Goal: Contribute content: Contribute content

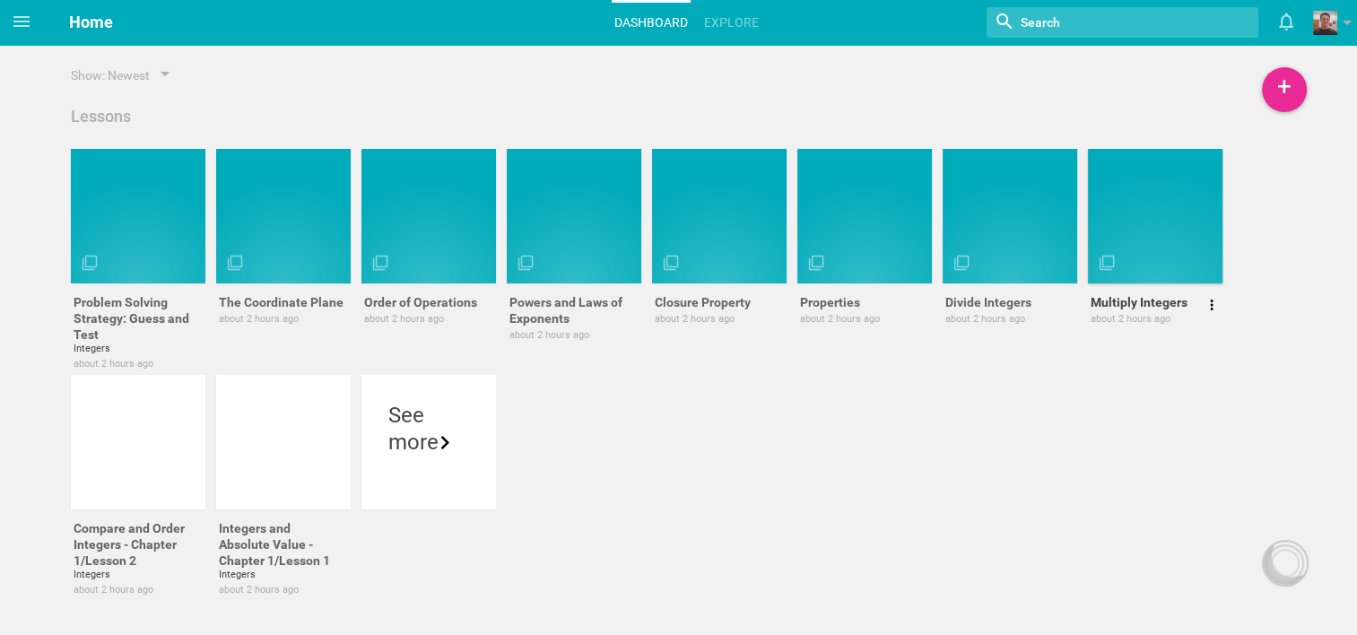
click at [1010, 274] on div at bounding box center [1155, 216] width 135 height 135
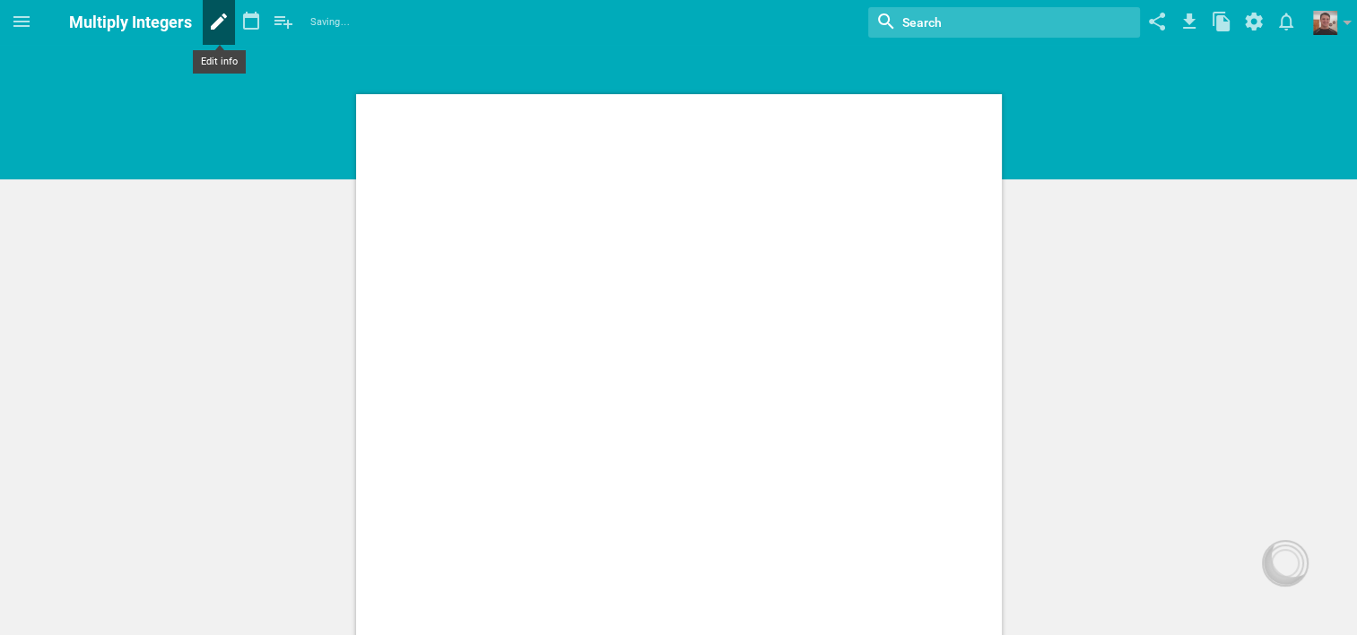
click at [228, 25] on icon at bounding box center [219, 21] width 32 height 43
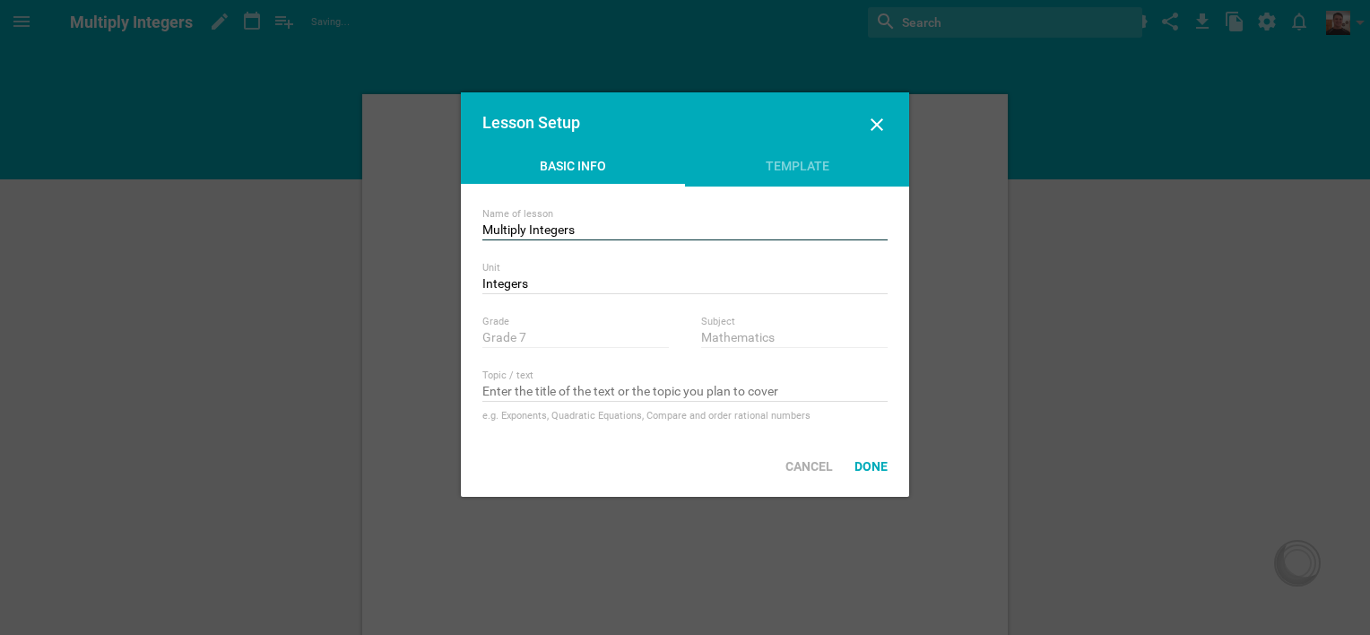
drag, startPoint x: 531, startPoint y: 228, endPoint x: 471, endPoint y: 226, distance: 60.1
click at [471, 226] on div "Name of lesson Multiply Integers Unit Integers Nothing found with term "Integer…" at bounding box center [685, 311] width 448 height 249
click at [559, 234] on input "Add Integers" at bounding box center [684, 231] width 405 height 18
type input "Add Integers - Chapter 1/Lesson 3"
click at [881, 463] on div "Done" at bounding box center [871, 466] width 55 height 39
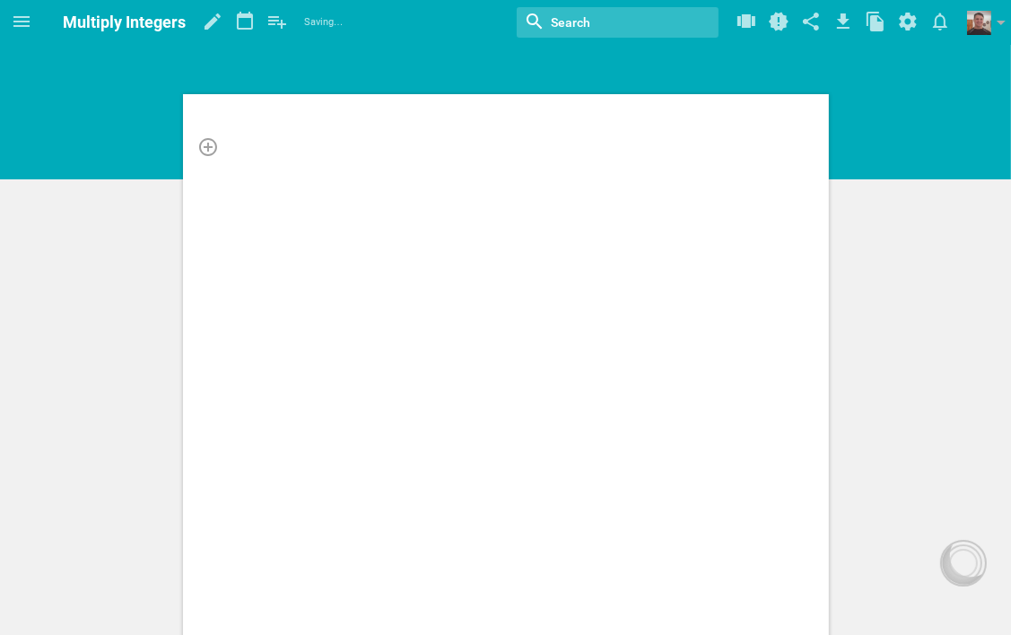
click at [320, 138] on div at bounding box center [506, 146] width 559 height 18
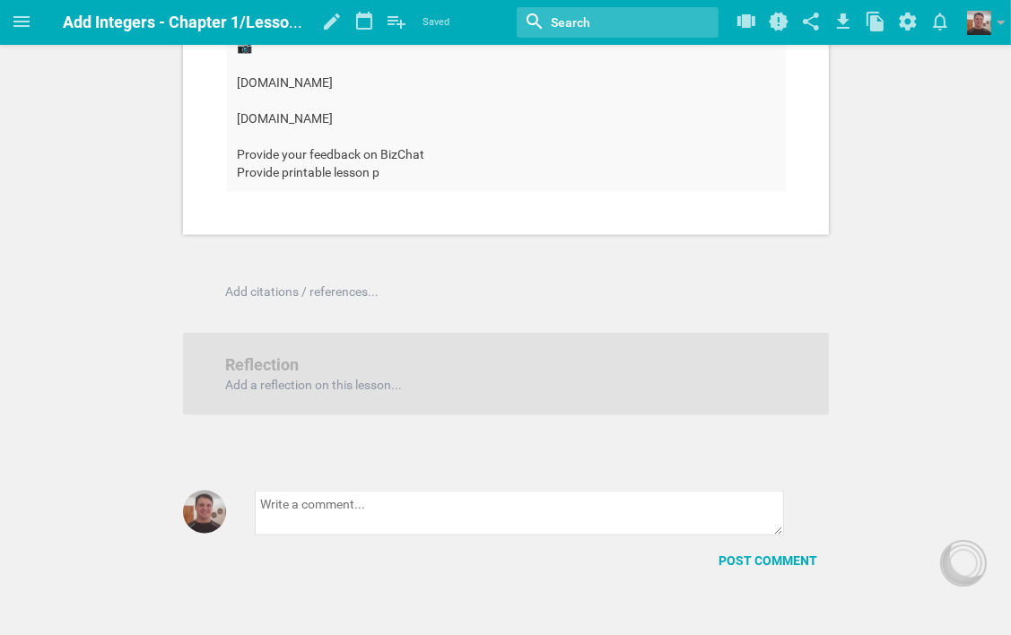
scroll to position [1794, 0]
drag, startPoint x: 237, startPoint y: 337, endPoint x: 413, endPoint y: 402, distance: 187.3
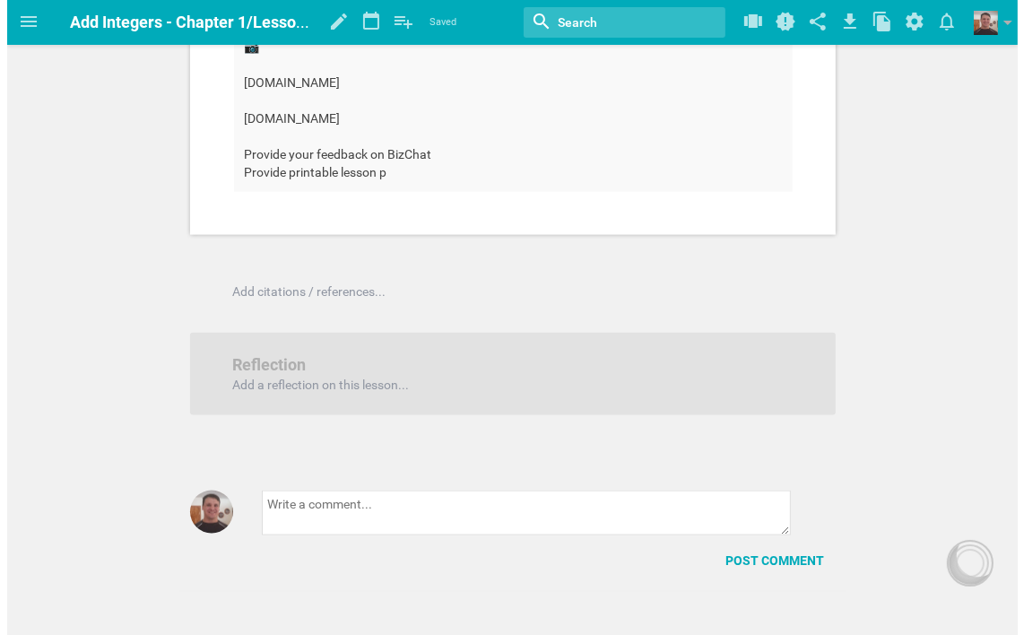
scroll to position [0, 0]
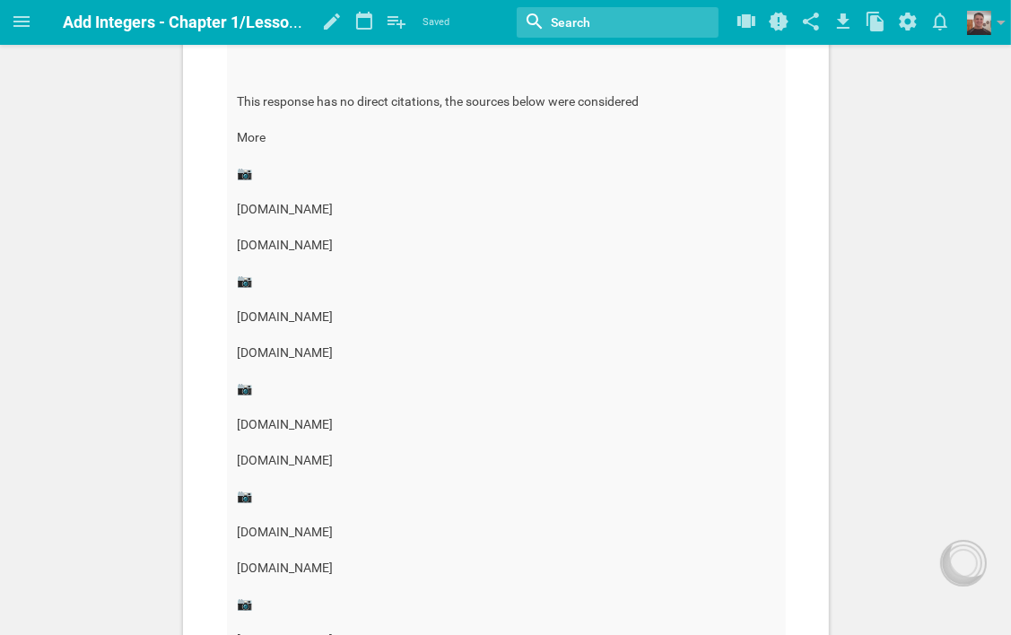
scroll to position [897, 0]
drag, startPoint x: 239, startPoint y: 157, endPoint x: 669, endPoint y: 175, distance: 430.8
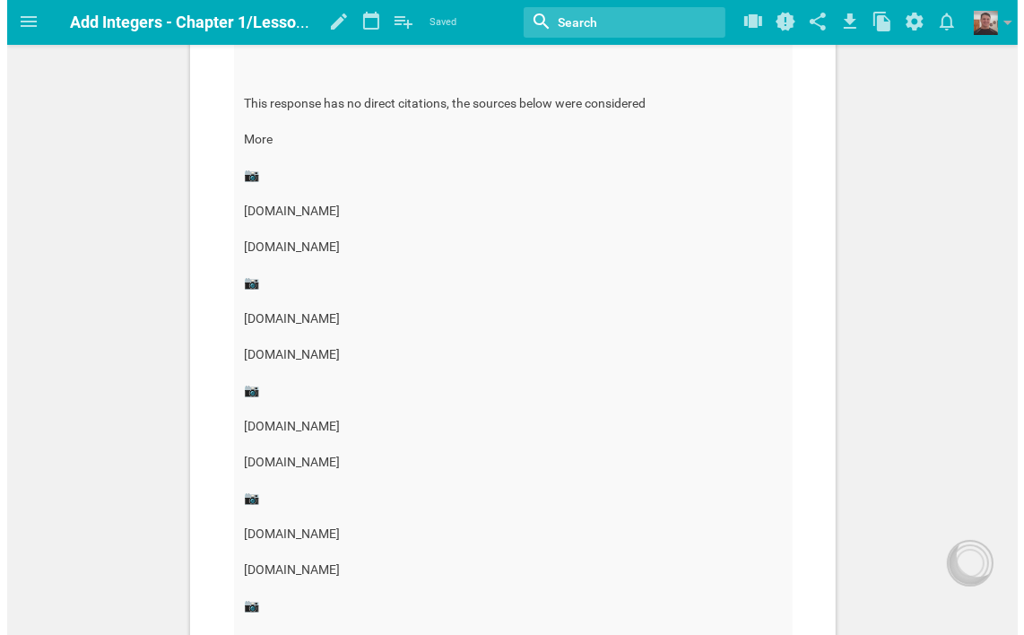
scroll to position [0, 0]
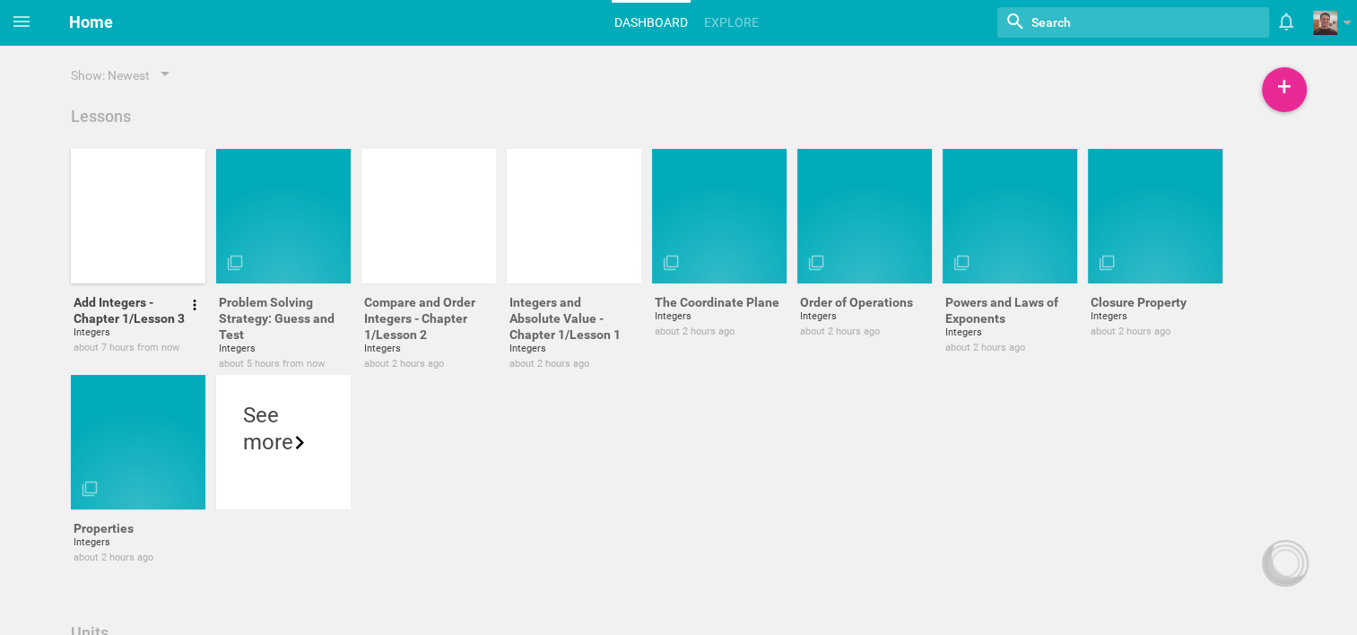
click at [154, 252] on div at bounding box center [149, 255] width 135 height 30
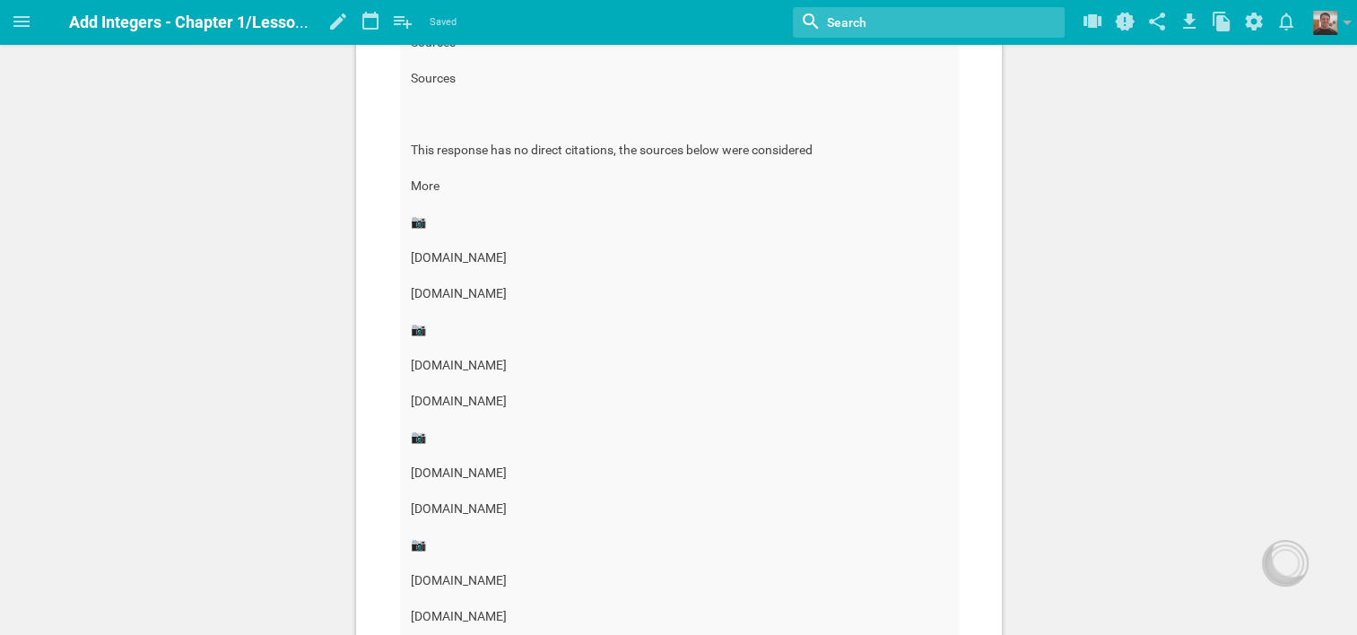
scroll to position [807, 0]
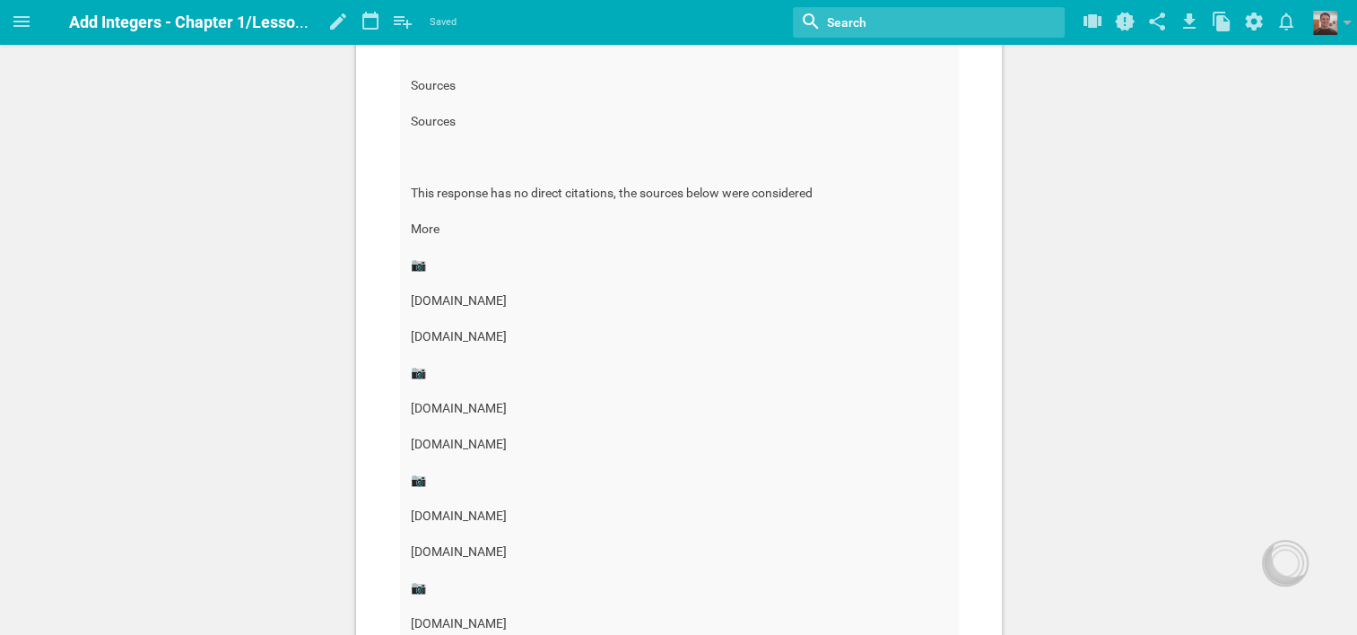
drag, startPoint x: 409, startPoint y: 246, endPoint x: 848, endPoint y: 270, distance: 440.1
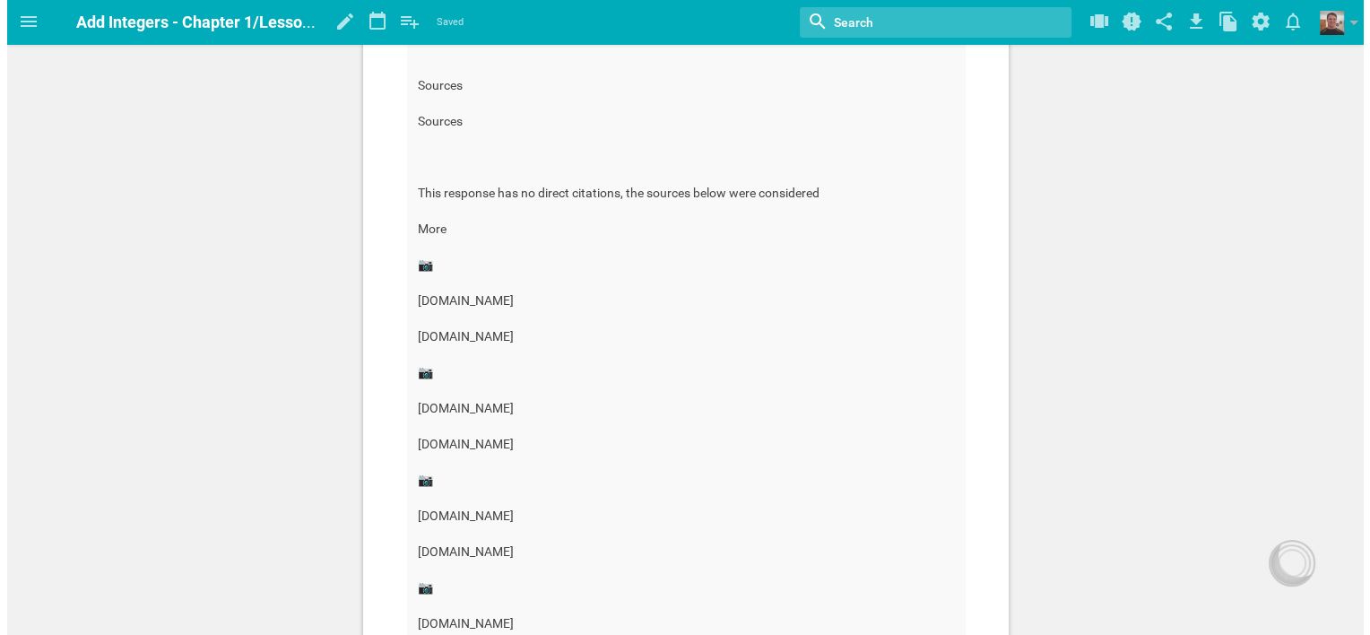
scroll to position [0, 0]
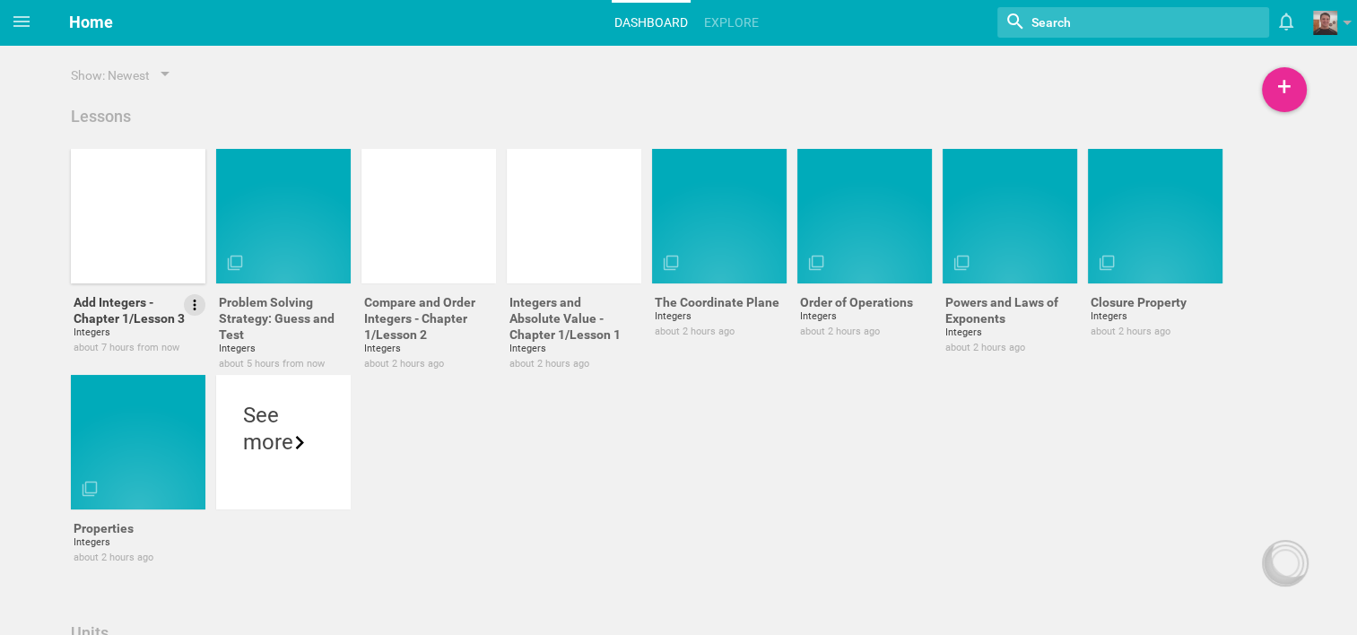
click at [190, 302] on icon at bounding box center [195, 305] width 16 height 16
click at [139, 400] on link "Delete" at bounding box center [143, 398] width 124 height 43
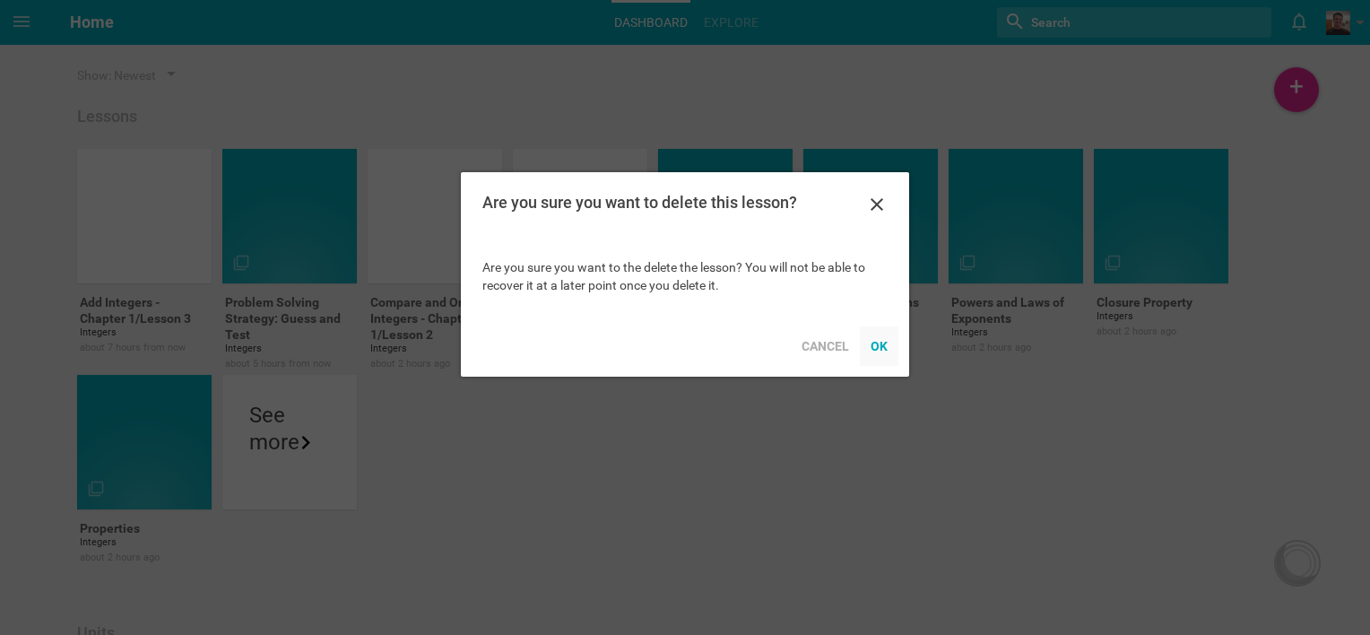
click at [882, 355] on div "OK" at bounding box center [879, 345] width 39 height 39
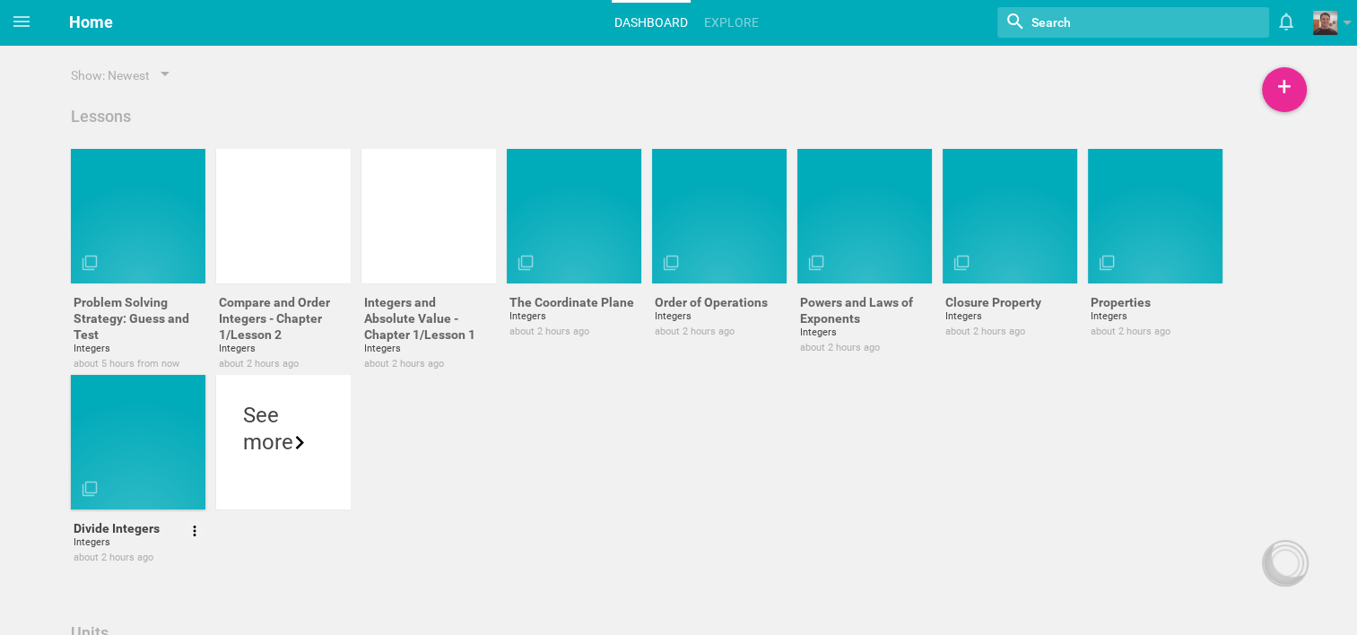
click at [169, 473] on div at bounding box center [149, 481] width 135 height 30
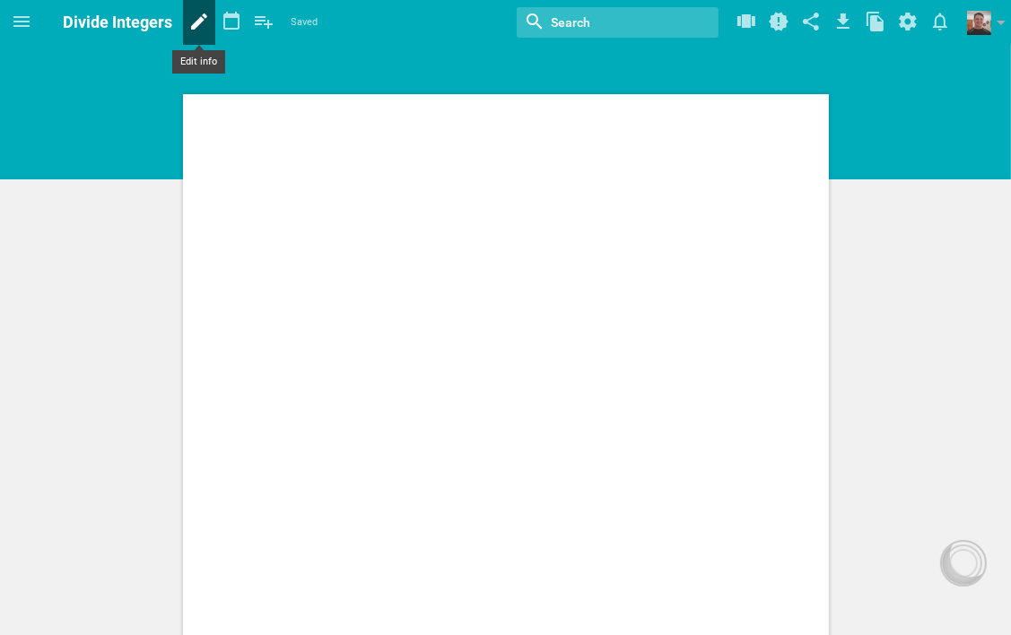
click at [190, 22] on icon at bounding box center [199, 21] width 32 height 43
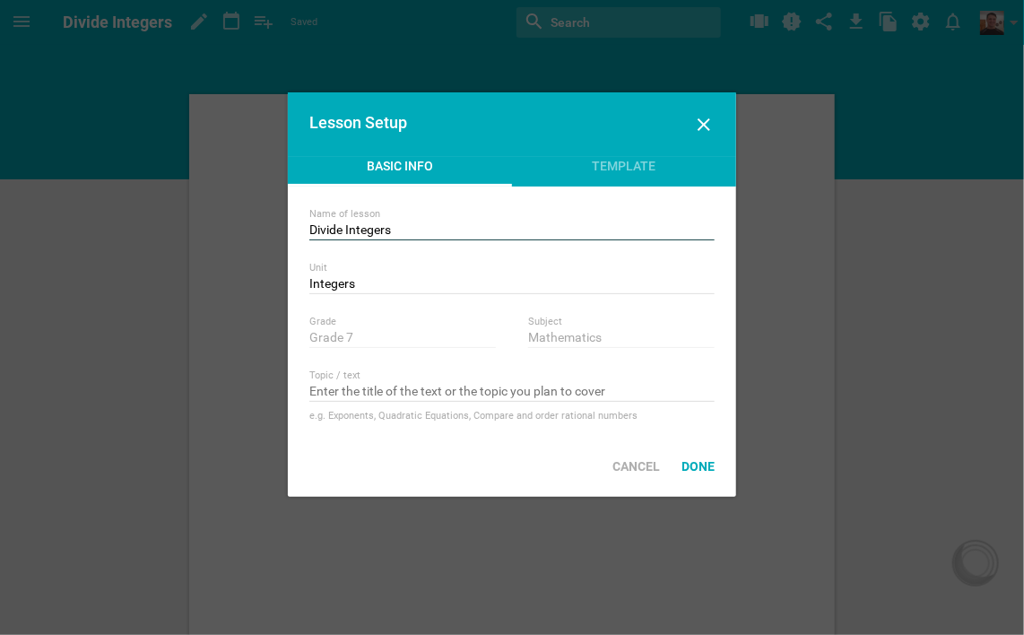
drag, startPoint x: 342, startPoint y: 229, endPoint x: 308, endPoint y: 226, distance: 34.2
click at [308, 226] on div "Name of lesson Divide Integers Unit Integers Nothing found with term "Integers"…" at bounding box center [512, 311] width 448 height 249
click at [398, 231] on input "Add Integers" at bounding box center [511, 231] width 405 height 18
type input "Add Integers - Chapter 1/Lesson 3"
click at [692, 469] on div "Done" at bounding box center [698, 466] width 55 height 39
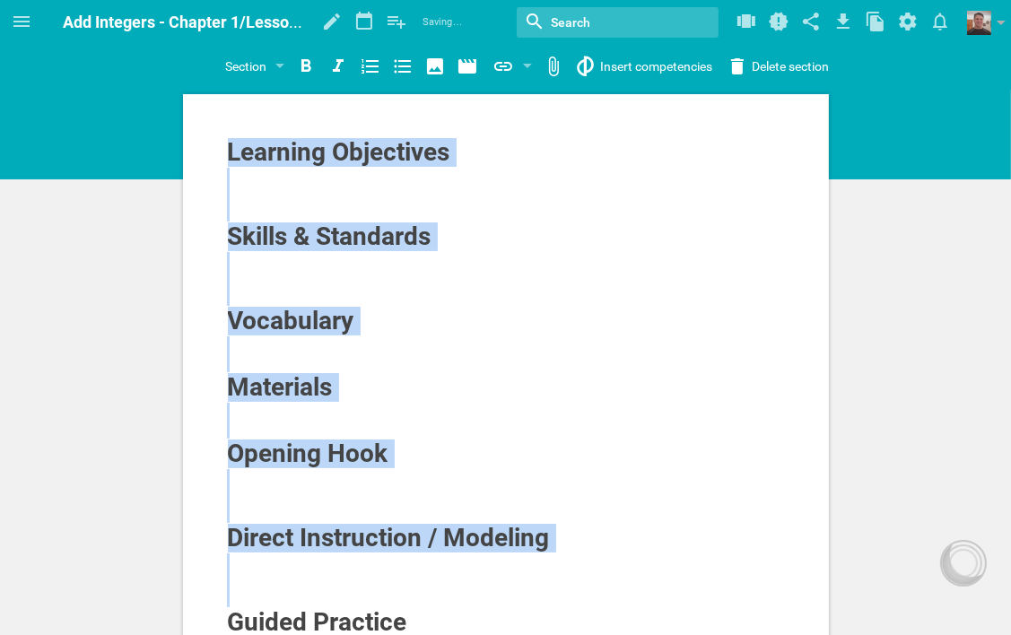
drag, startPoint x: 234, startPoint y: 151, endPoint x: 465, endPoint y: 606, distance: 510.6
click at [276, 64] on div at bounding box center [279, 67] width 9 height 7
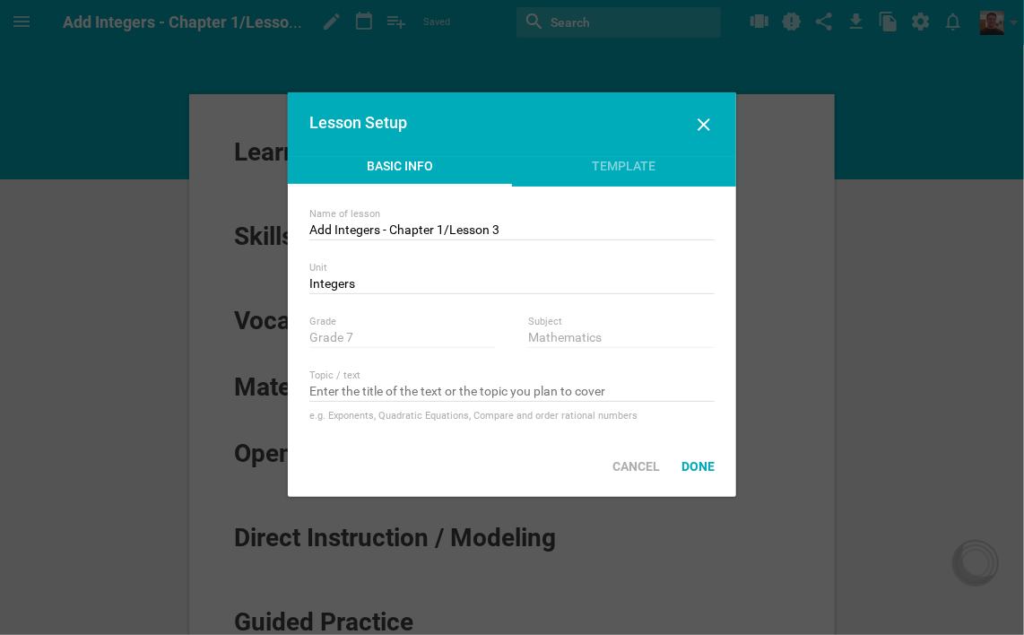
click at [398, 163] on div "Basic Info" at bounding box center [400, 172] width 224 height 30
click at [698, 470] on div "Done" at bounding box center [698, 466] width 55 height 39
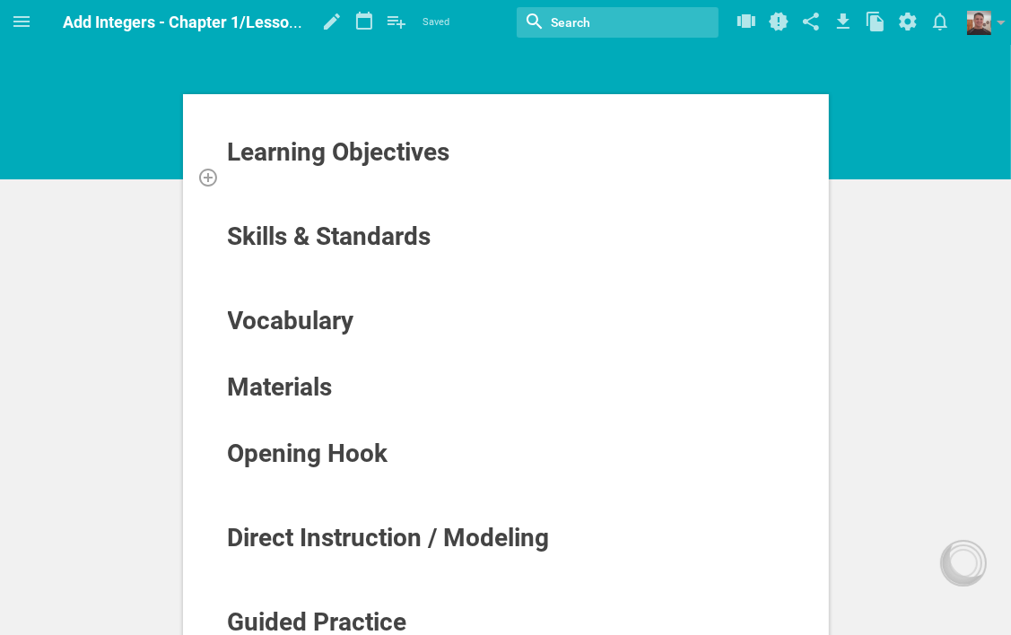
click at [291, 178] on div "Home Planner Fundamentals of Algebra (Grade 7 - Mathematics) My Libraries My Cu…" at bounding box center [505, 317] width 1011 height 635
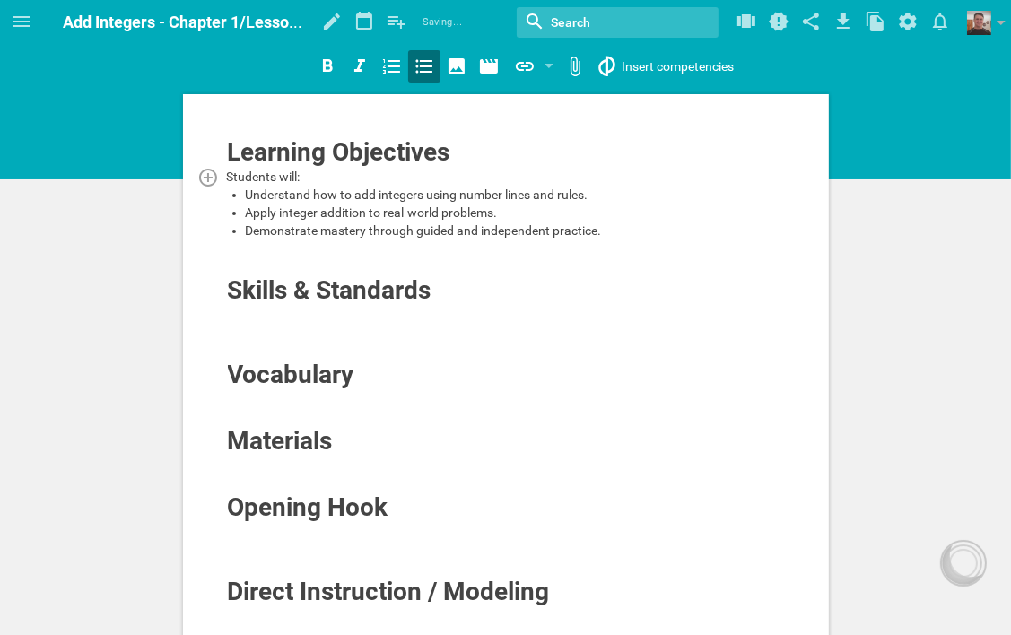
click at [228, 178] on span "Students will:" at bounding box center [264, 176] width 74 height 14
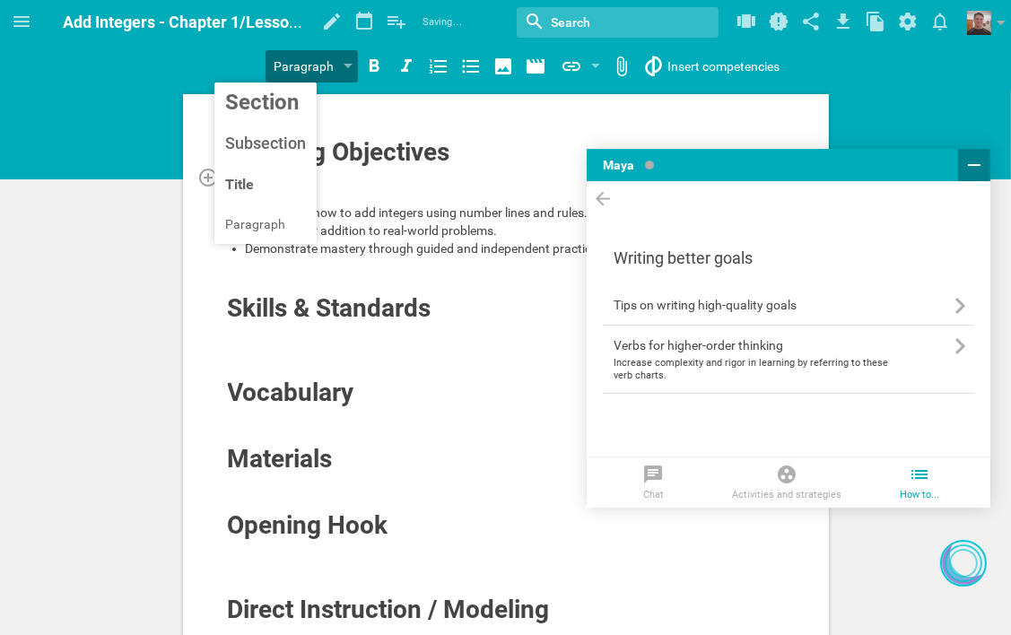
click at [980, 169] on icon at bounding box center [974, 165] width 22 height 22
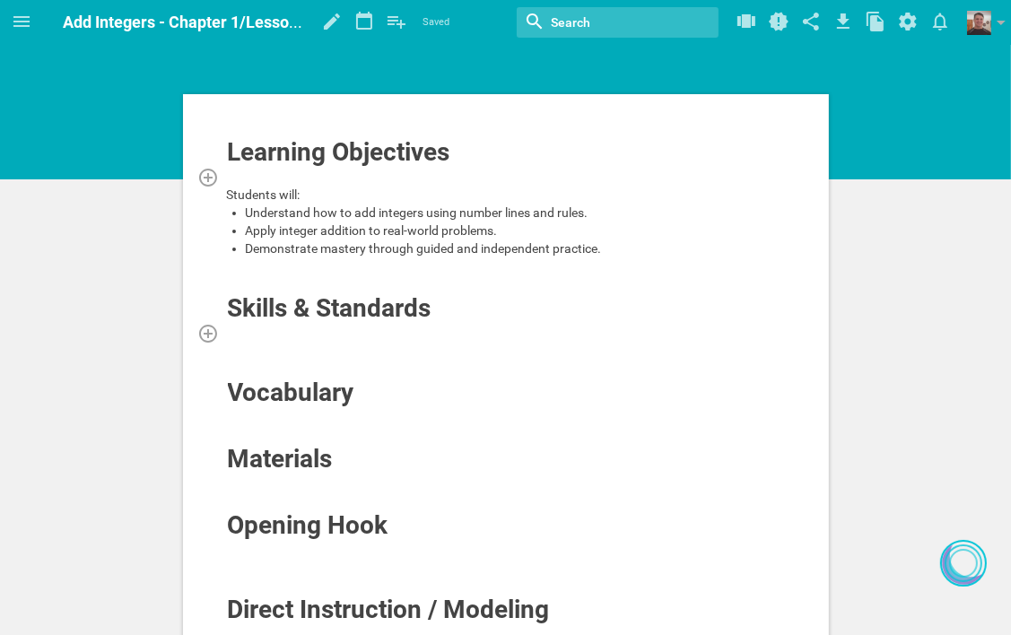
click at [343, 336] on div at bounding box center [506, 333] width 559 height 18
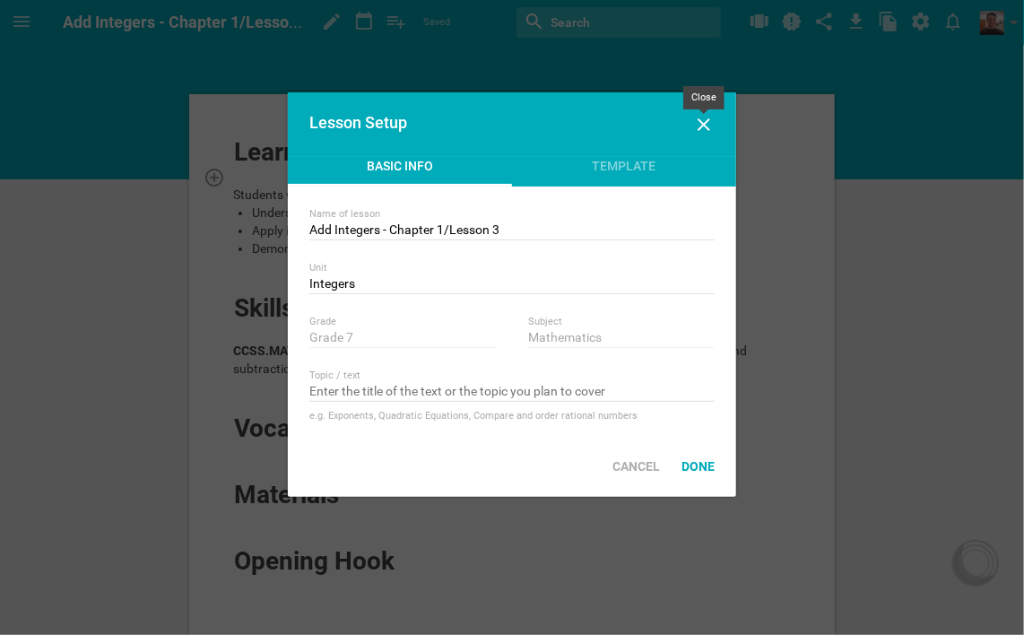
click at [708, 121] on icon at bounding box center [704, 124] width 13 height 13
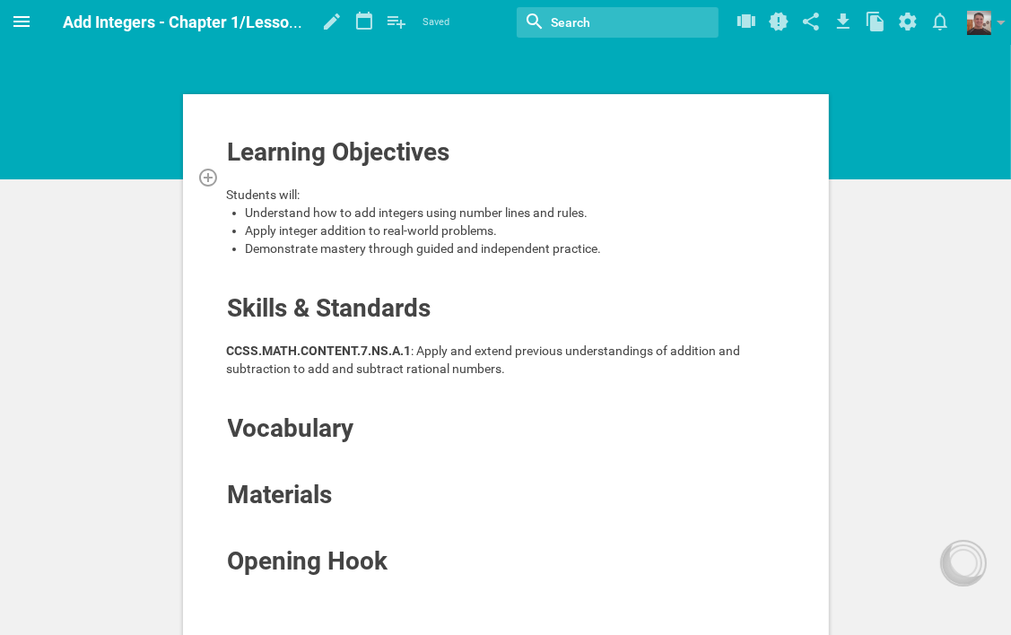
click at [25, 24] on icon at bounding box center [22, 22] width 22 height 22
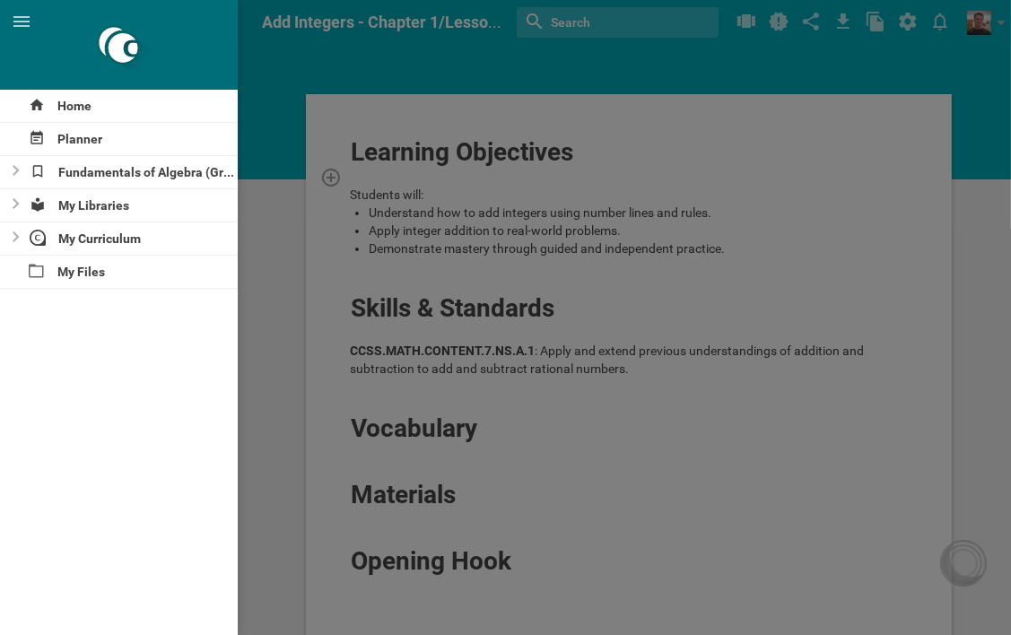
click at [277, 65] on div at bounding box center [505, 317] width 1011 height 635
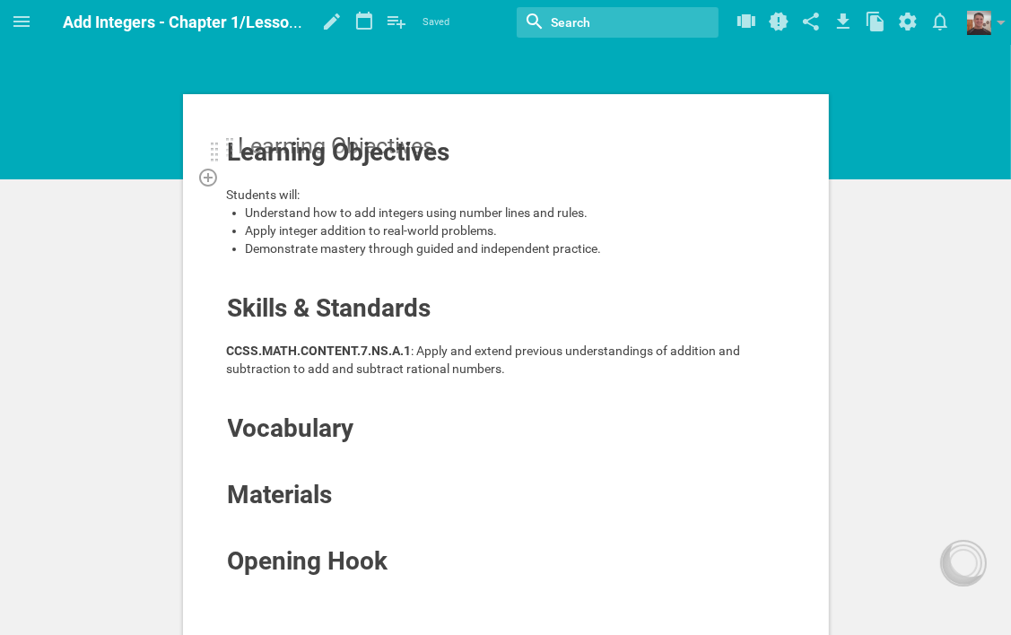
click at [215, 152] on div at bounding box center [215, 153] width 9 height 22
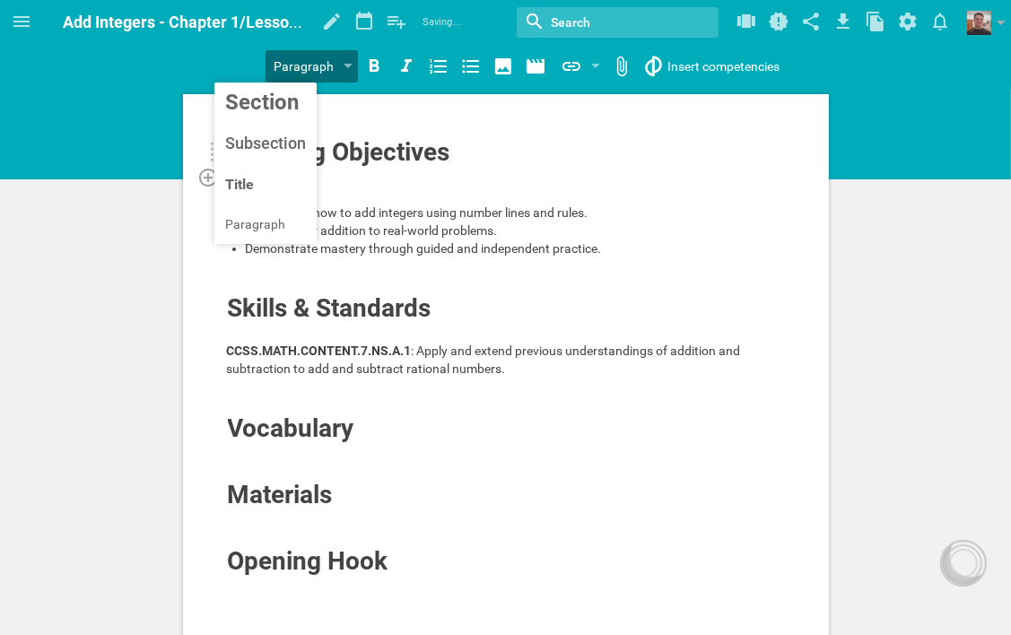
click at [458, 162] on div "Learning Objectives" at bounding box center [451, 152] width 446 height 29
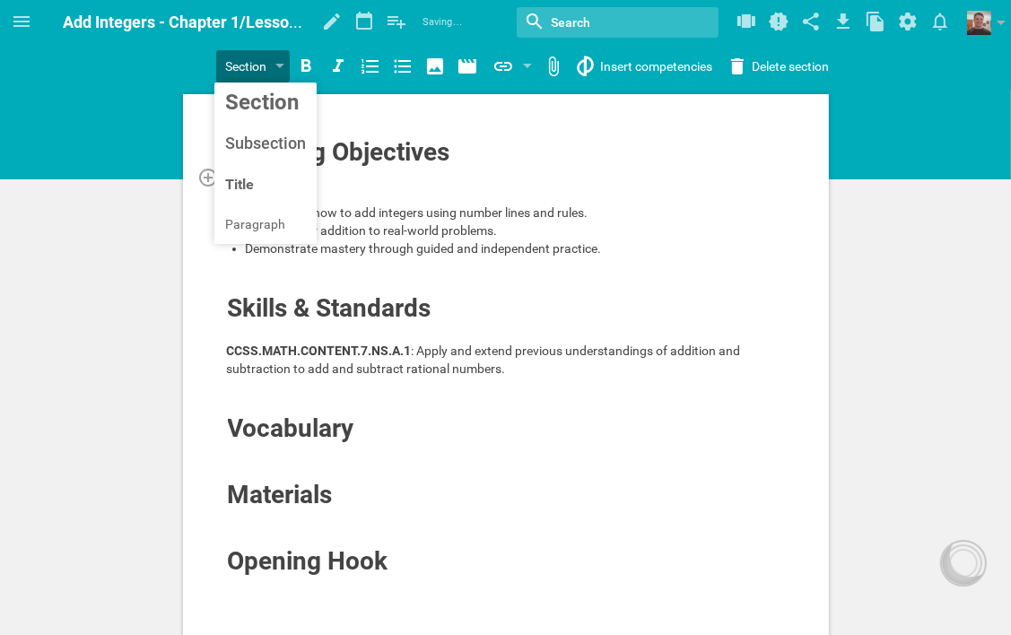
click at [481, 173] on div at bounding box center [506, 177] width 559 height 18
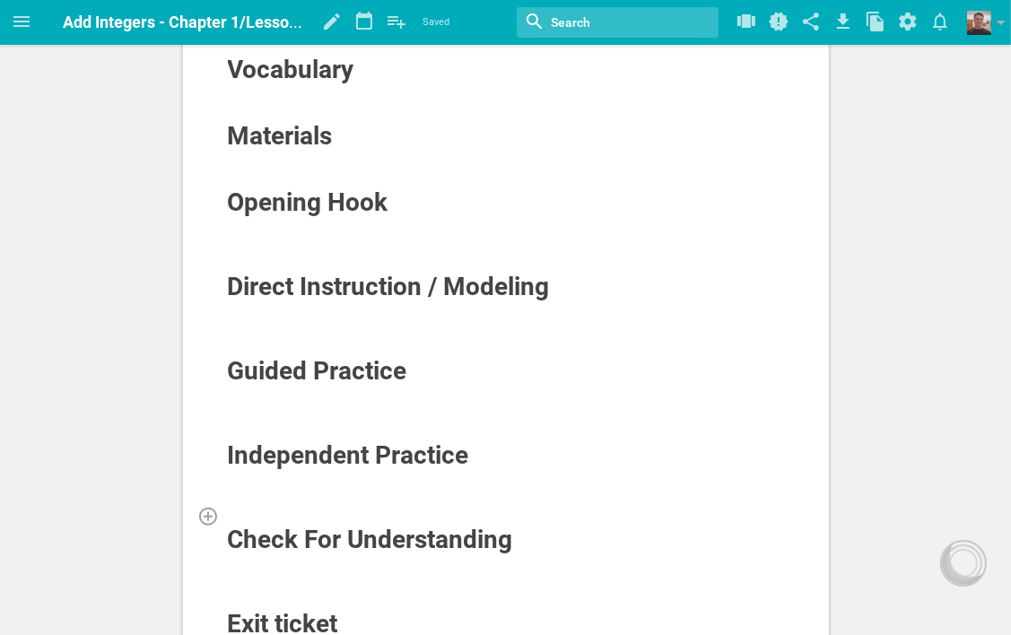
scroll to position [269, 0]
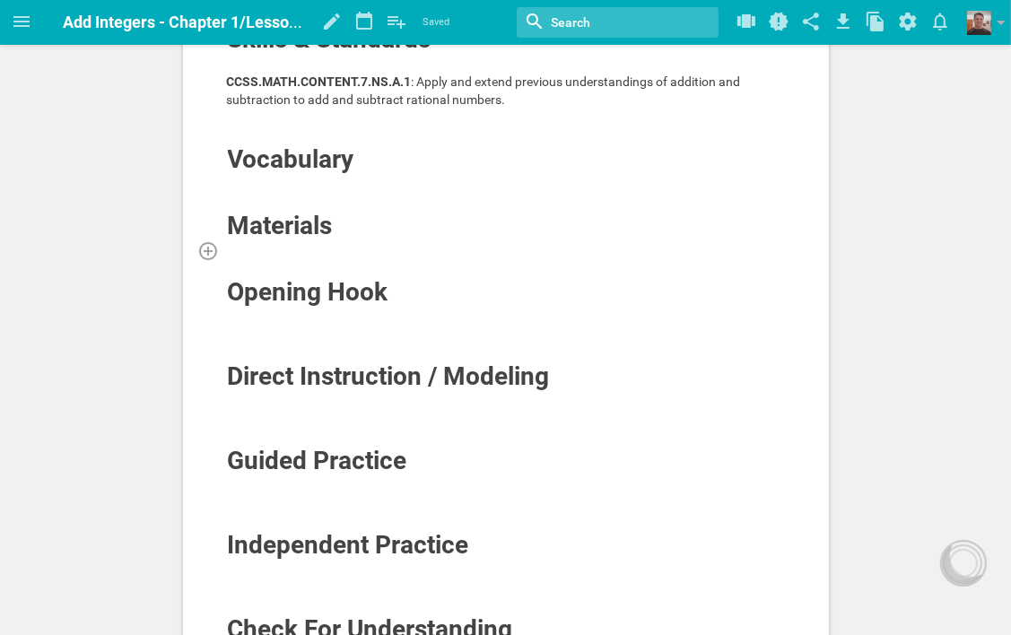
click at [249, 251] on div at bounding box center [506, 250] width 559 height 18
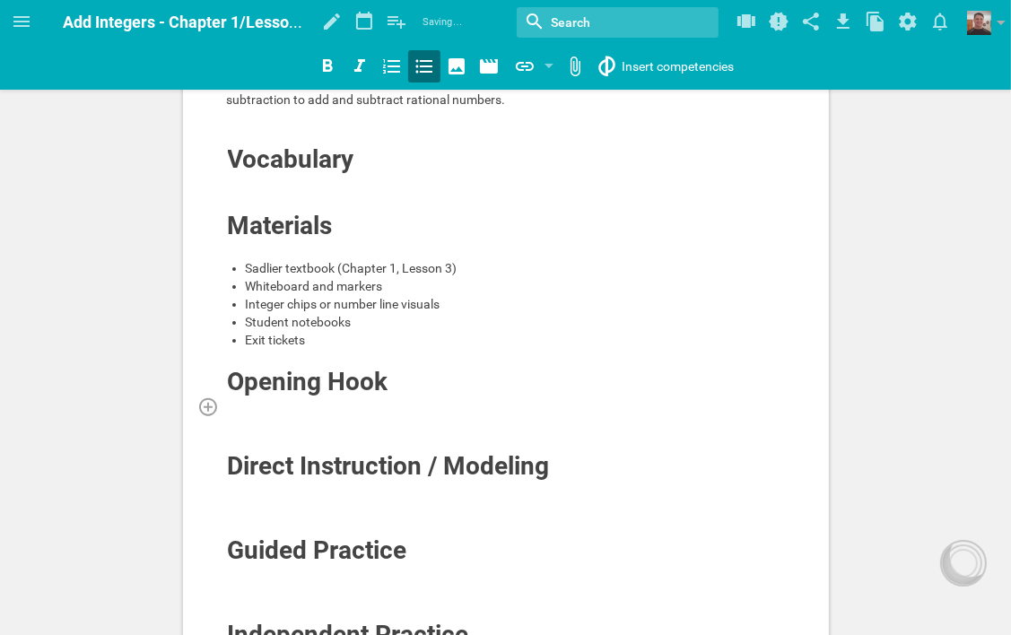
click at [342, 409] on div at bounding box center [506, 406] width 559 height 18
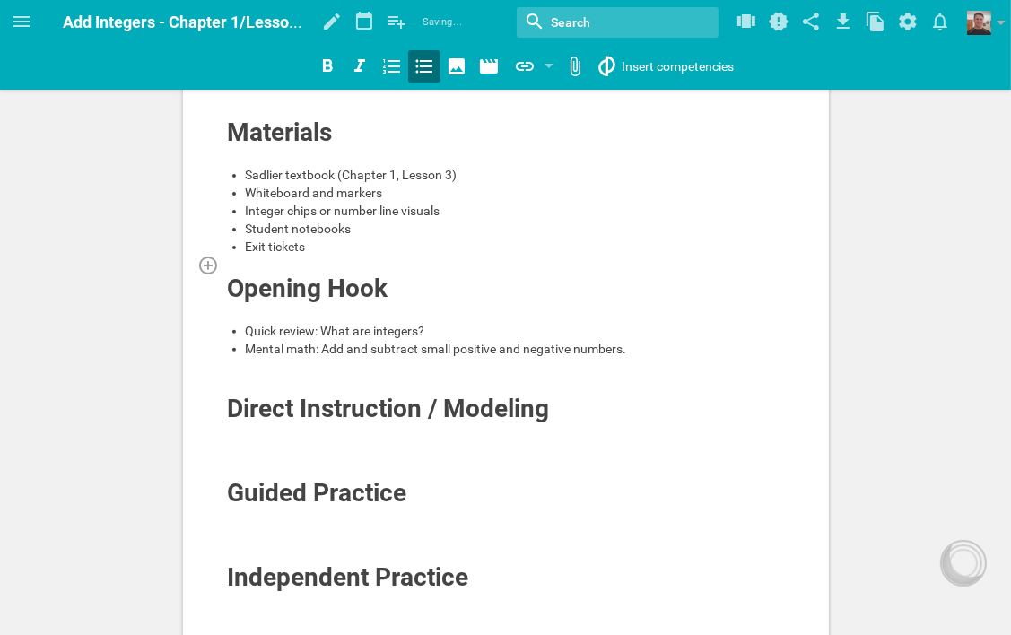
scroll to position [448, 0]
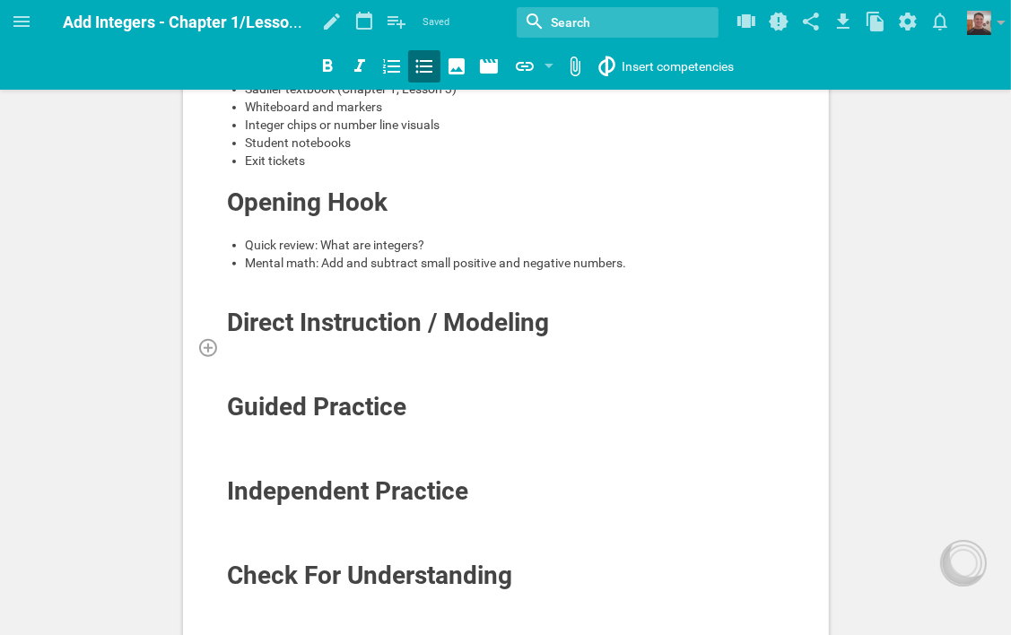
click at [334, 350] on div at bounding box center [506, 347] width 559 height 18
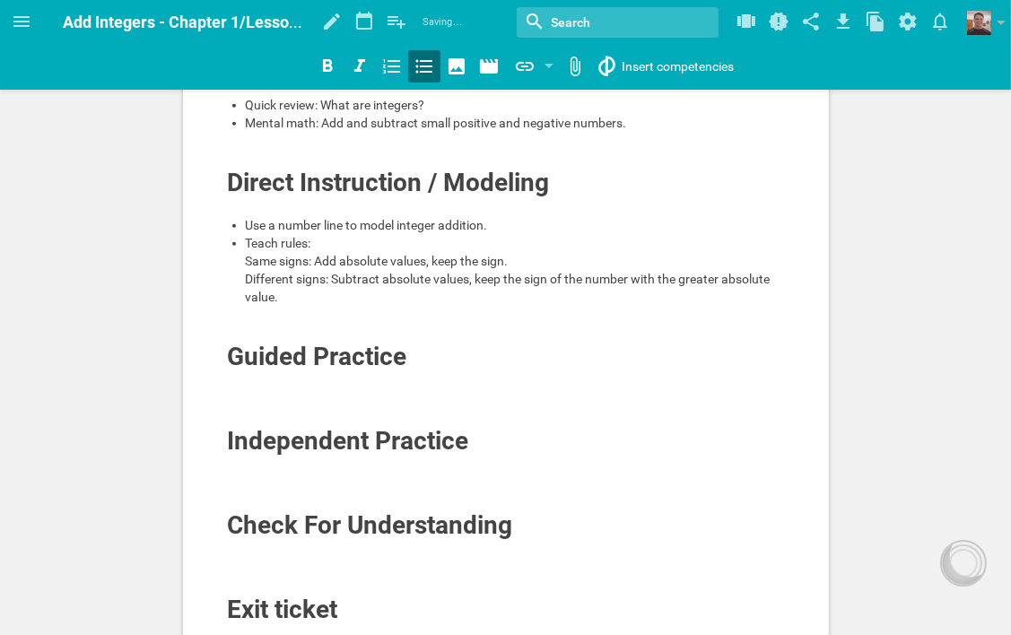
scroll to position [628, 0]
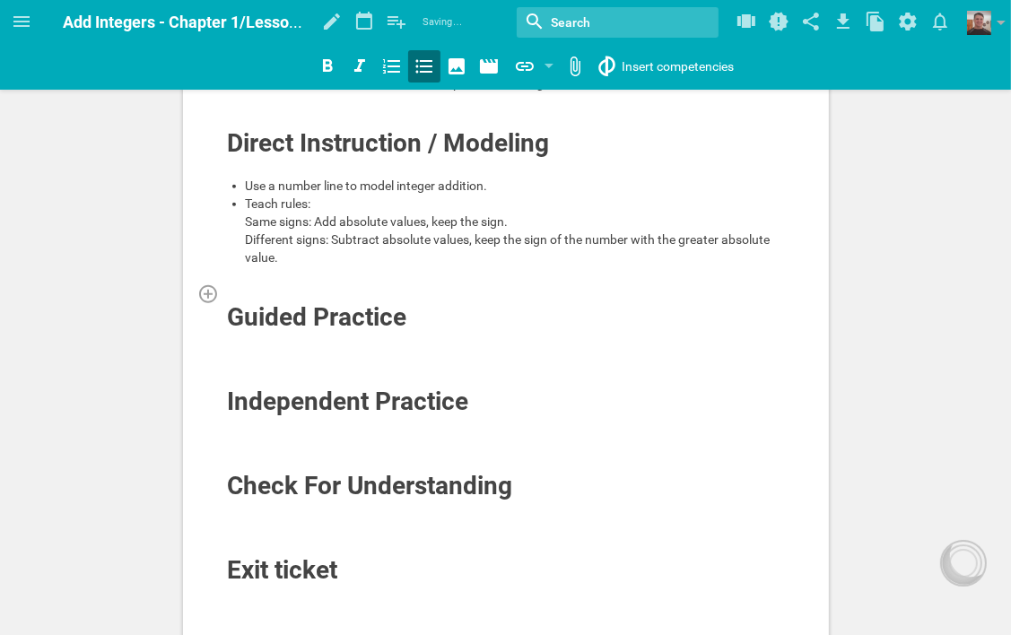
click at [263, 302] on div at bounding box center [506, 293] width 559 height 18
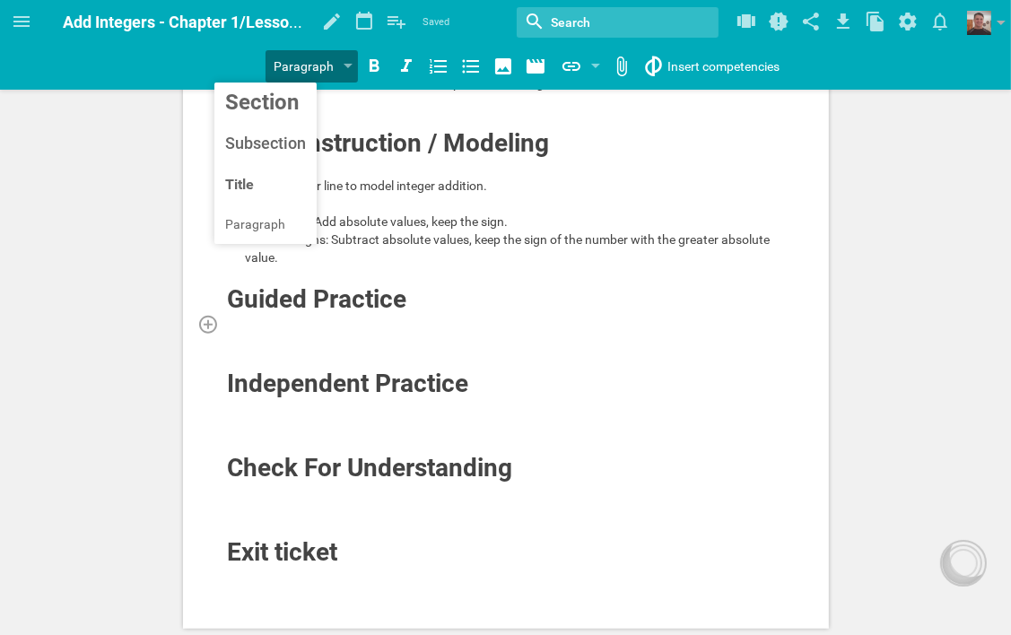
click at [253, 333] on div at bounding box center [506, 324] width 559 height 18
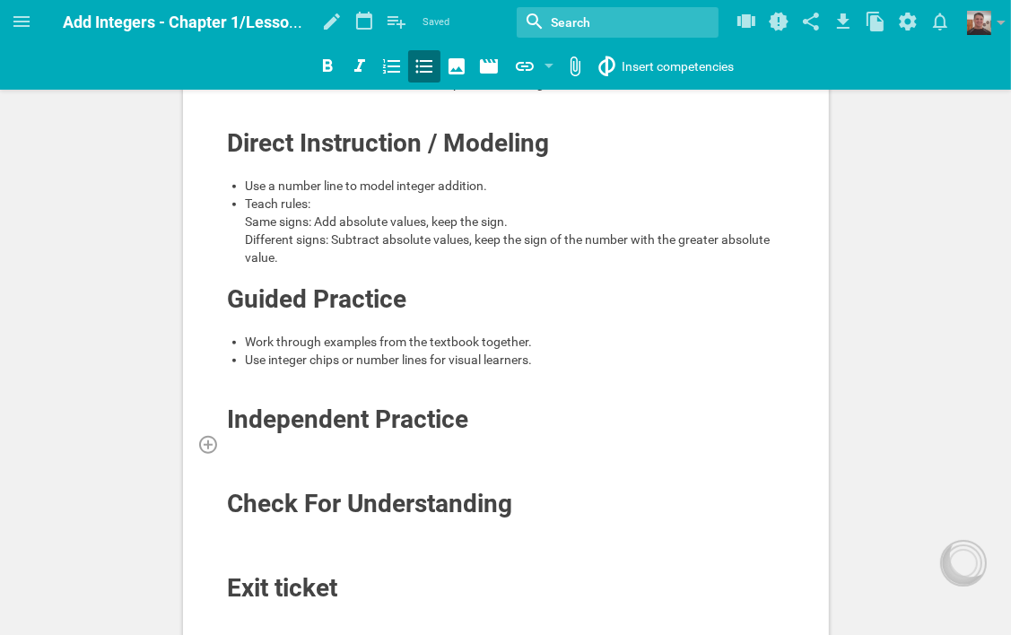
click at [289, 453] on div at bounding box center [506, 444] width 559 height 18
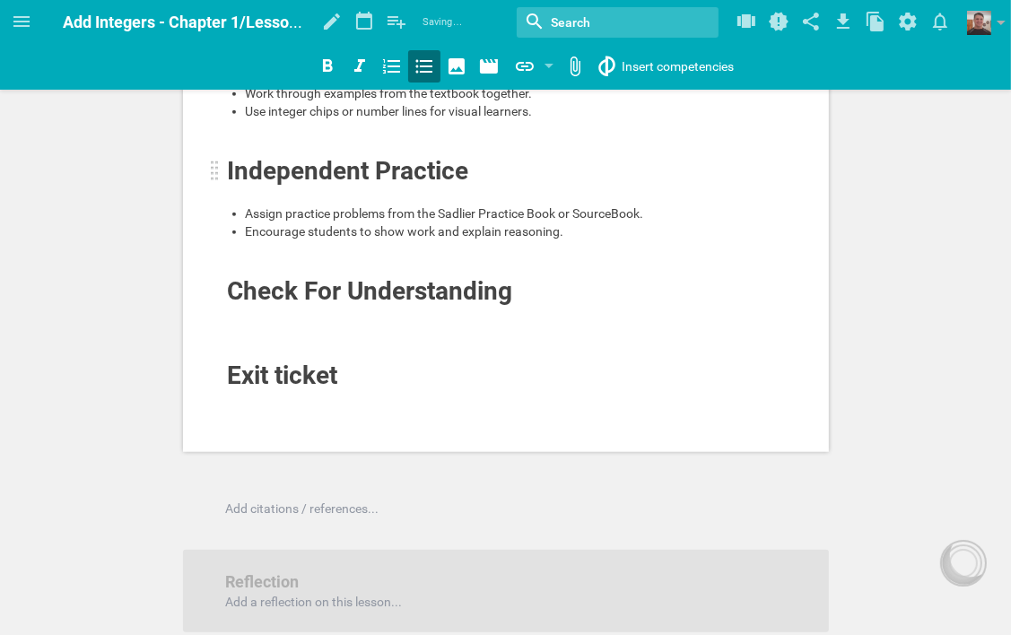
scroll to position [897, 0]
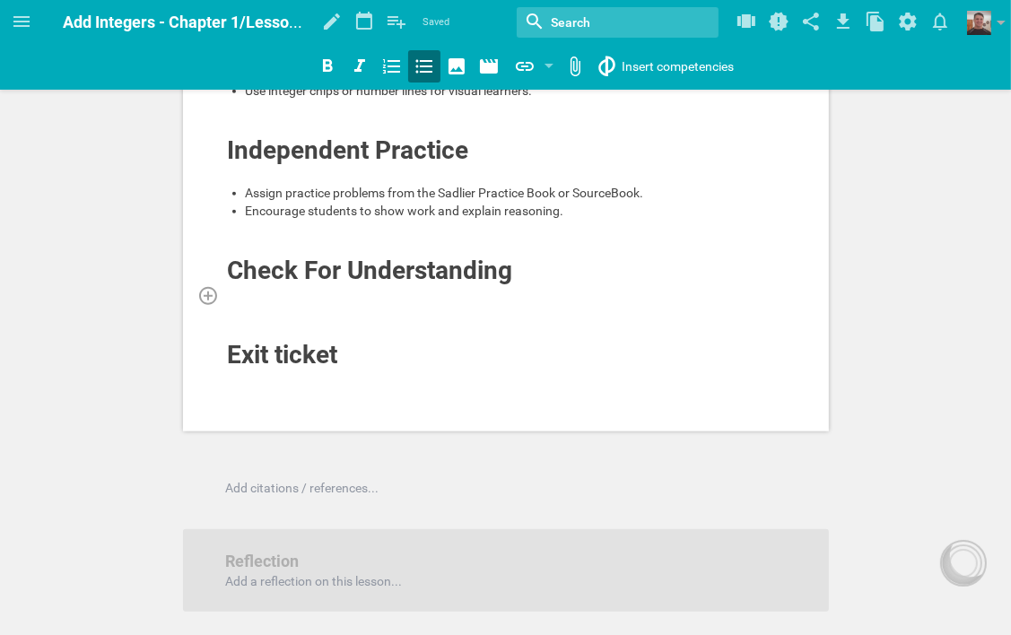
click at [307, 304] on div at bounding box center [506, 295] width 559 height 18
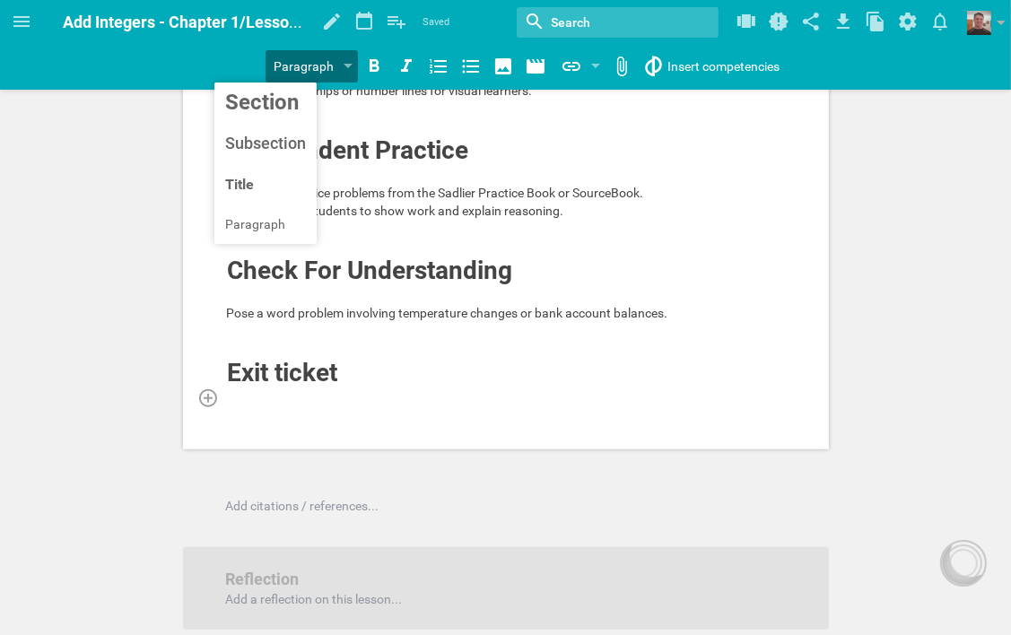
click at [335, 406] on div at bounding box center [506, 397] width 559 height 18
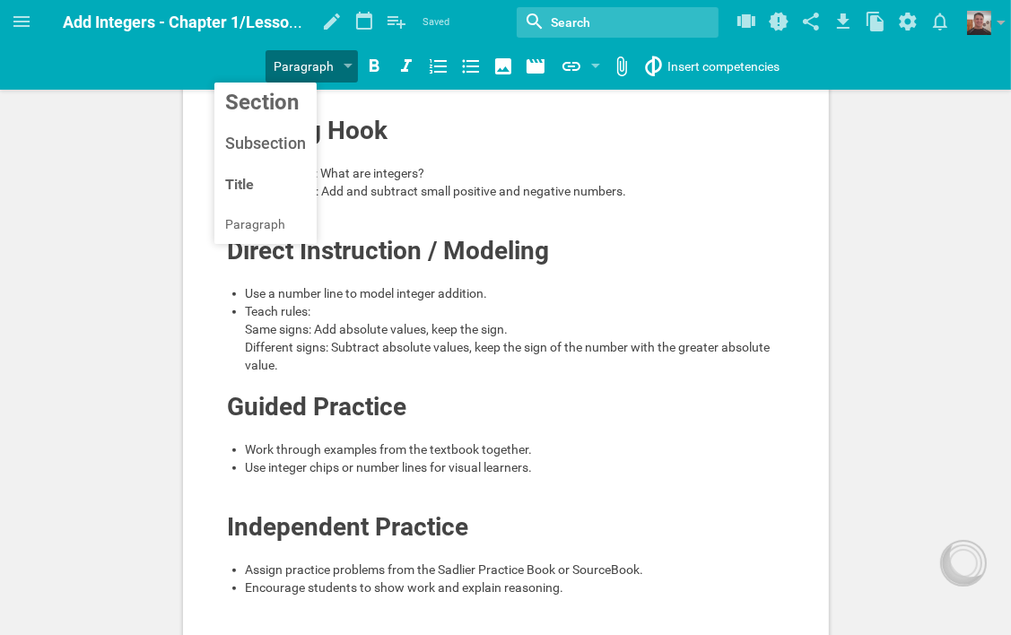
scroll to position [246, 0]
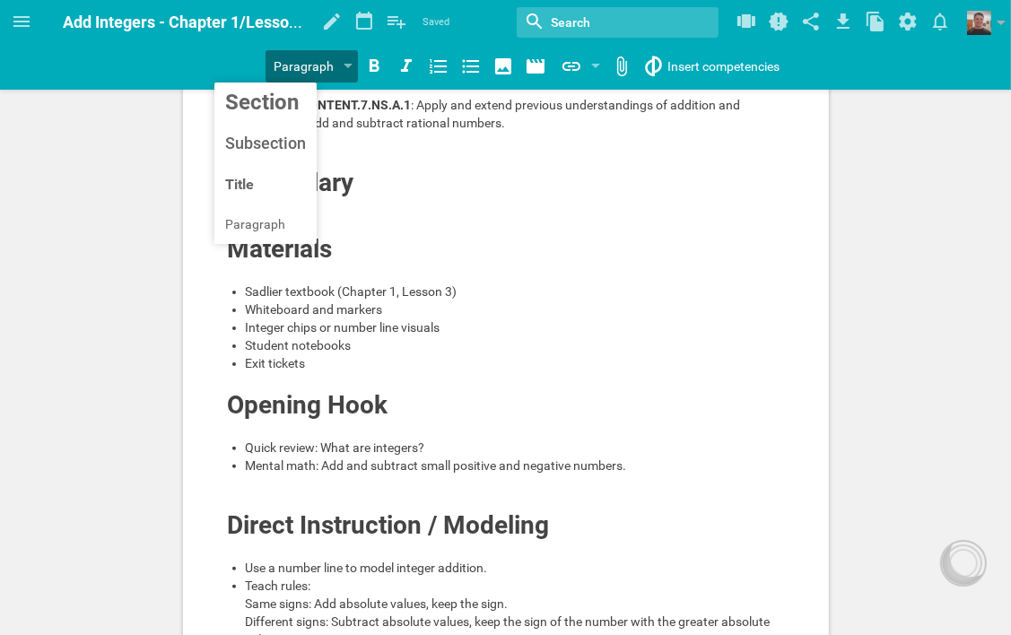
click at [105, 352] on div "Learning Objectives Students will: Understand how to add integers using number …" at bounding box center [505, 636] width 1011 height 1764
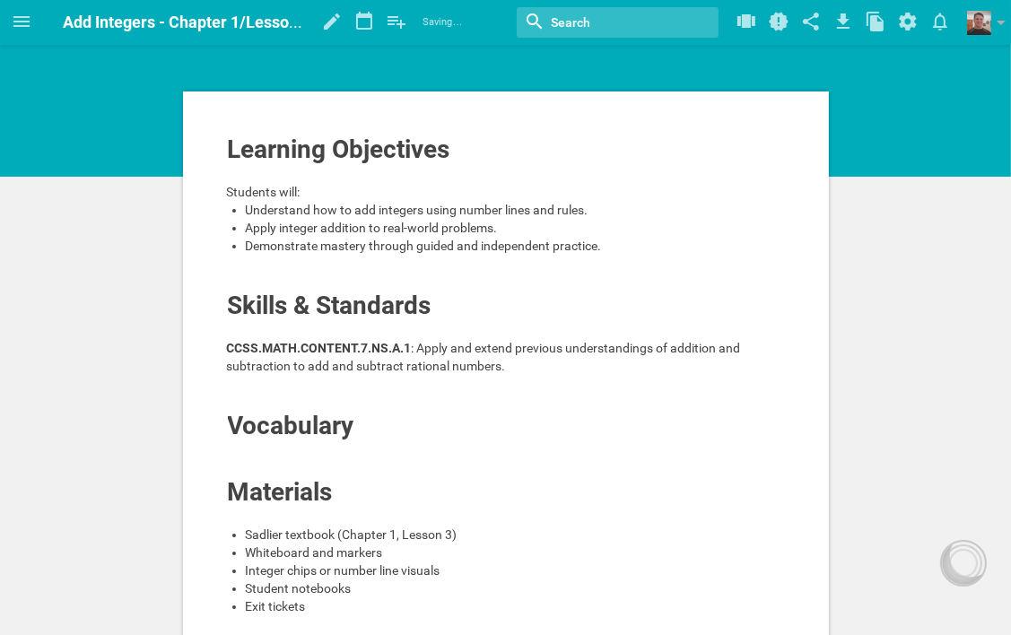
scroll to position [0, 0]
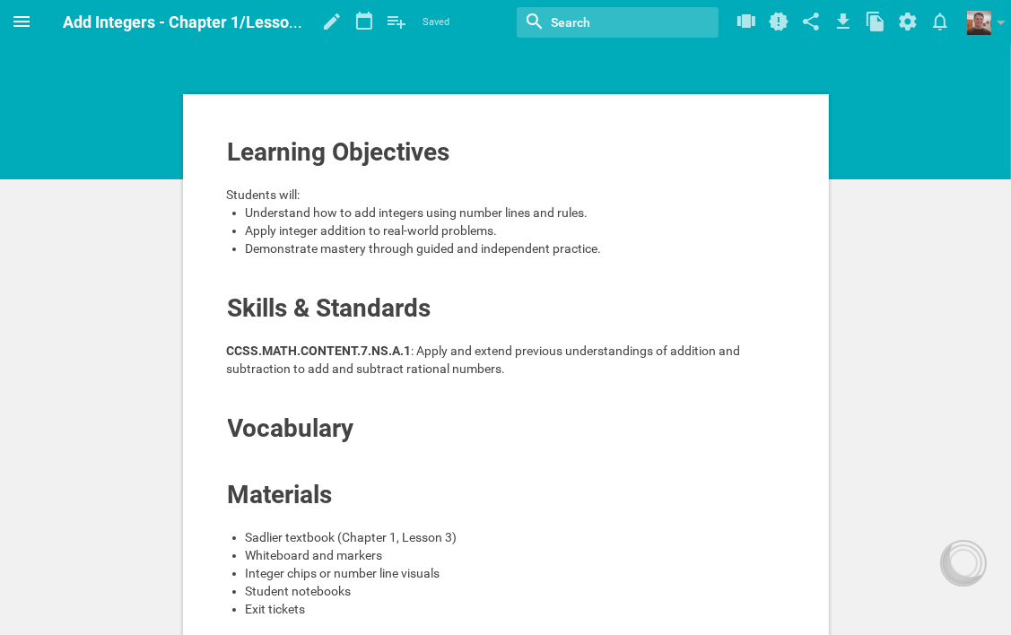
click at [18, 23] on icon at bounding box center [22, 22] width 22 height 22
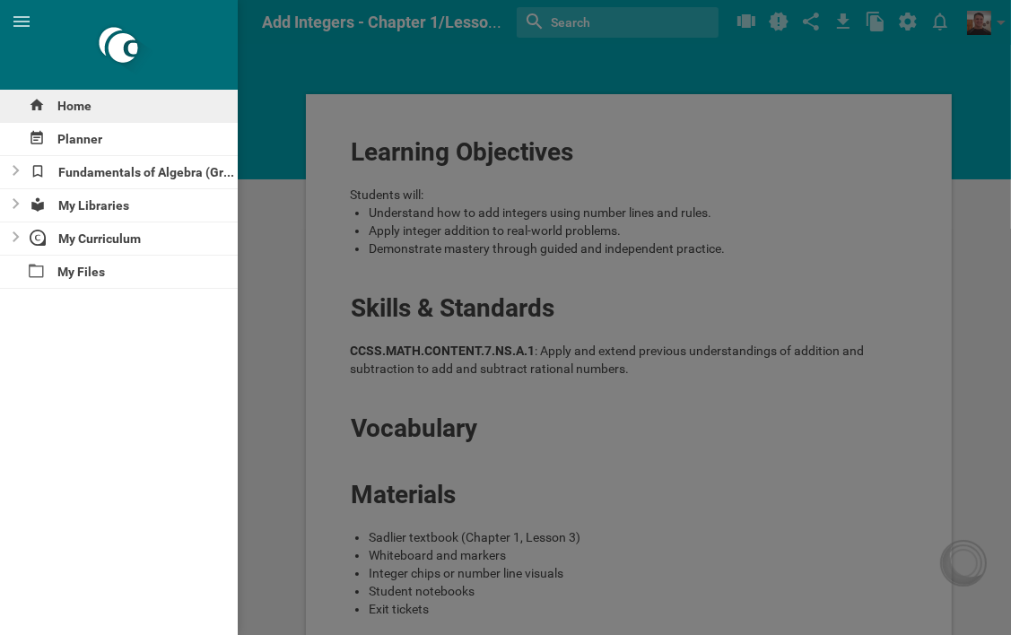
click at [65, 104] on div "Home" at bounding box center [119, 106] width 238 height 32
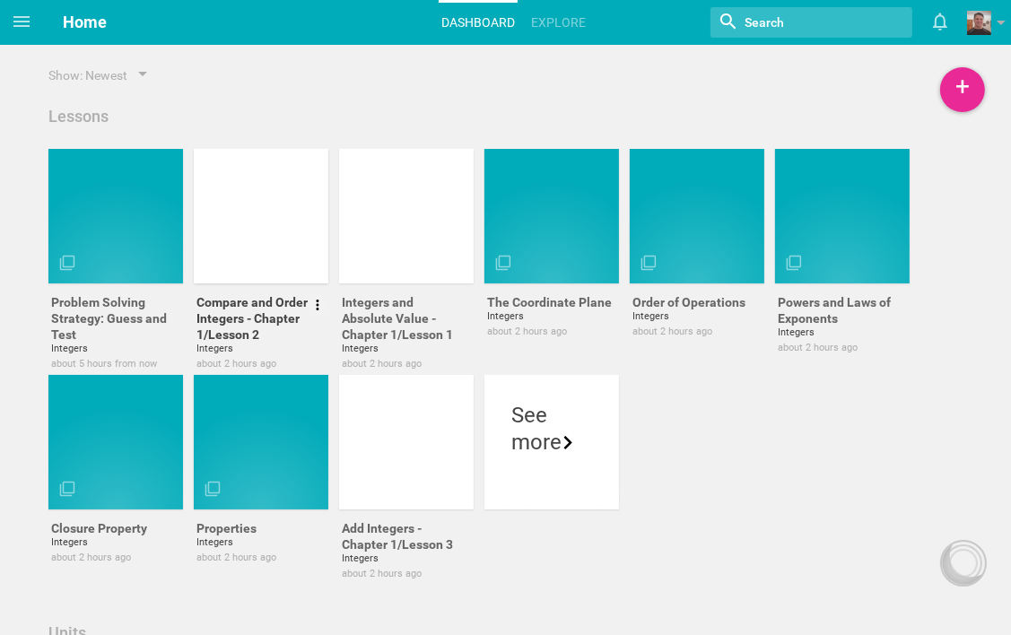
click at [234, 223] on div at bounding box center [261, 216] width 135 height 135
click at [409, 236] on div at bounding box center [406, 216] width 135 height 135
click at [381, 449] on div at bounding box center [406, 442] width 135 height 135
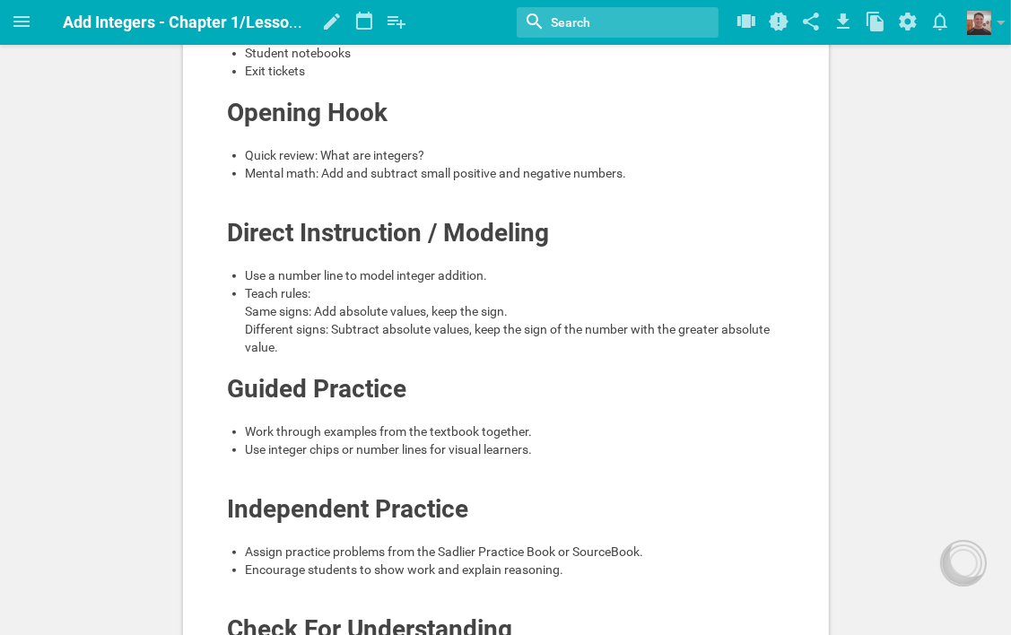
scroll to position [179, 0]
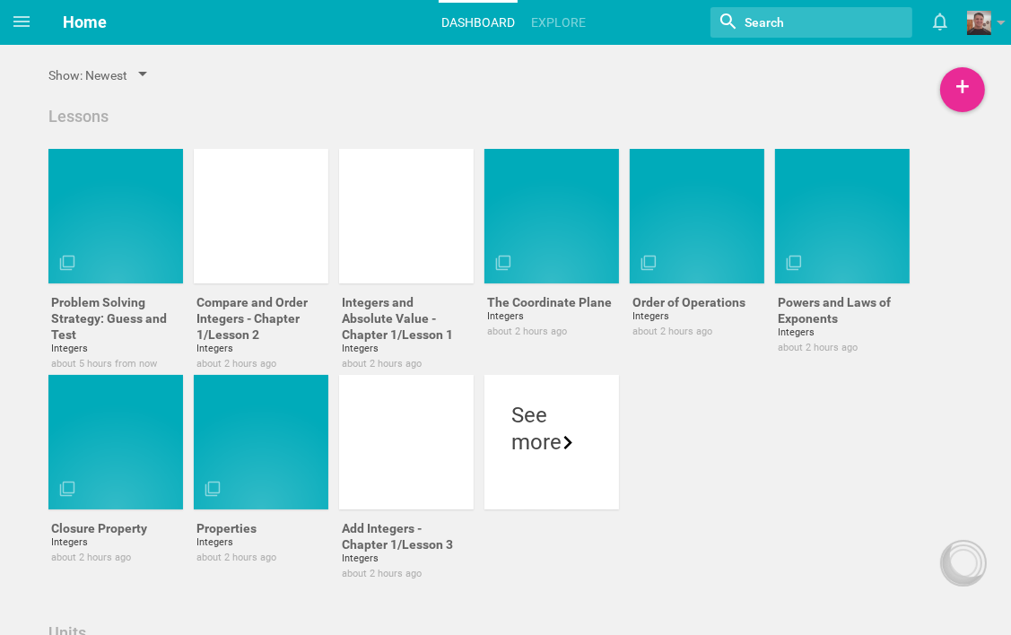
click at [142, 74] on div at bounding box center [142, 75] width 9 height 7
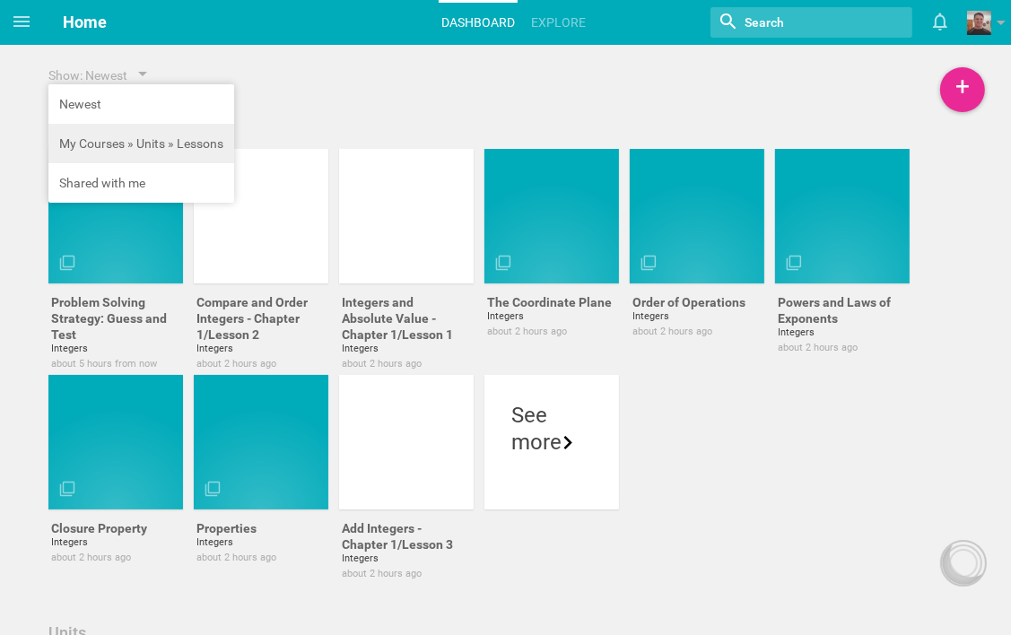
click at [136, 145] on li "My Courses » Units » Lessons" at bounding box center [141, 143] width 186 height 39
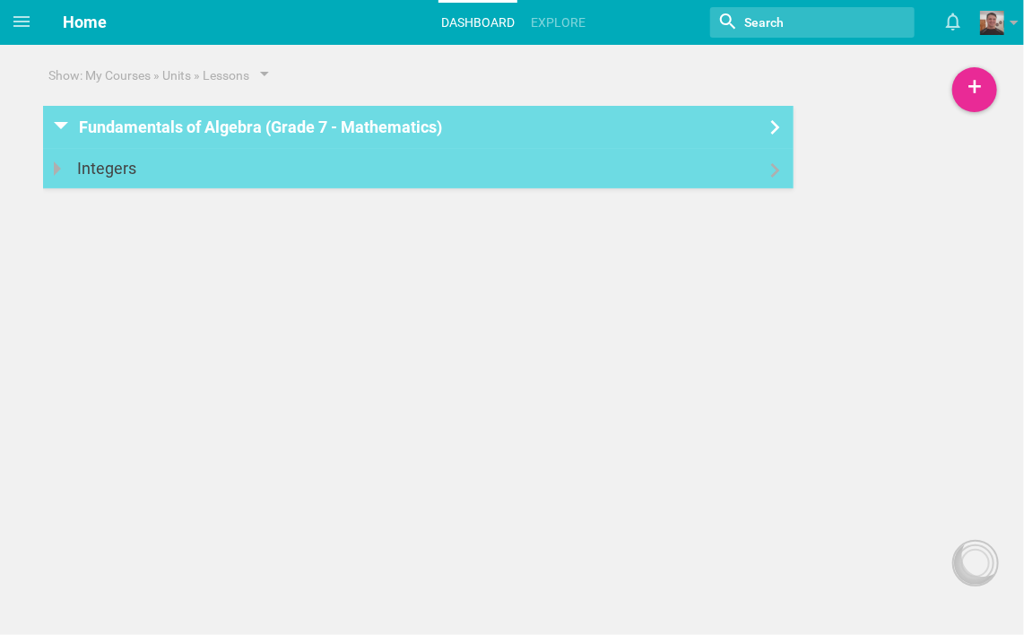
click at [775, 175] on icon at bounding box center [776, 170] width 22 height 14
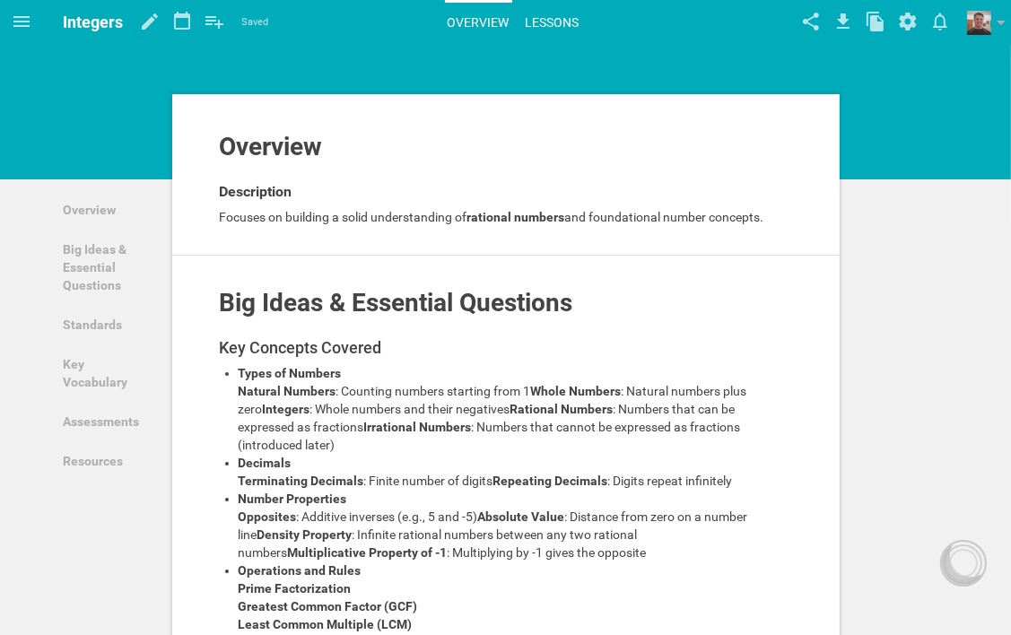
click at [545, 22] on link "Lessons" at bounding box center [552, 22] width 59 height 39
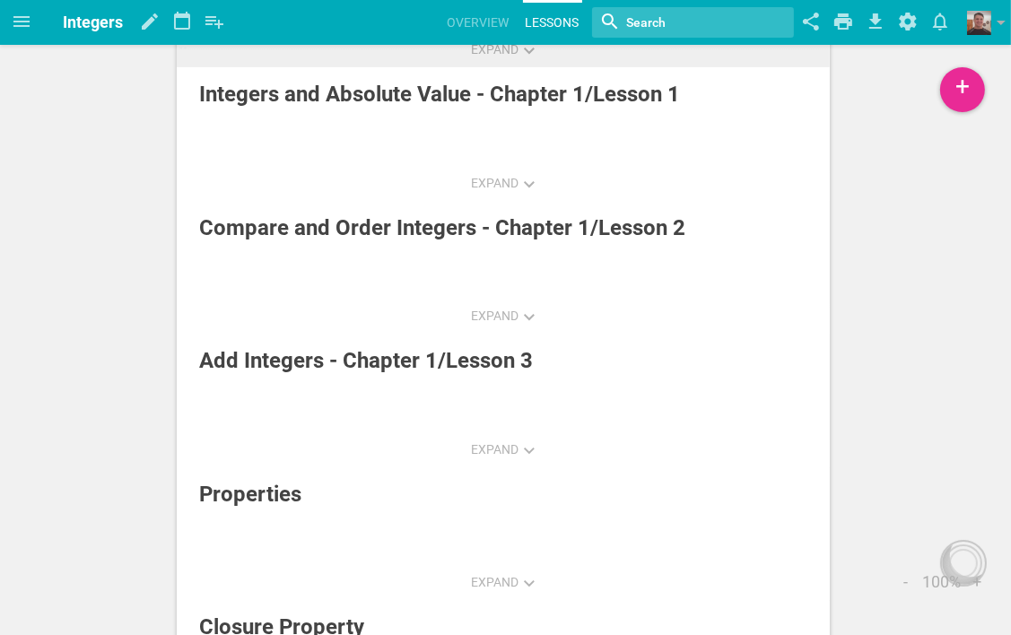
scroll to position [269, 0]
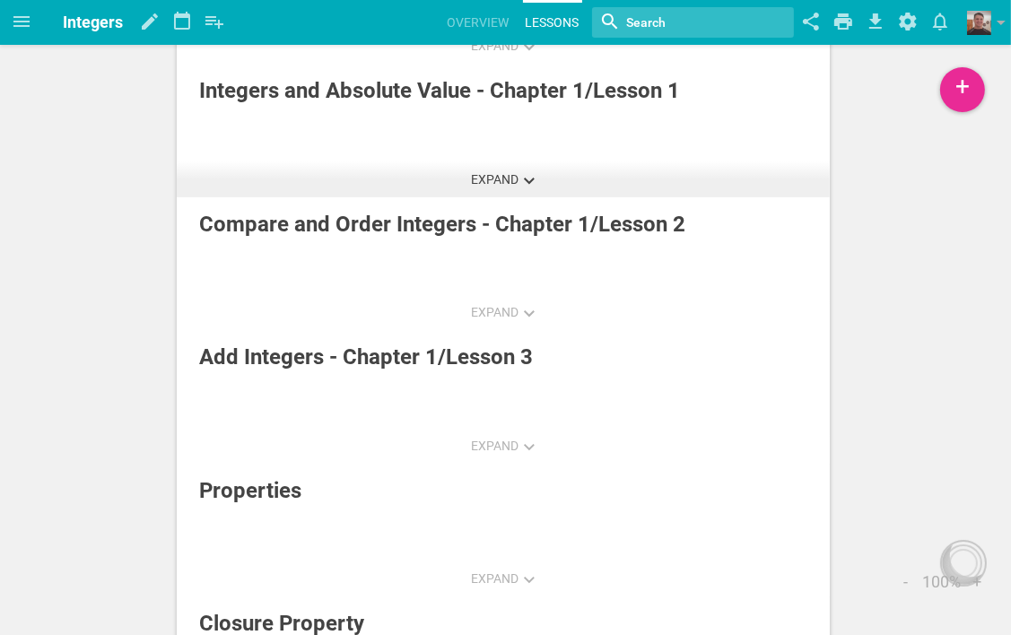
click at [509, 169] on button "Expand" at bounding box center [502, 179] width 85 height 36
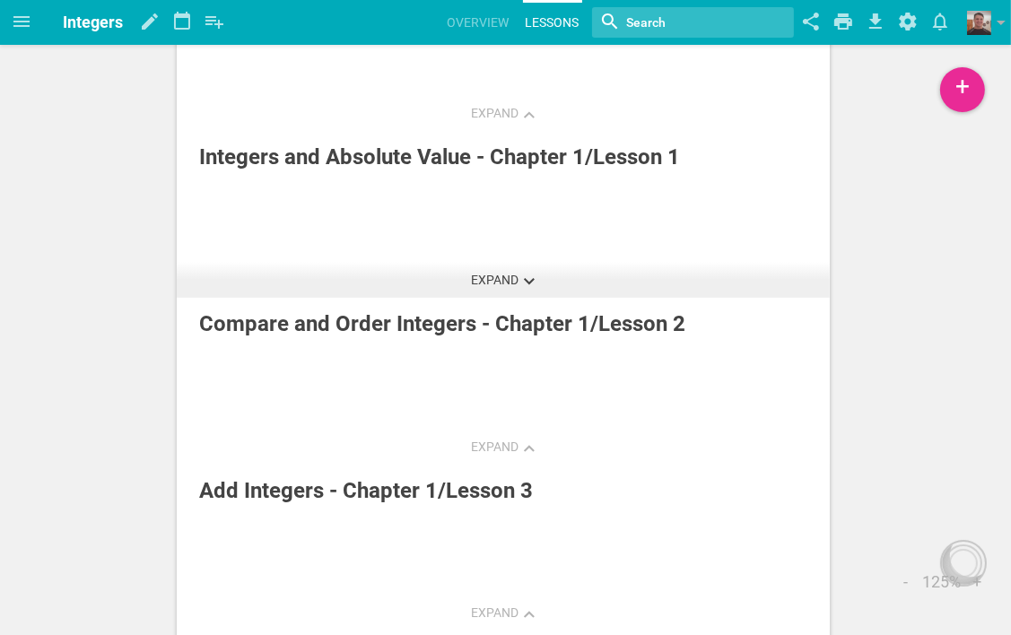
click at [502, 275] on span "Expand" at bounding box center [495, 280] width 48 height 14
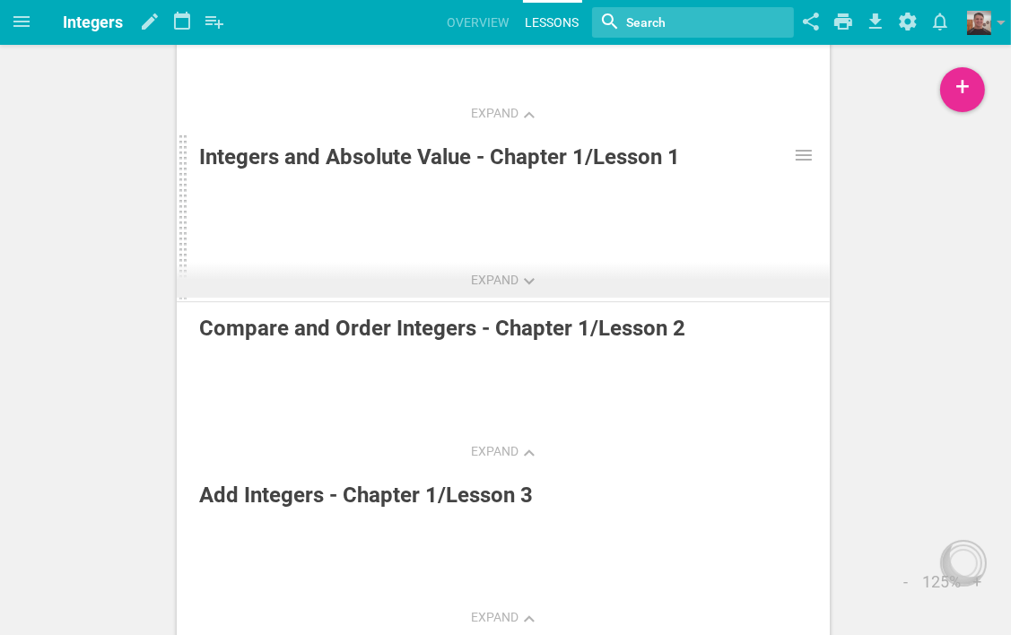
click at [542, 154] on div "Integers and Absolute Value - Chapter 1/Lesson 1" at bounding box center [460, 157] width 522 height 32
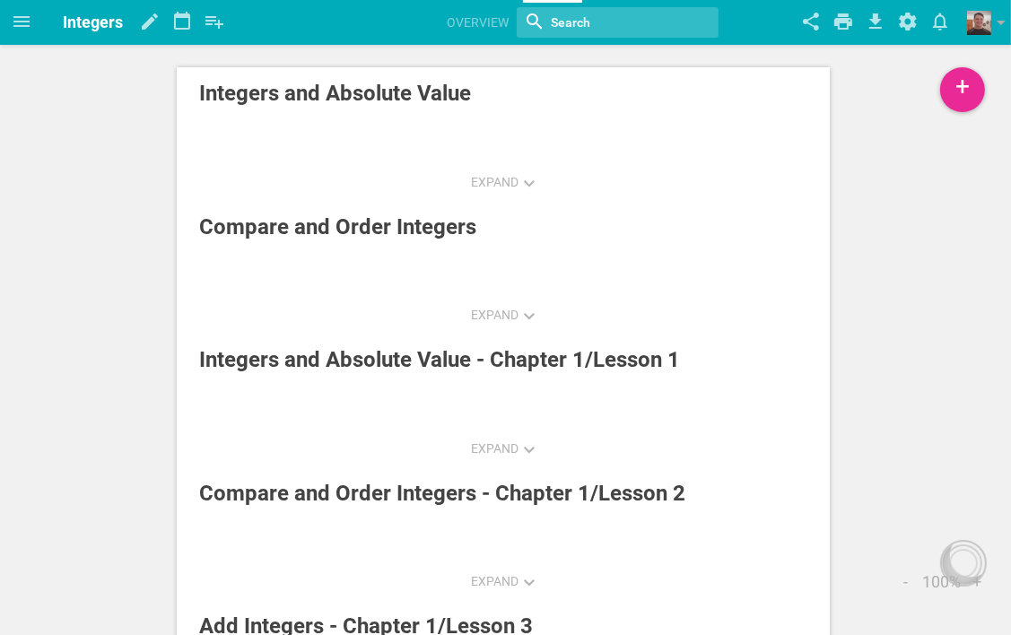
scroll to position [269, 0]
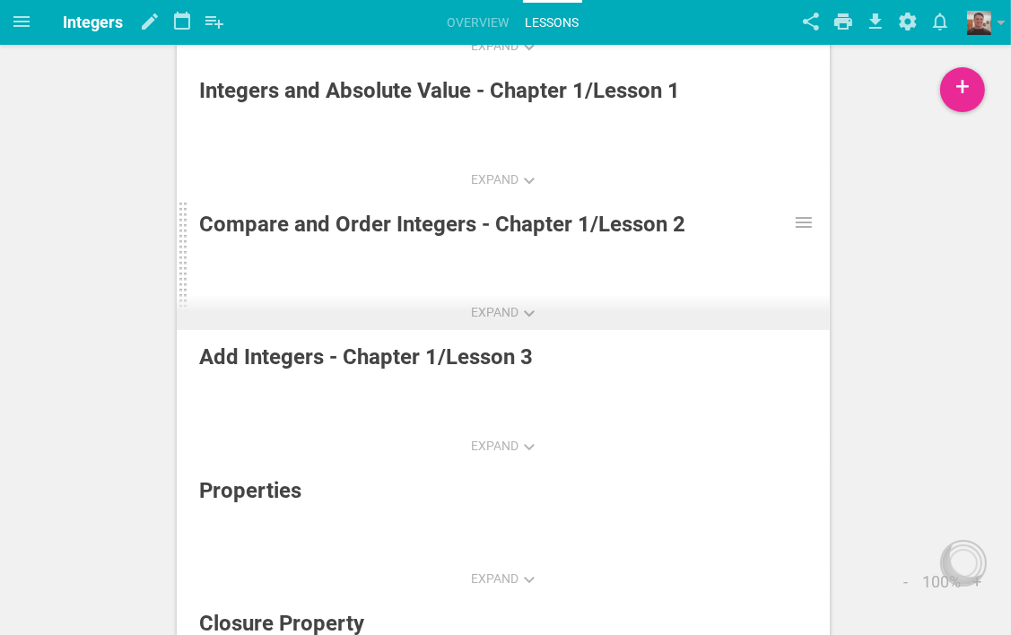
click at [455, 221] on div "Compare and Order Integers - Chapter 1/Lesson 2" at bounding box center [460, 224] width 522 height 32
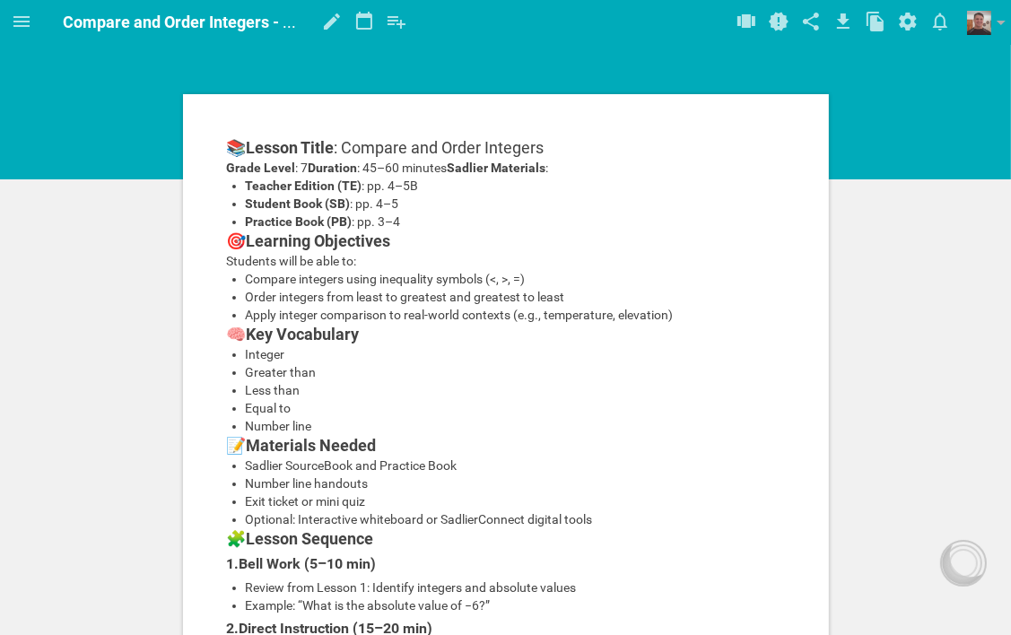
scroll to position [269, 0]
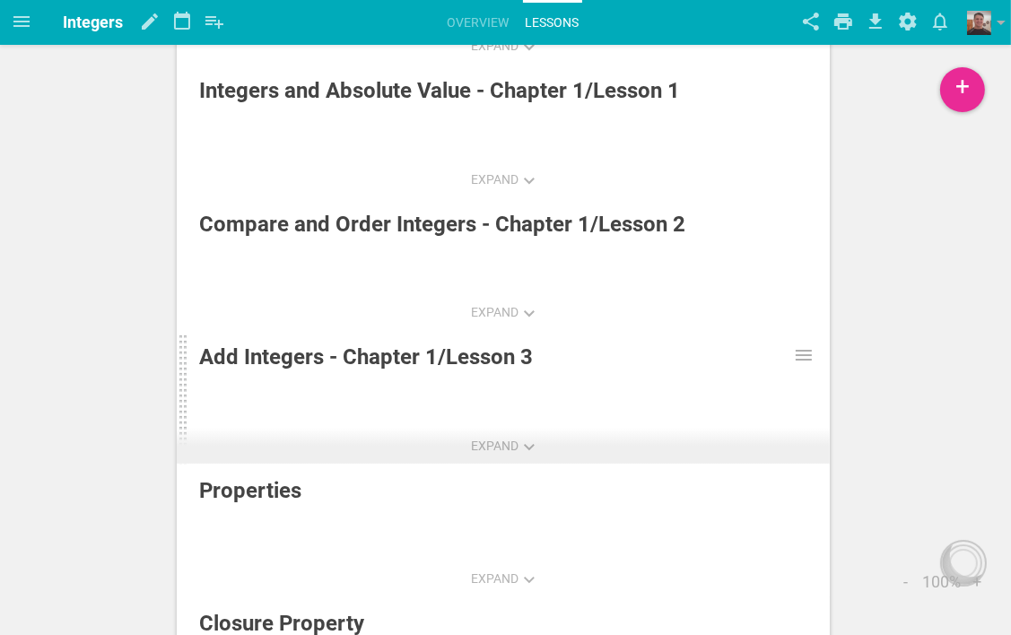
click at [311, 362] on div "Add Integers - Chapter 1/Lesson 3" at bounding box center [460, 357] width 522 height 32
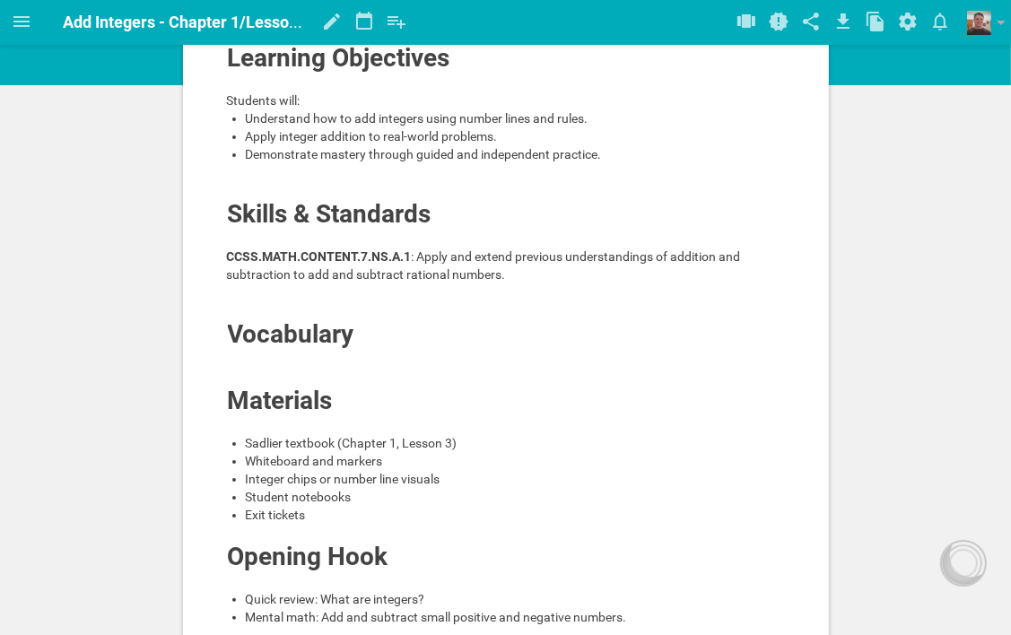
scroll to position [179, 0]
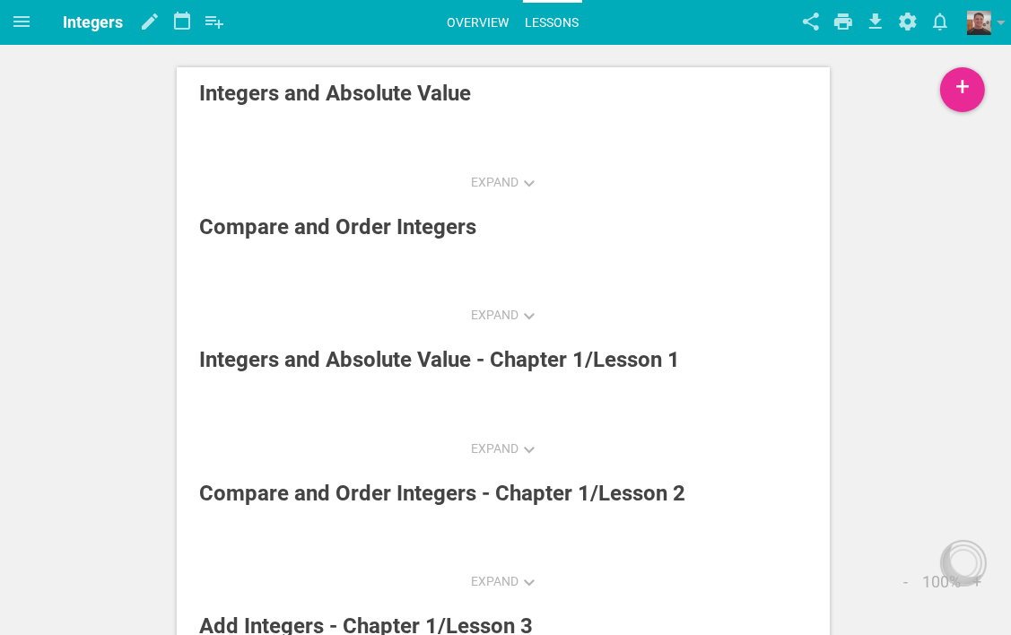
click at [474, 16] on link "Overview" at bounding box center [478, 22] width 67 height 39
click at [22, 20] on icon at bounding box center [22, 22] width 22 height 22
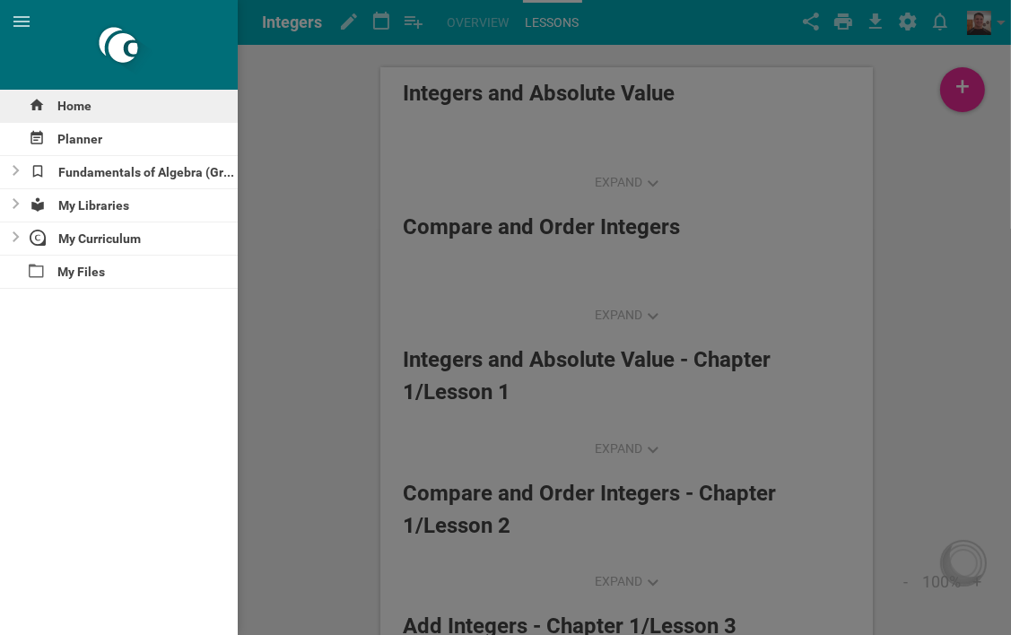
click at [79, 107] on div "Home" at bounding box center [119, 106] width 238 height 32
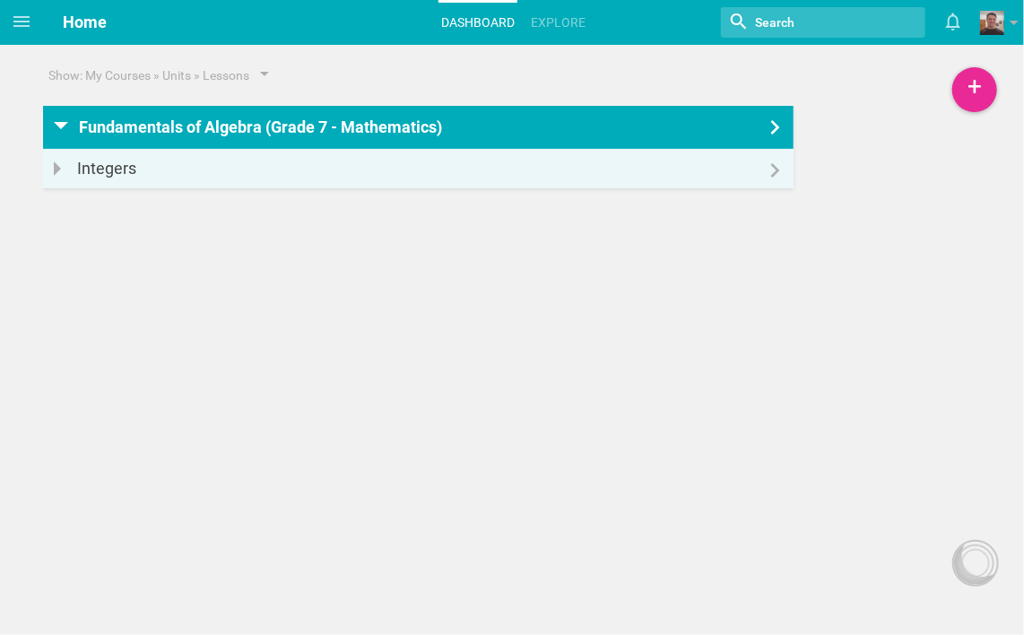
click at [776, 122] on icon at bounding box center [776, 127] width 22 height 14
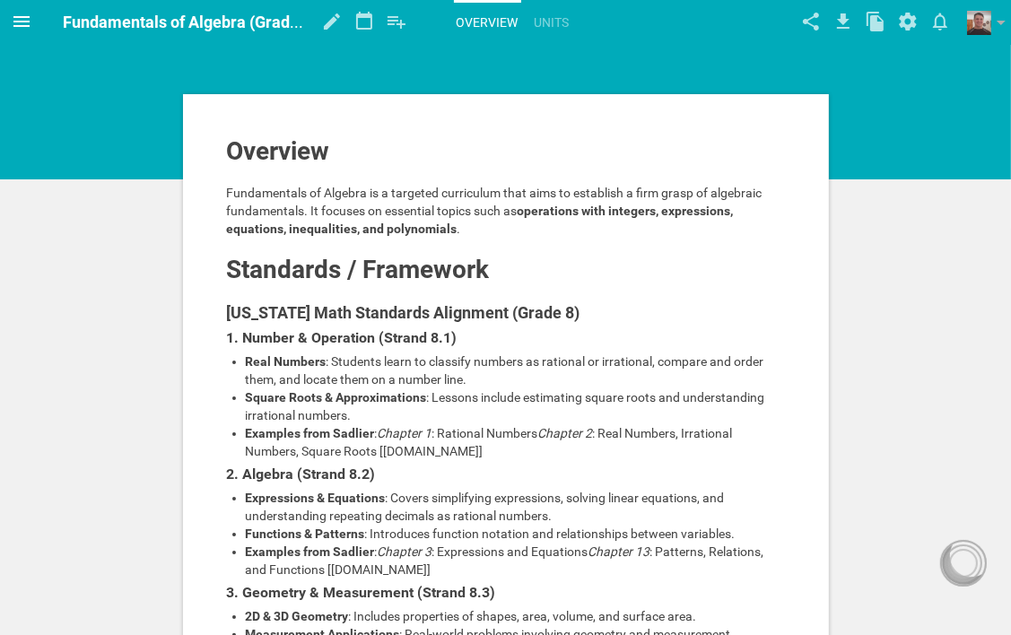
click at [19, 19] on icon at bounding box center [22, 22] width 22 height 22
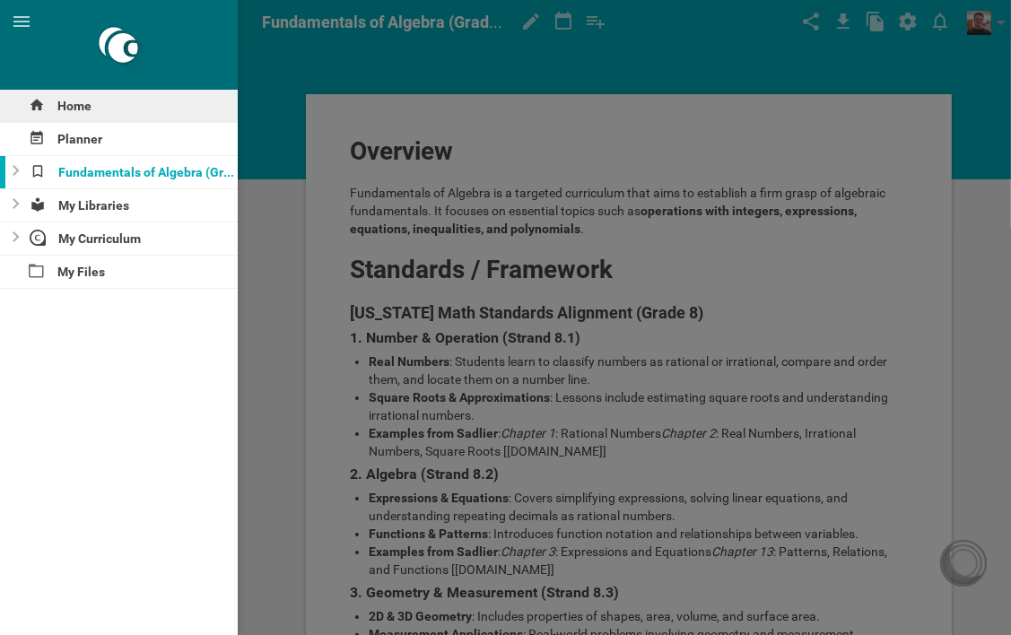
click at [77, 109] on div "Home" at bounding box center [119, 106] width 238 height 32
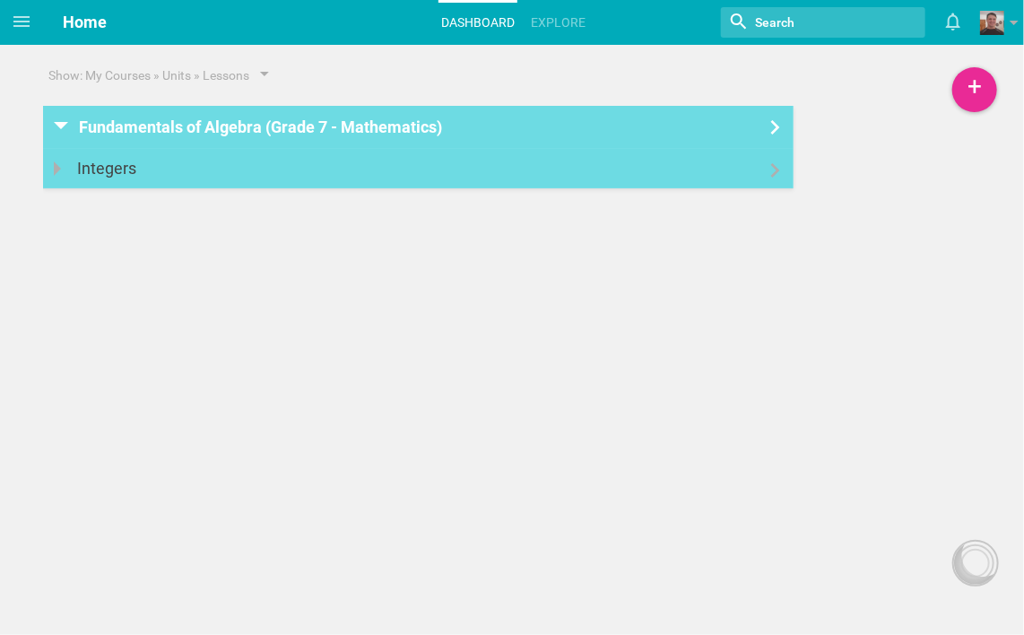
click at [369, 174] on link "Integers" at bounding box center [418, 168] width 751 height 39
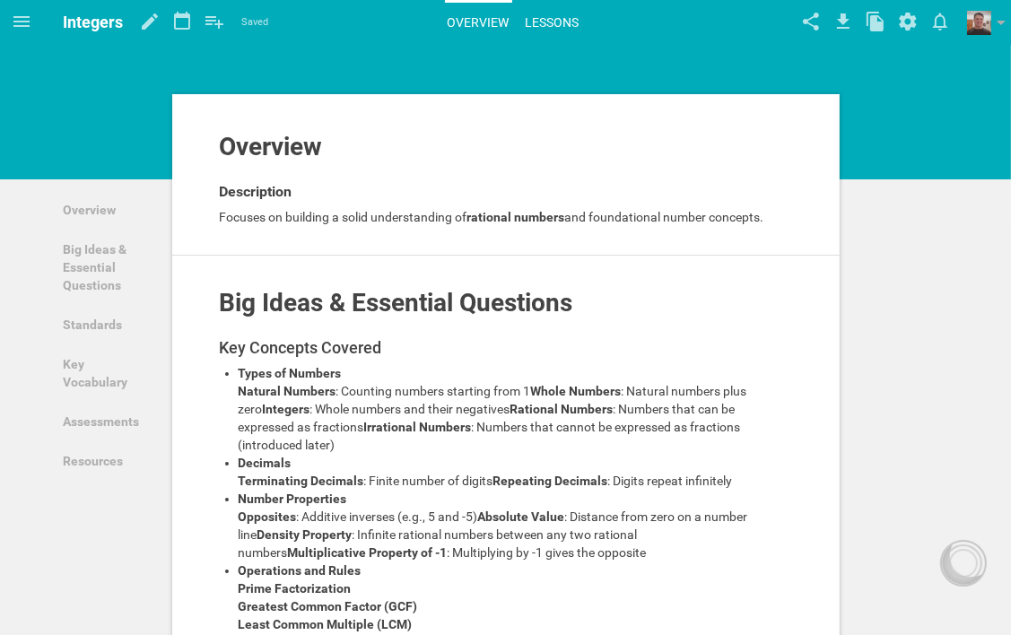
click at [547, 22] on link "Lessons" at bounding box center [552, 22] width 59 height 39
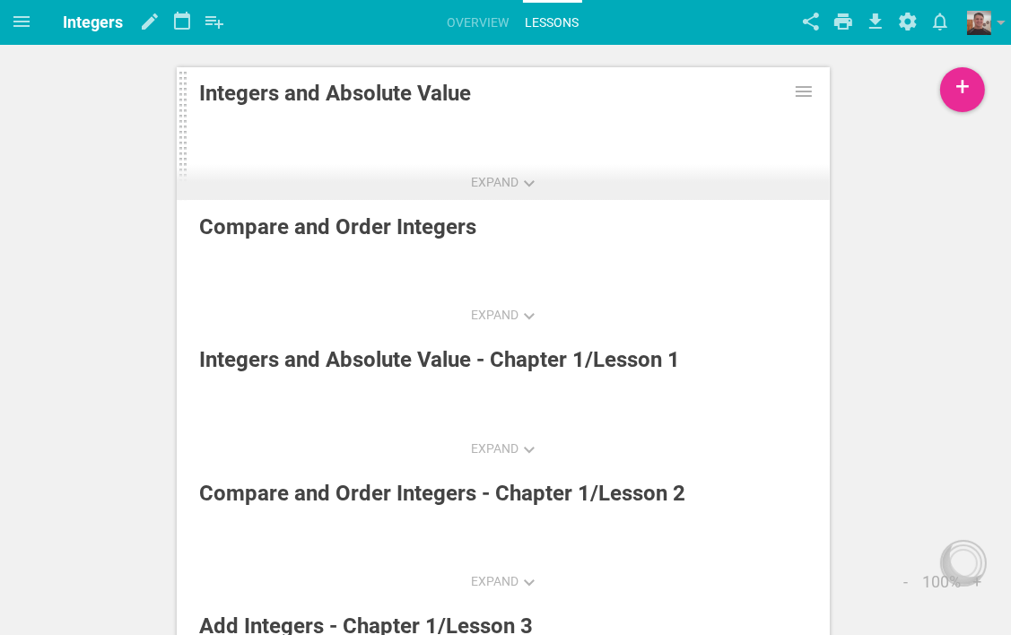
click at [500, 123] on link "Integers and Absolute Value" at bounding box center [503, 135] width 653 height 139
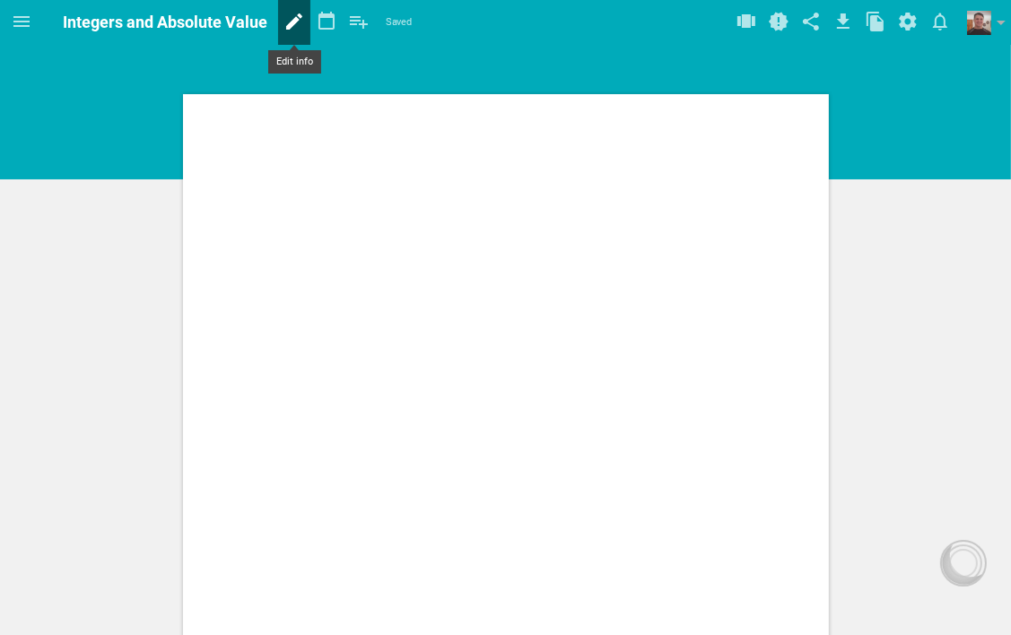
click at [282, 22] on icon at bounding box center [294, 21] width 32 height 43
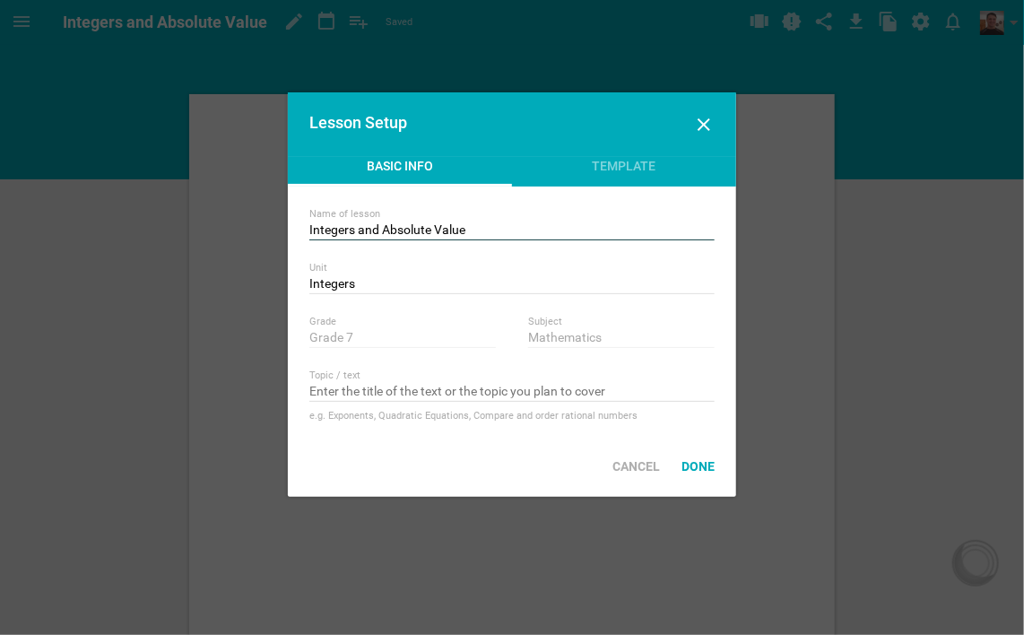
drag, startPoint x: 470, startPoint y: 232, endPoint x: 309, endPoint y: 229, distance: 161.5
click at [309, 229] on div "Name of lesson Integers and Absolute Value Unit Integers Nothing found with ter…" at bounding box center [512, 311] width 448 height 249
type input "Subtract Integers - Chapter 1/Lesson 4"
click at [707, 467] on div "Done" at bounding box center [698, 466] width 55 height 39
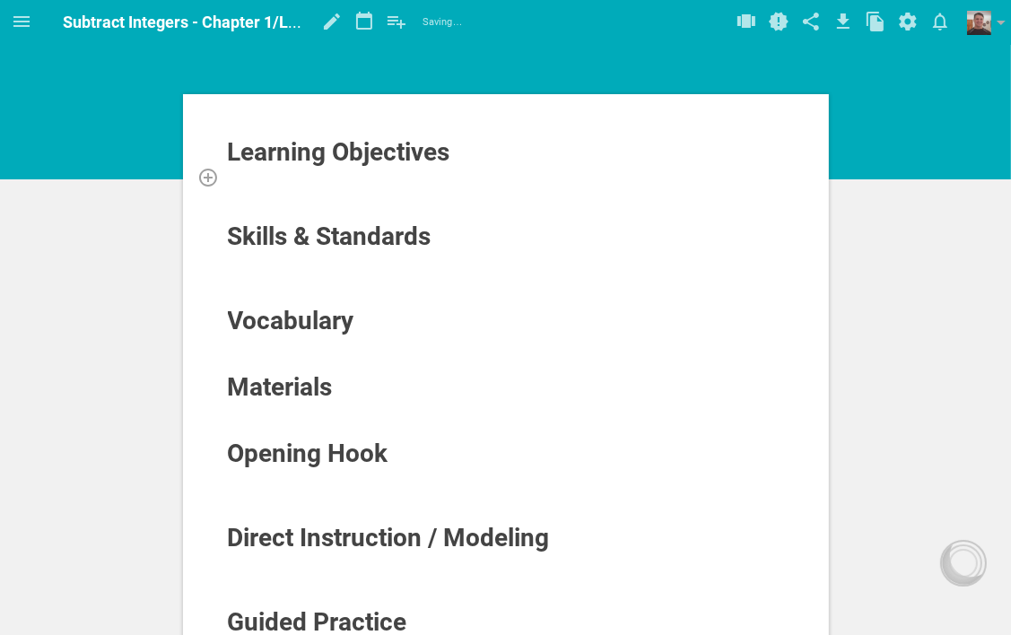
click at [342, 183] on div at bounding box center [506, 177] width 559 height 18
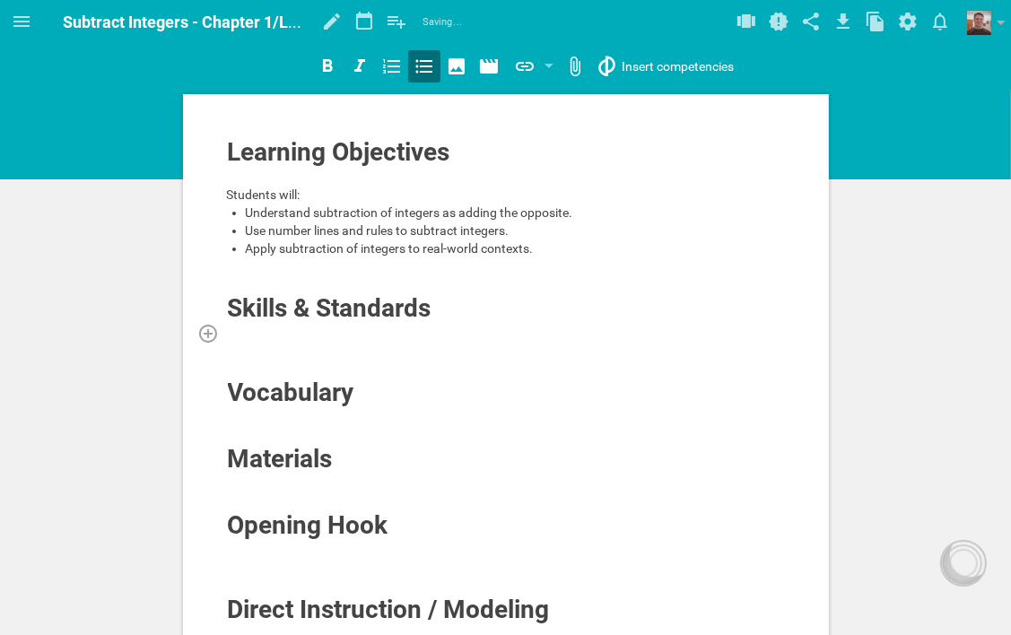
click at [326, 338] on div at bounding box center [506, 333] width 559 height 18
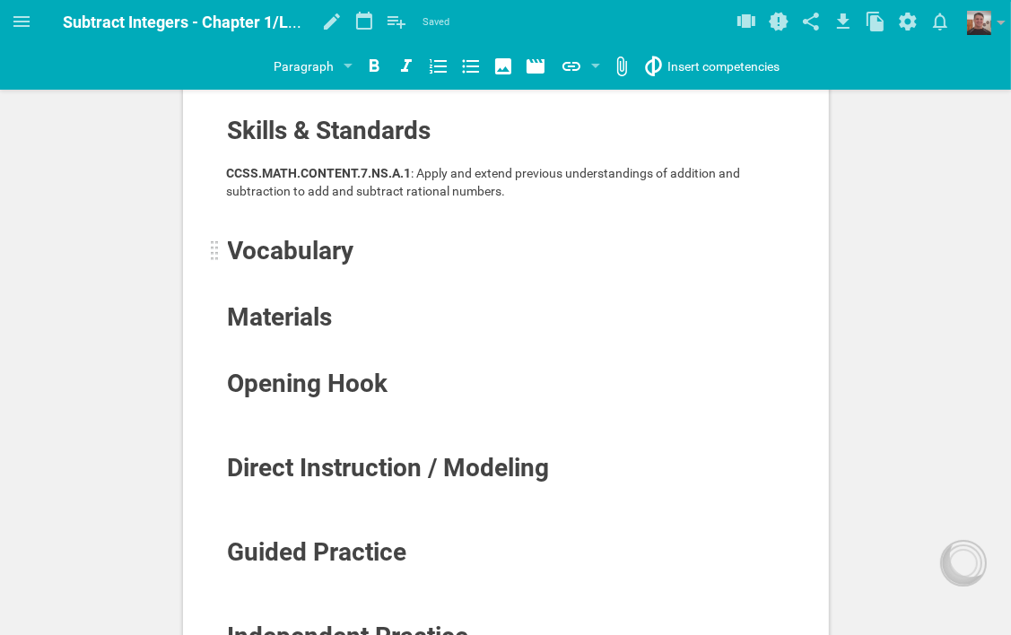
scroll to position [179, 0]
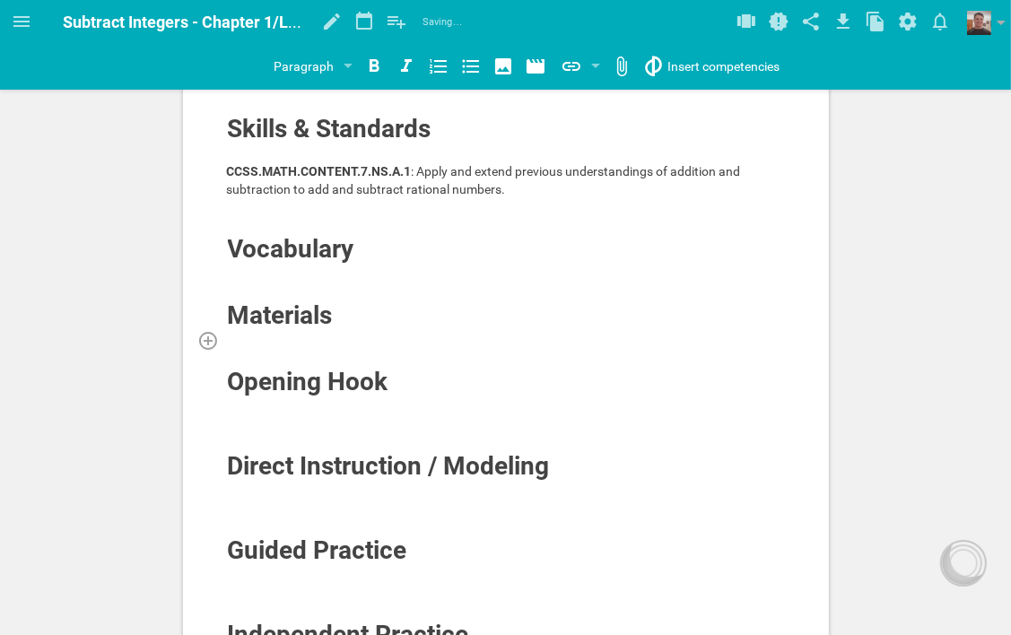
click at [300, 334] on div at bounding box center [506, 340] width 559 height 18
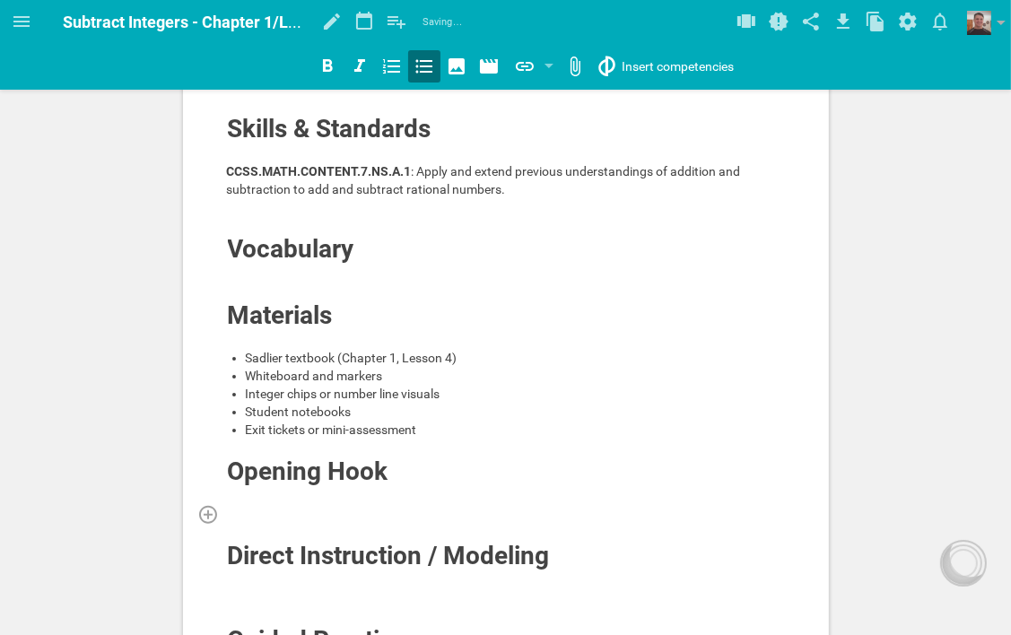
click at [309, 505] on div at bounding box center [506, 514] width 559 height 18
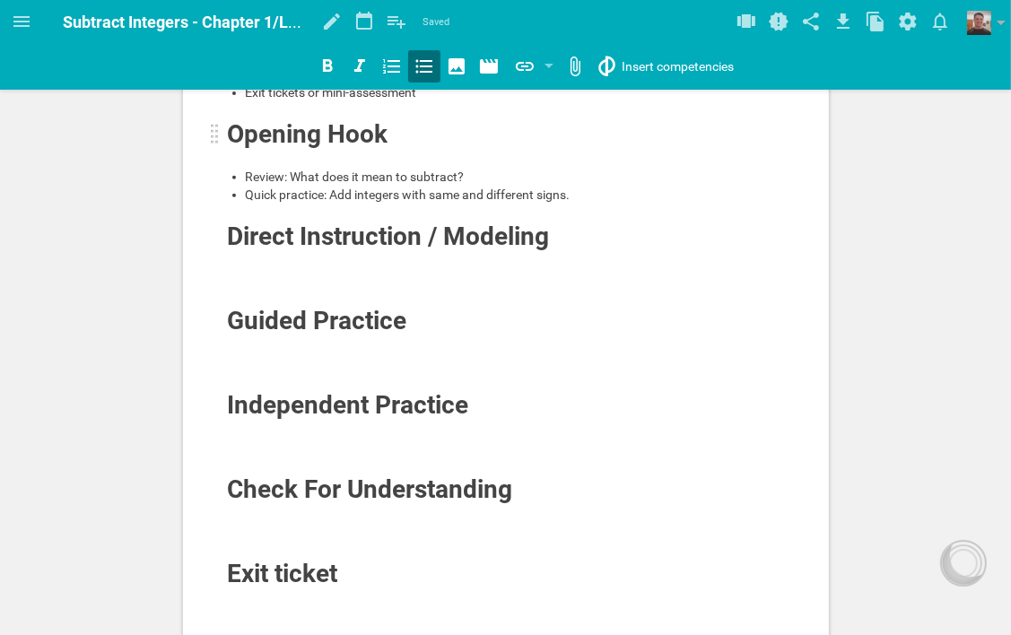
scroll to position [538, 0]
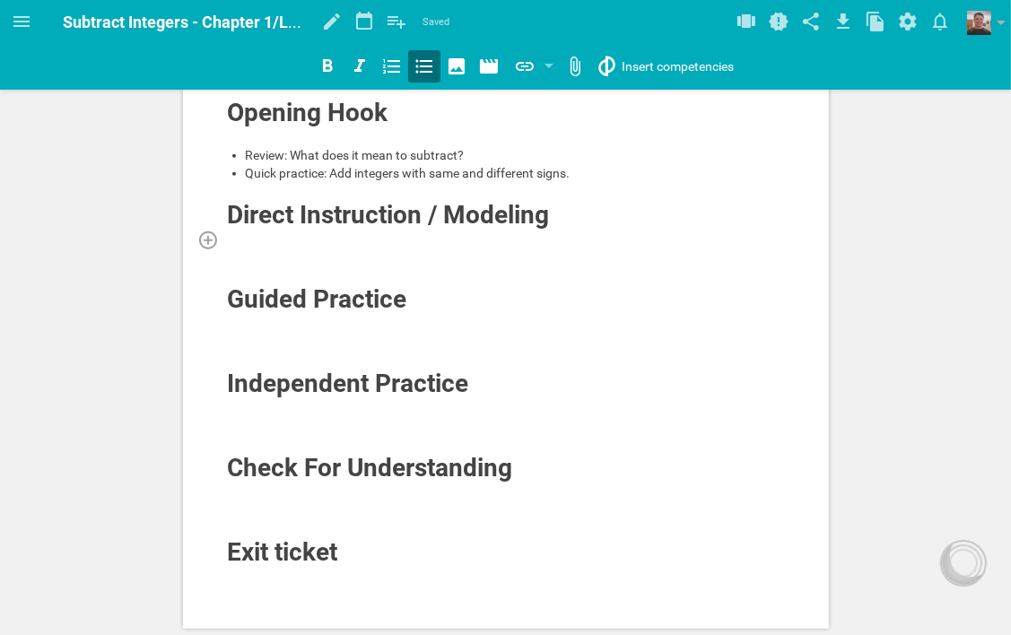
click at [379, 244] on div at bounding box center [506, 239] width 559 height 18
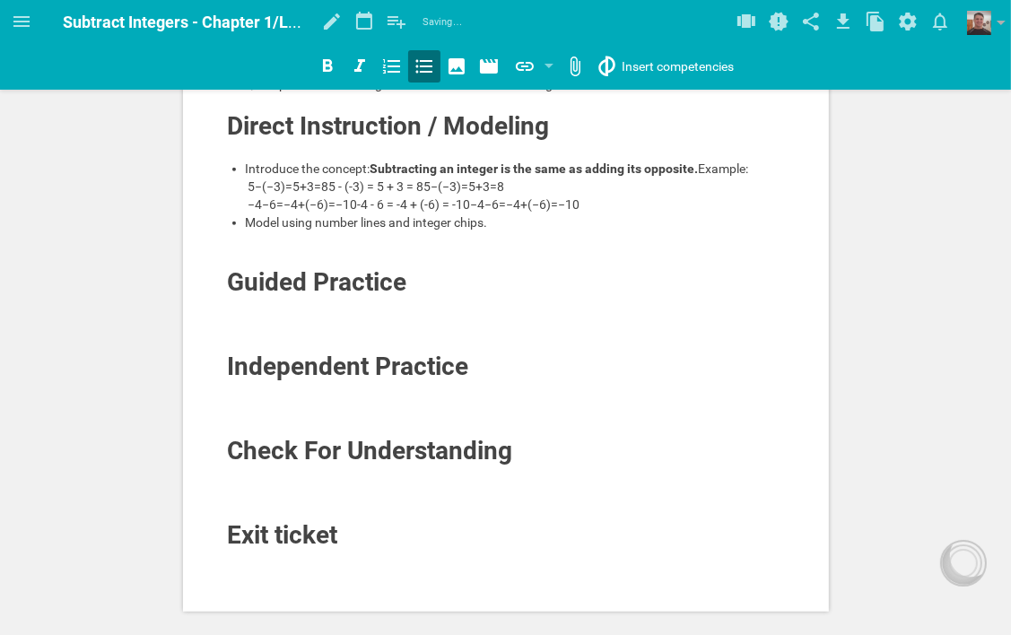
scroll to position [628, 0]
click at [330, 315] on div at bounding box center [506, 306] width 559 height 18
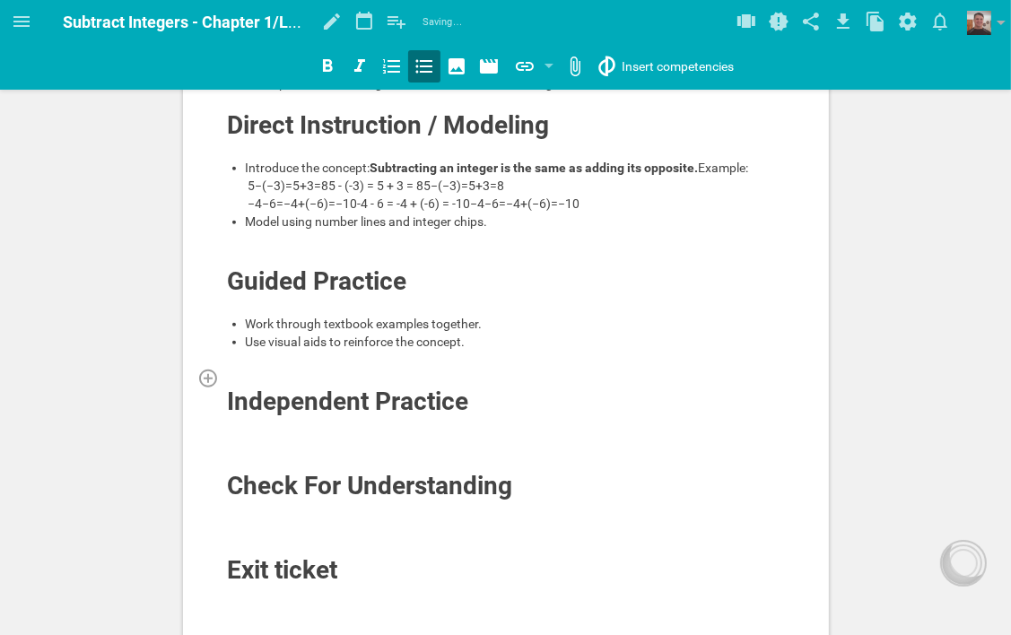
click at [283, 387] on div at bounding box center [506, 378] width 559 height 18
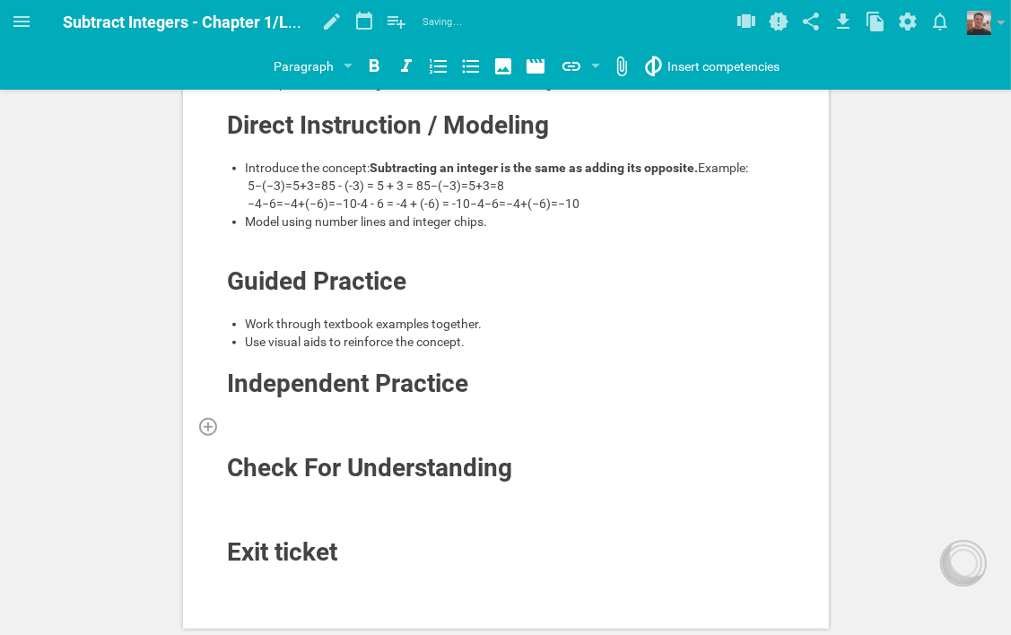
click at [272, 435] on div at bounding box center [506, 426] width 559 height 18
click at [279, 417] on div at bounding box center [506, 408] width 559 height 18
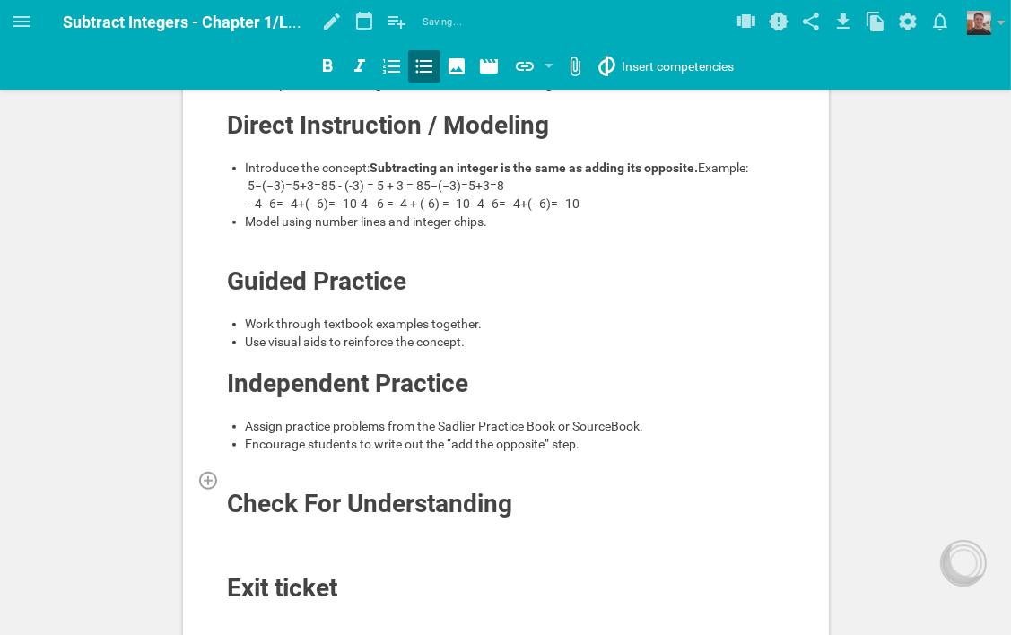
click at [265, 489] on div at bounding box center [506, 480] width 559 height 18
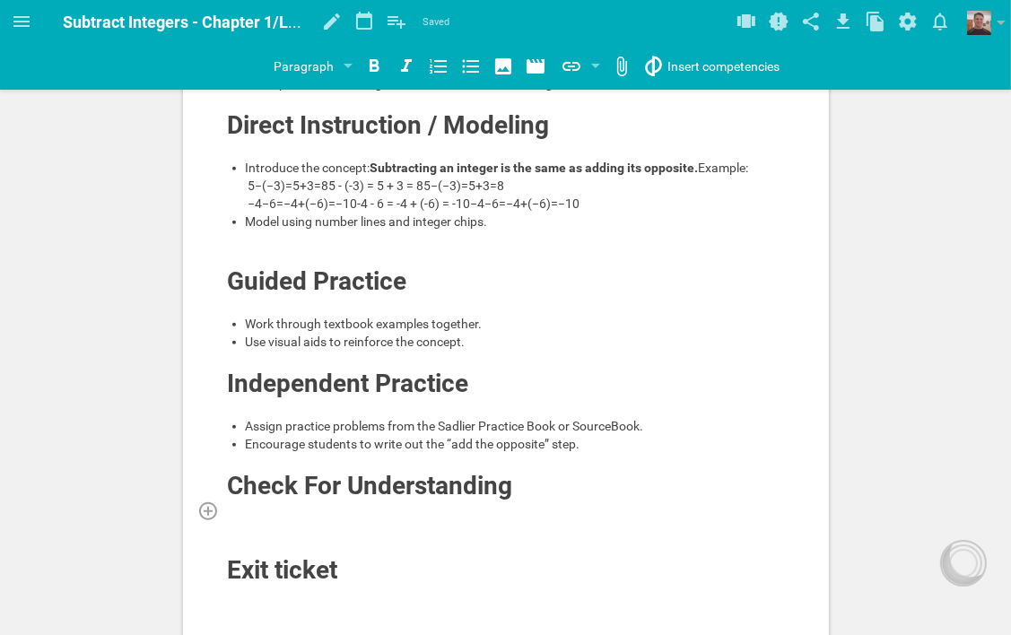
click at [240, 519] on div at bounding box center [506, 510] width 559 height 18
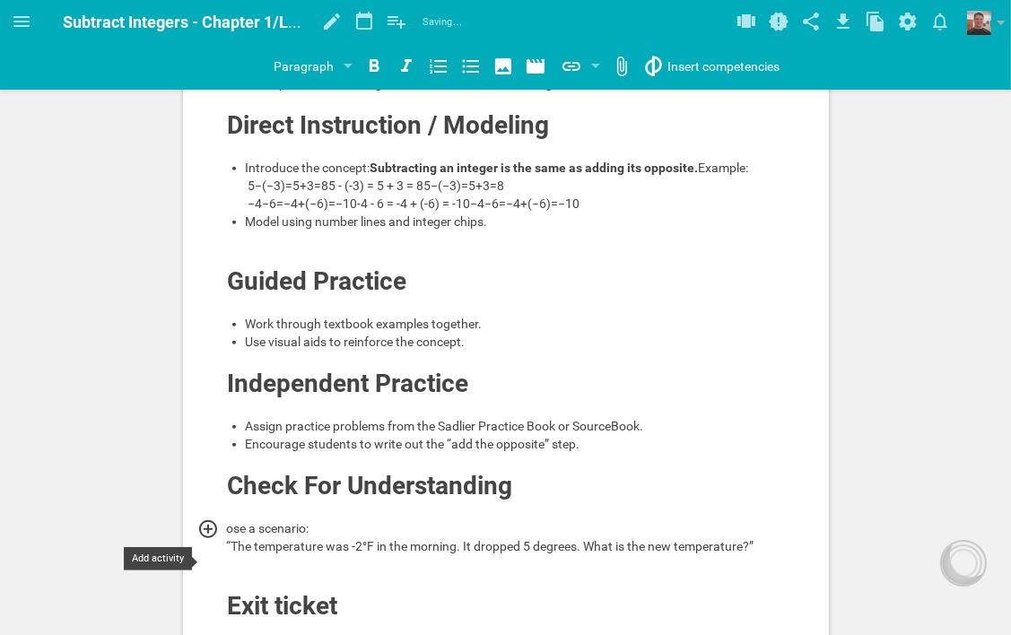
click at [225, 540] on div at bounding box center [213, 529] width 32 height 22
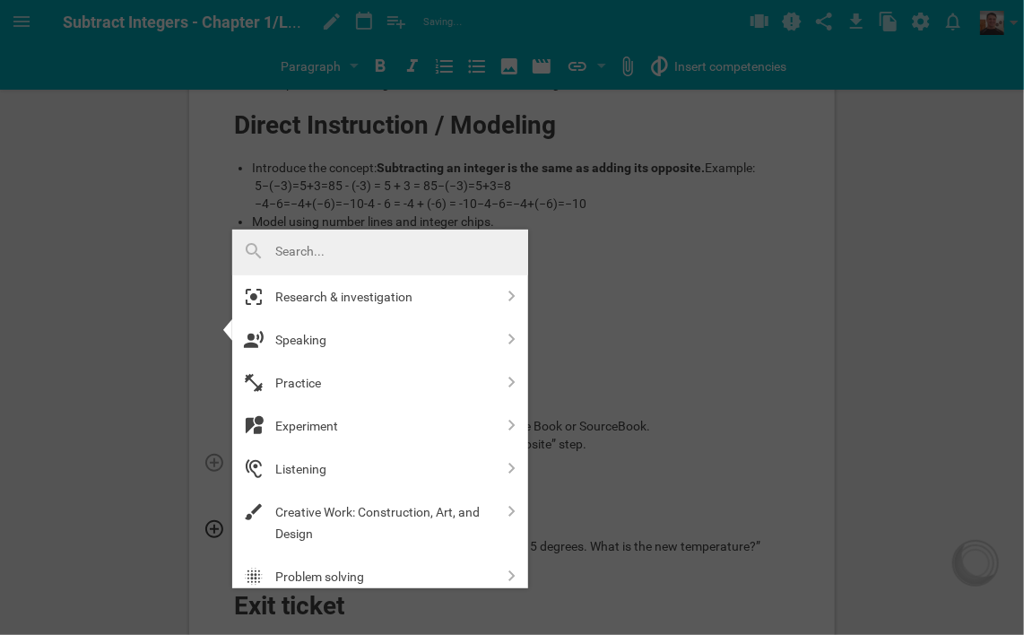
click at [631, 490] on div at bounding box center [512, 317] width 1024 height 635
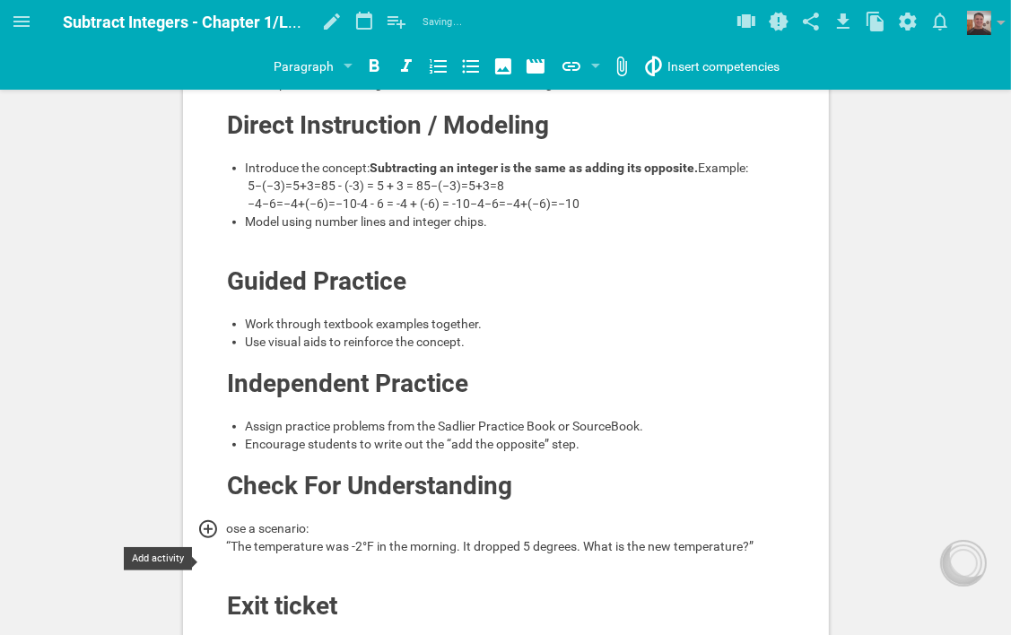
click at [225, 540] on div at bounding box center [213, 529] width 32 height 22
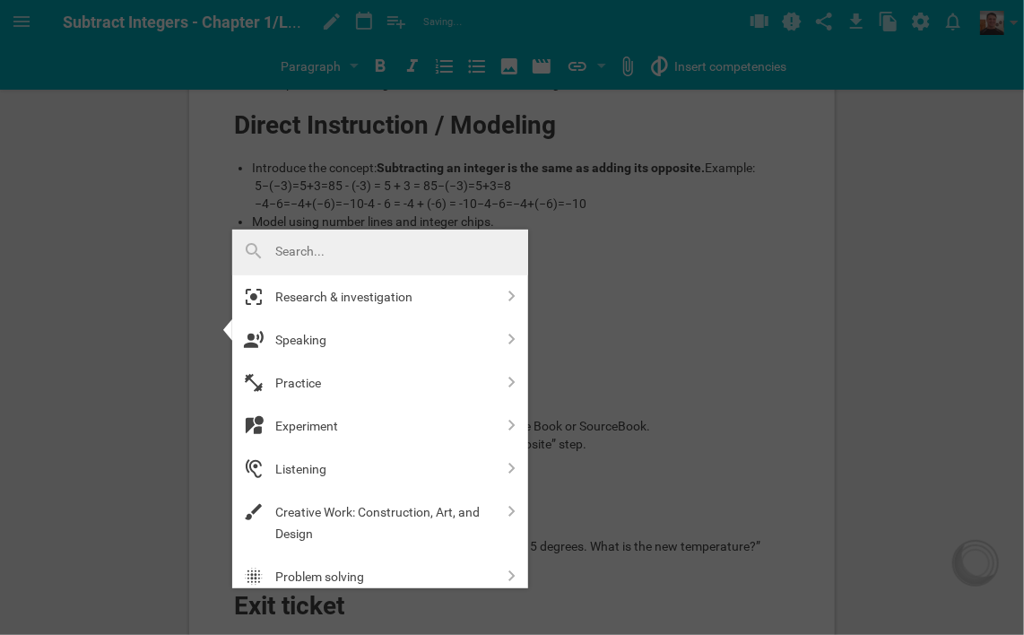
drag, startPoint x: 427, startPoint y: 252, endPoint x: 289, endPoint y: 254, distance: 138.1
click at [289, 254] on div at bounding box center [380, 253] width 296 height 46
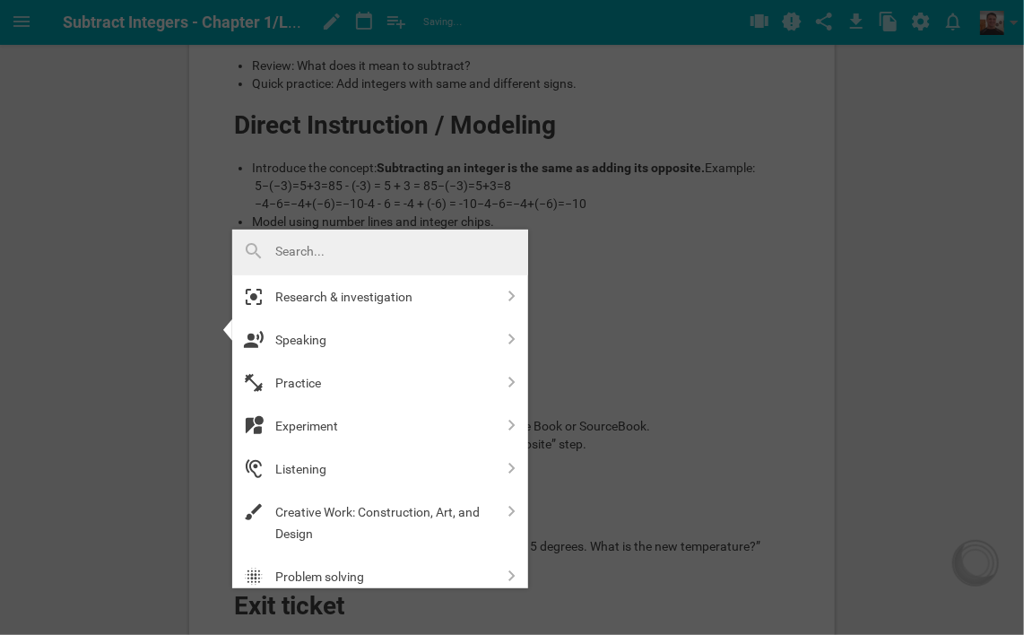
click at [916, 494] on div at bounding box center [512, 317] width 1024 height 635
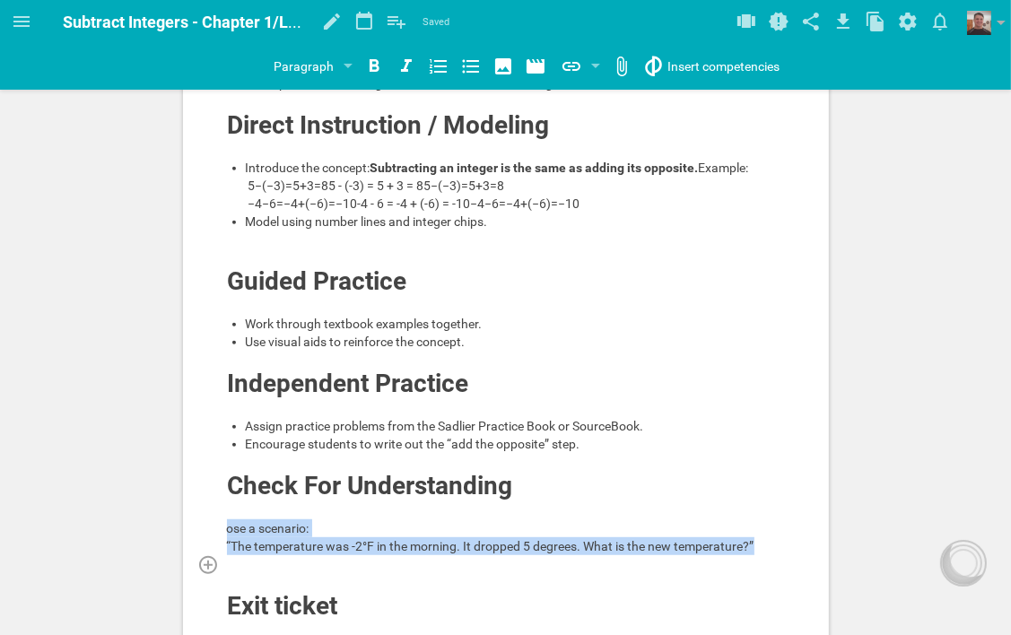
drag, startPoint x: 228, startPoint y: 561, endPoint x: 746, endPoint y: 595, distance: 519.5
click at [746, 595] on div "Learning Objectives Students will: Understand subtraction of integers as adding…" at bounding box center [506, 74] width 559 height 1130
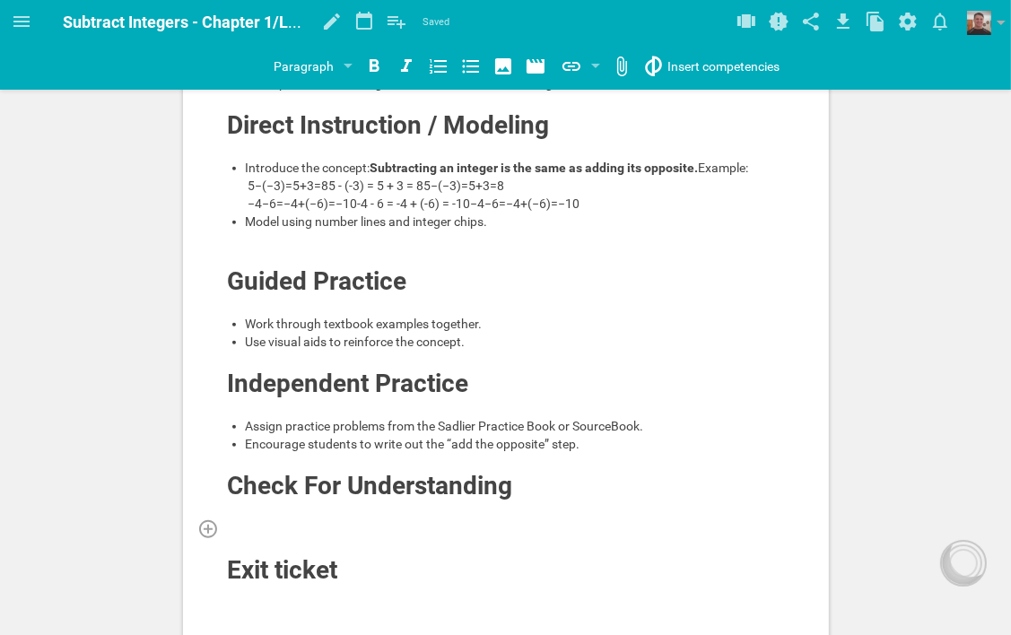
click at [380, 537] on div at bounding box center [506, 528] width 559 height 18
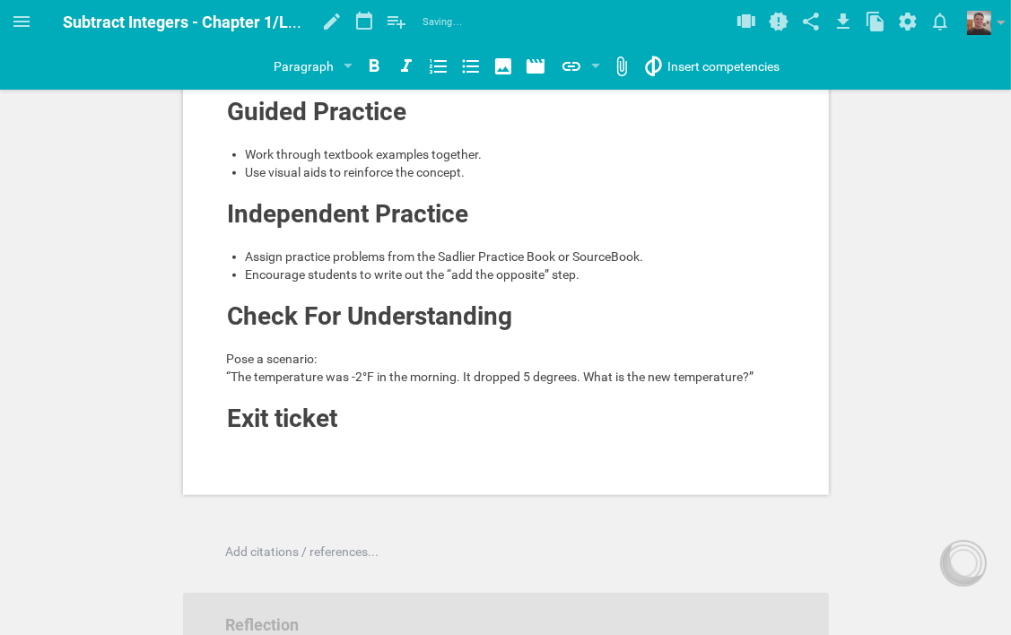
scroll to position [807, 0]
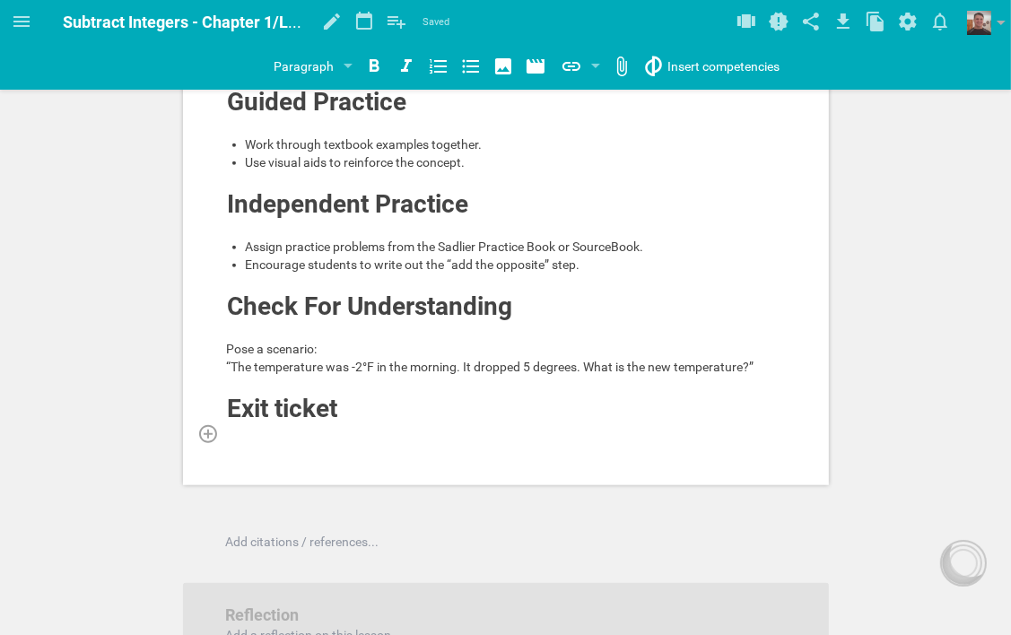
click at [393, 442] on div at bounding box center [506, 433] width 559 height 18
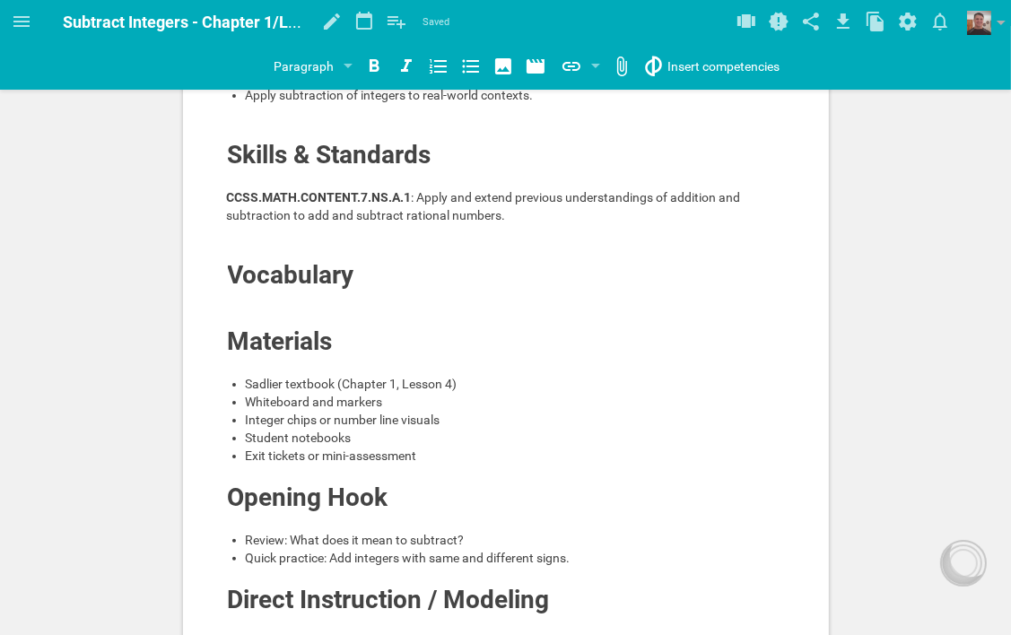
scroll to position [0, 0]
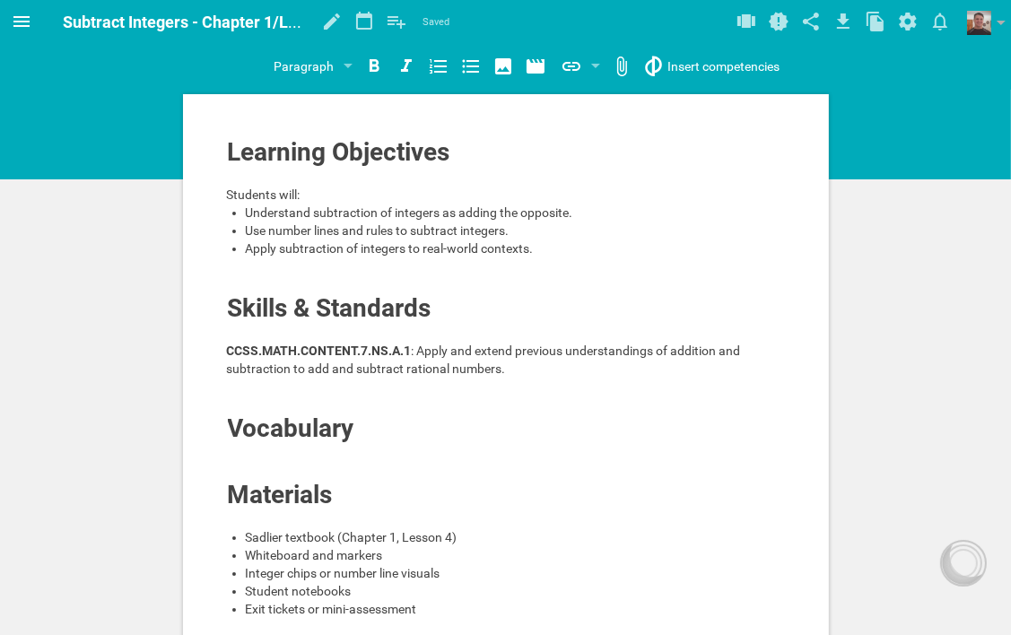
click at [22, 18] on icon at bounding box center [21, 21] width 16 height 11
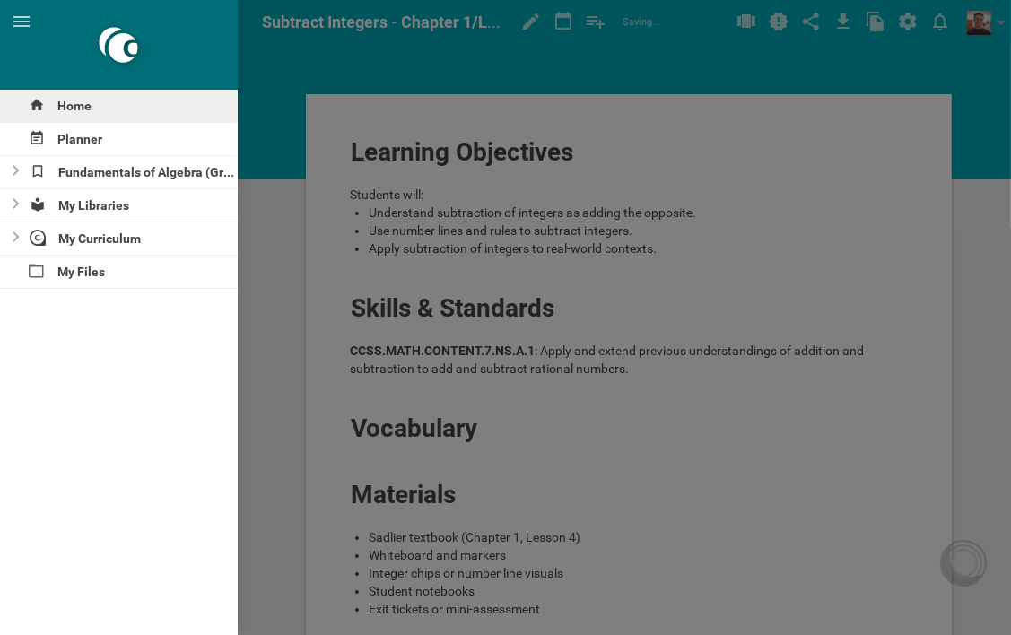
click at [70, 108] on div "Home" at bounding box center [119, 106] width 238 height 32
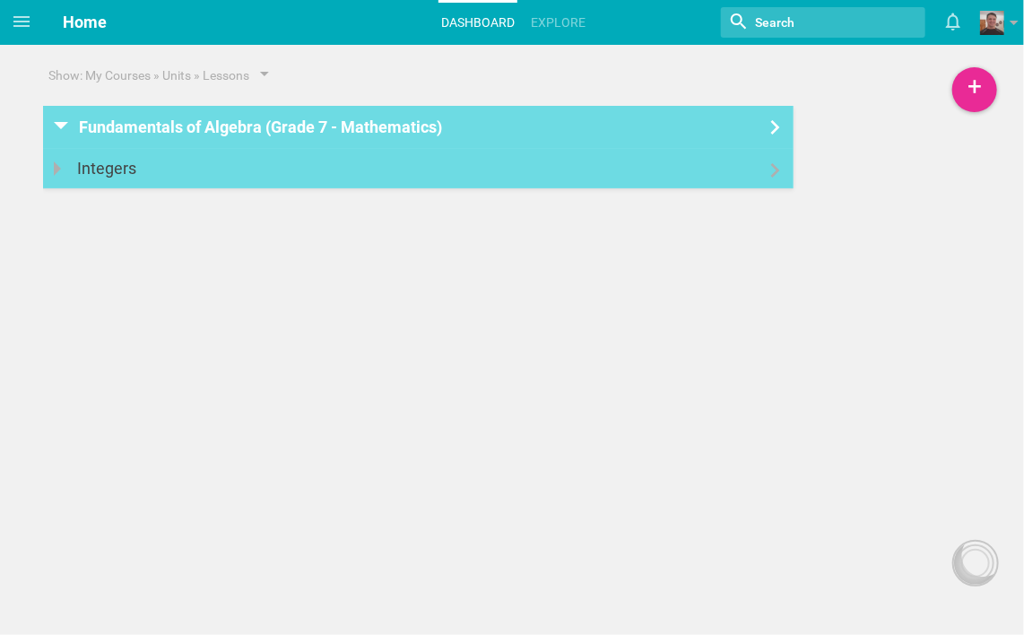
click at [103, 169] on div "Integers" at bounding box center [112, 168] width 70 height 39
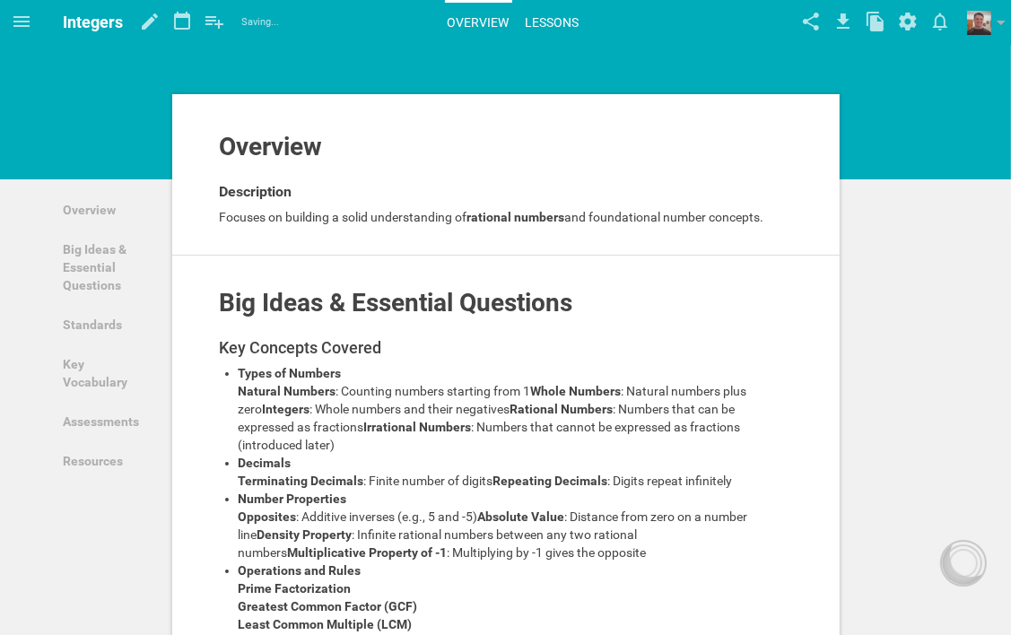
click at [537, 22] on link "Lessons" at bounding box center [552, 22] width 59 height 39
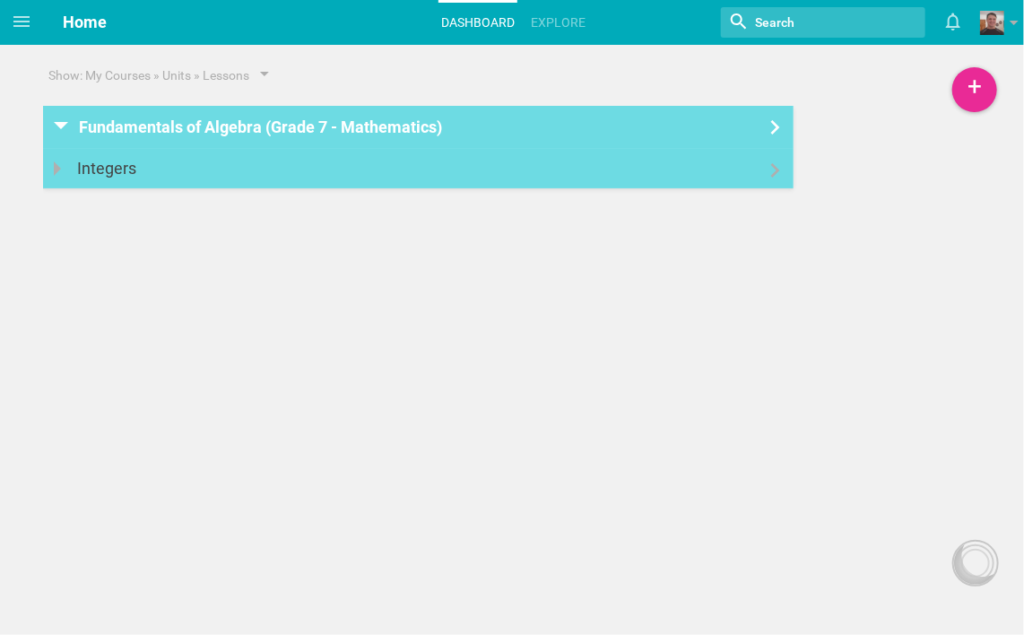
click at [111, 172] on div "Integers" at bounding box center [112, 168] width 70 height 39
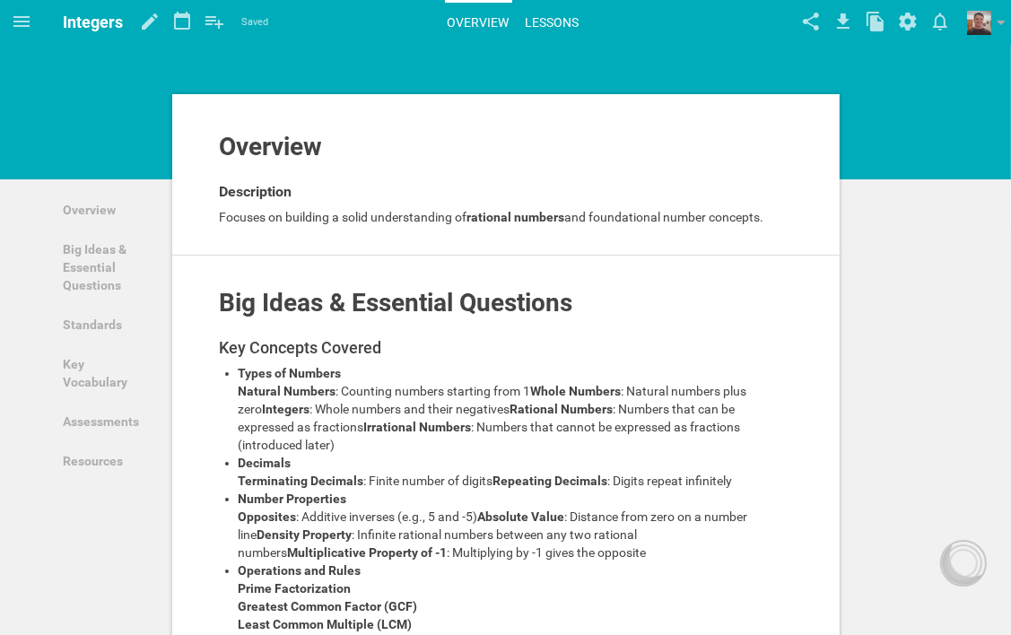
click at [564, 24] on link "Lessons" at bounding box center [552, 22] width 59 height 39
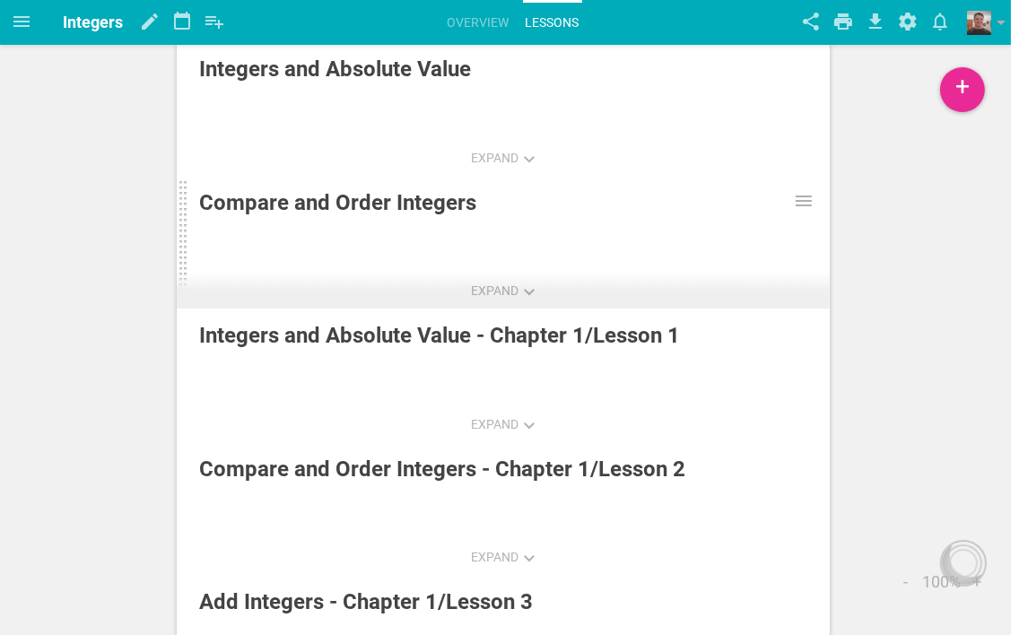
scroll to position [22, 0]
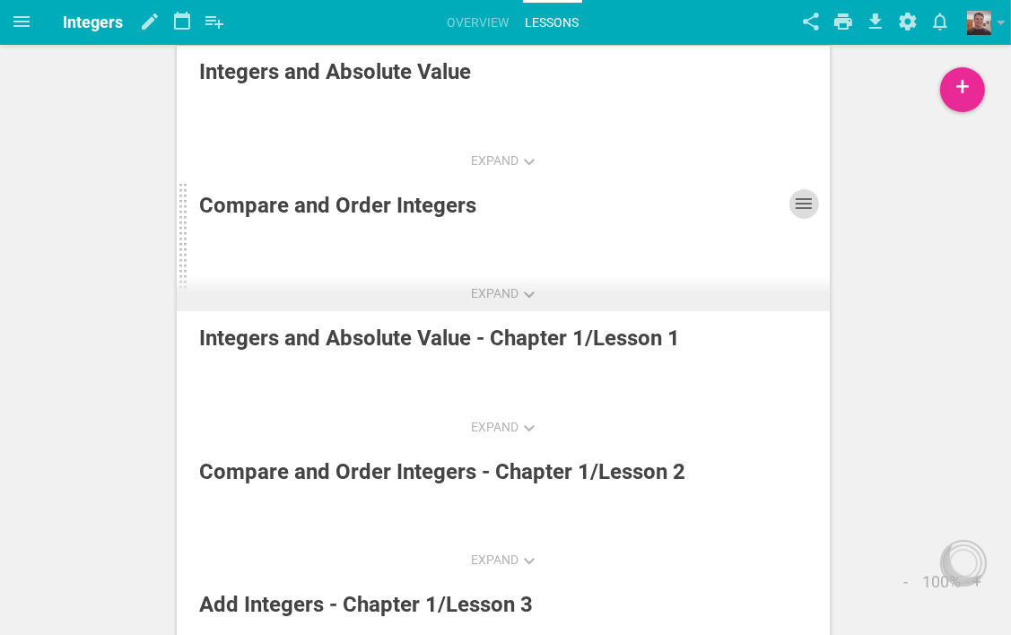
click at [803, 200] on icon at bounding box center [804, 204] width 22 height 22
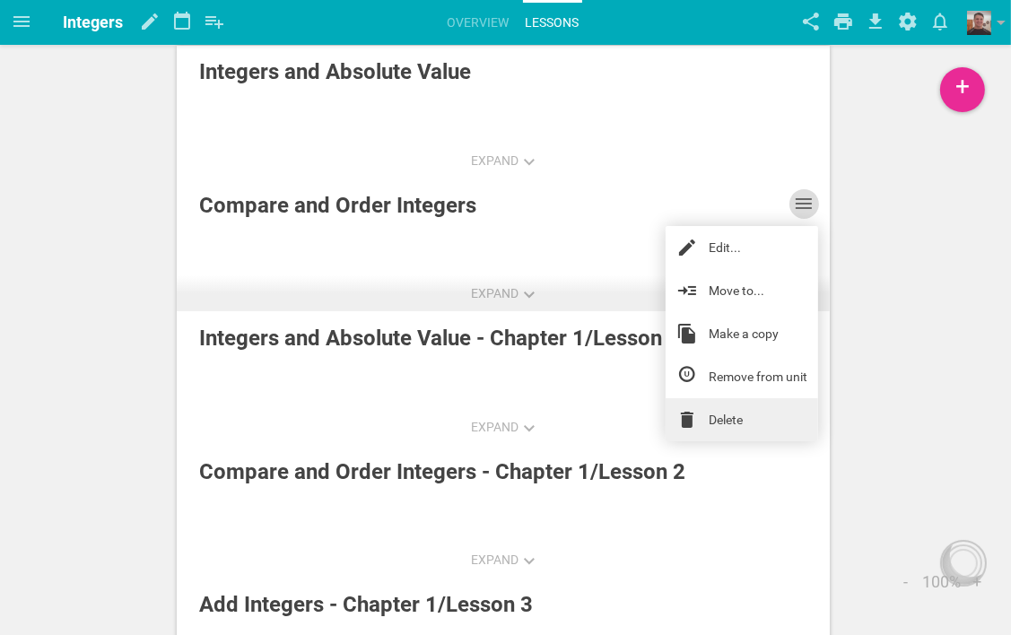
click at [725, 413] on link "Delete" at bounding box center [741, 419] width 152 height 43
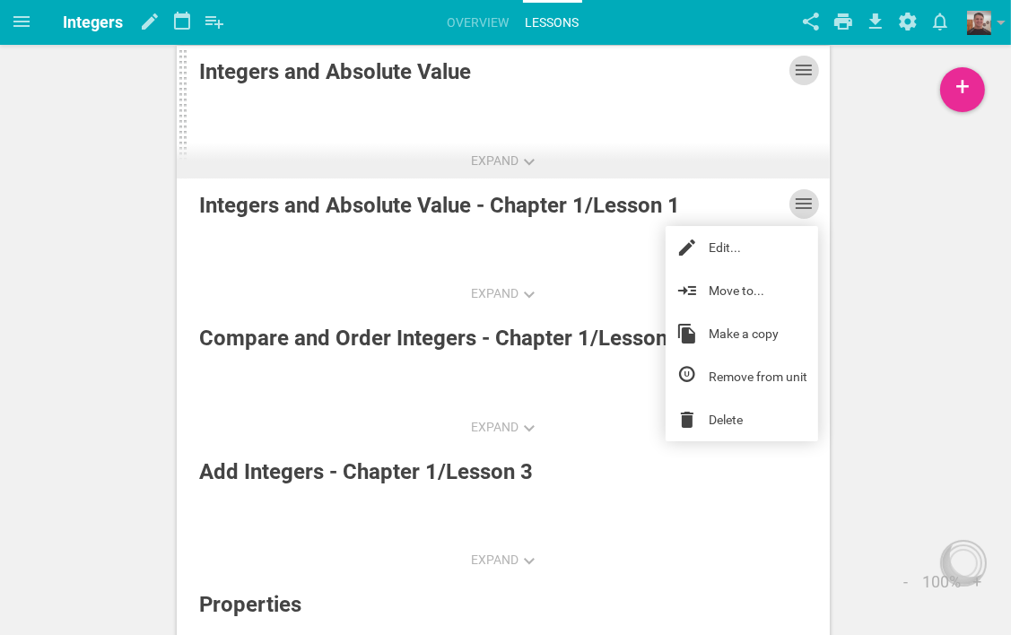
click at [812, 72] on icon at bounding box center [804, 70] width 22 height 22
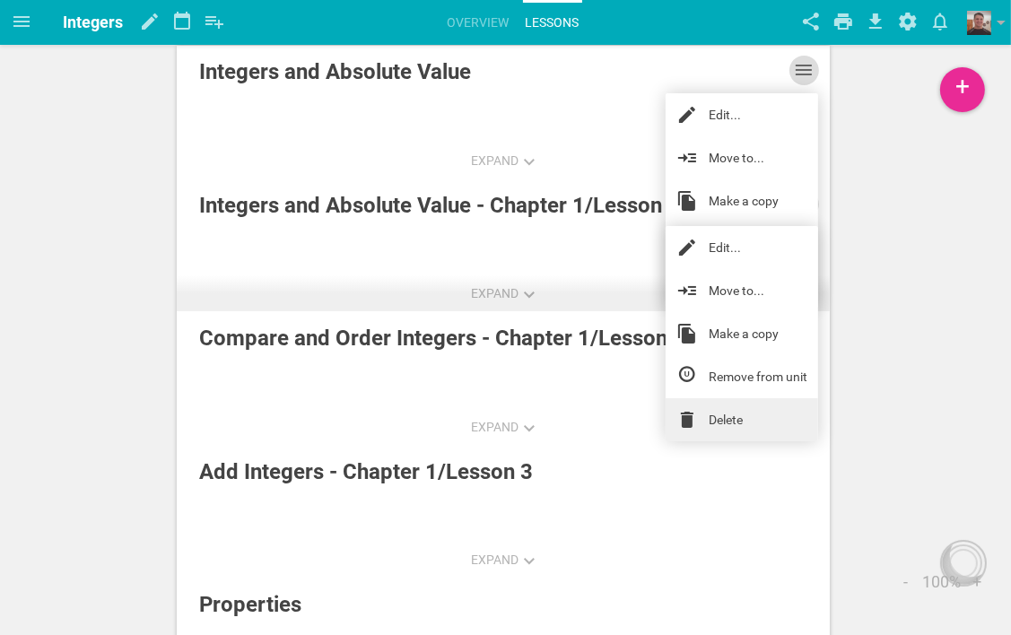
click at [713, 412] on link "Delete" at bounding box center [741, 419] width 152 height 43
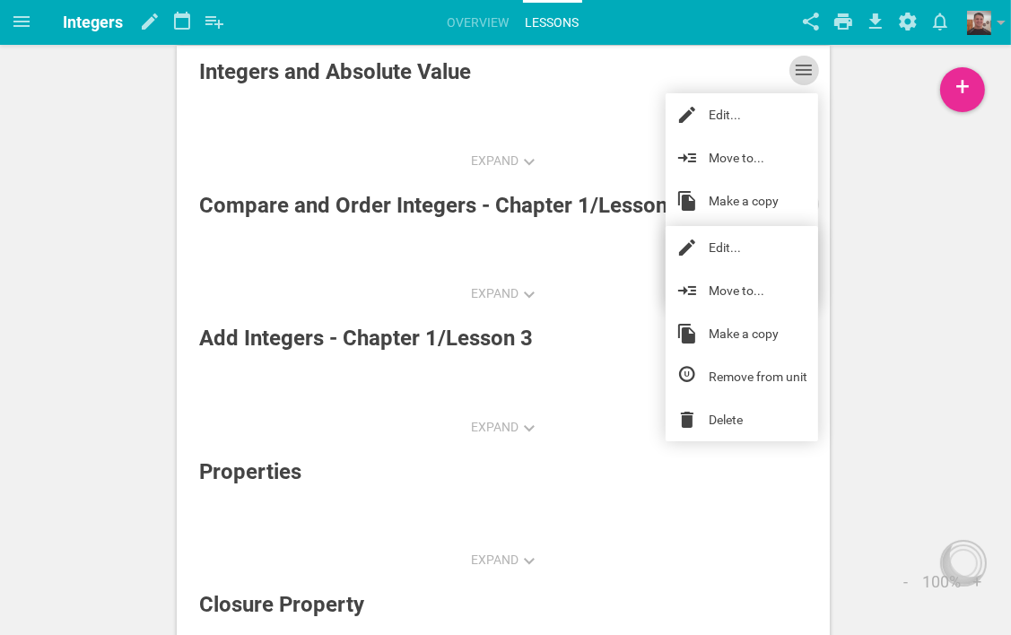
click at [880, 255] on div "Expand Integers and Absolute Value Edit... Move to... Make a copy Remove from u…" at bounding box center [505, 622] width 1011 height 1288
click at [132, 121] on div "Expand Integers and Absolute Value Edit... Move to... Make a copy Remove from u…" at bounding box center [505, 622] width 1011 height 1288
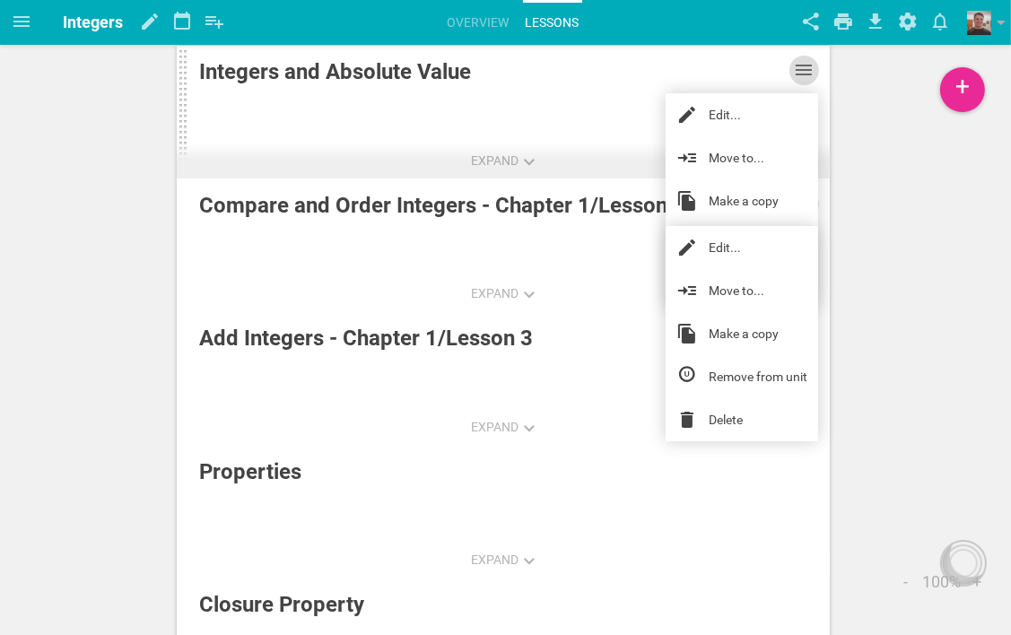
click at [810, 72] on icon at bounding box center [804, 70] width 22 height 22
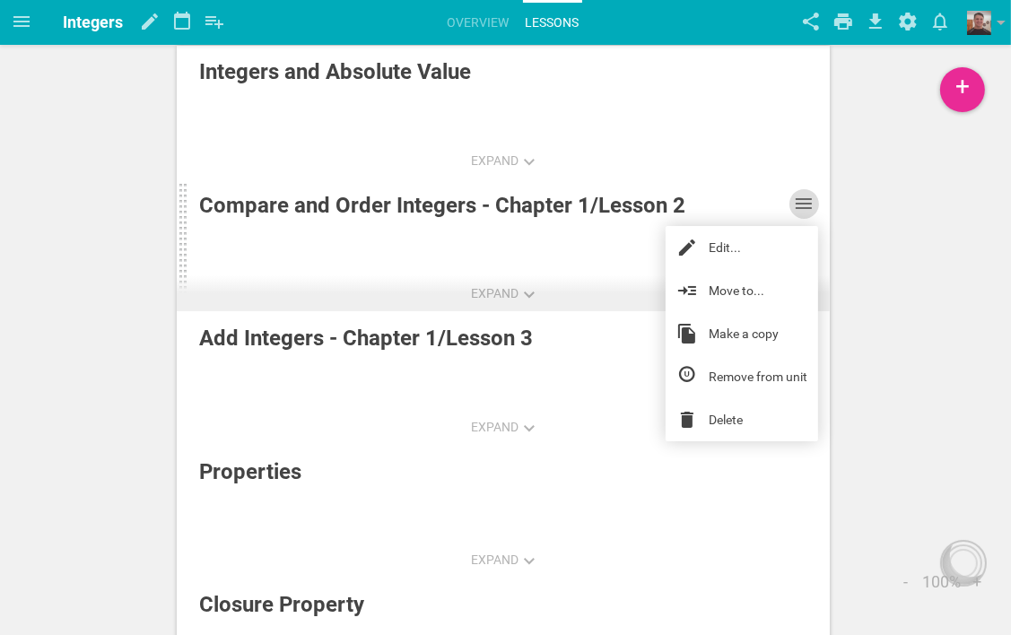
click at [803, 198] on icon at bounding box center [803, 203] width 16 height 11
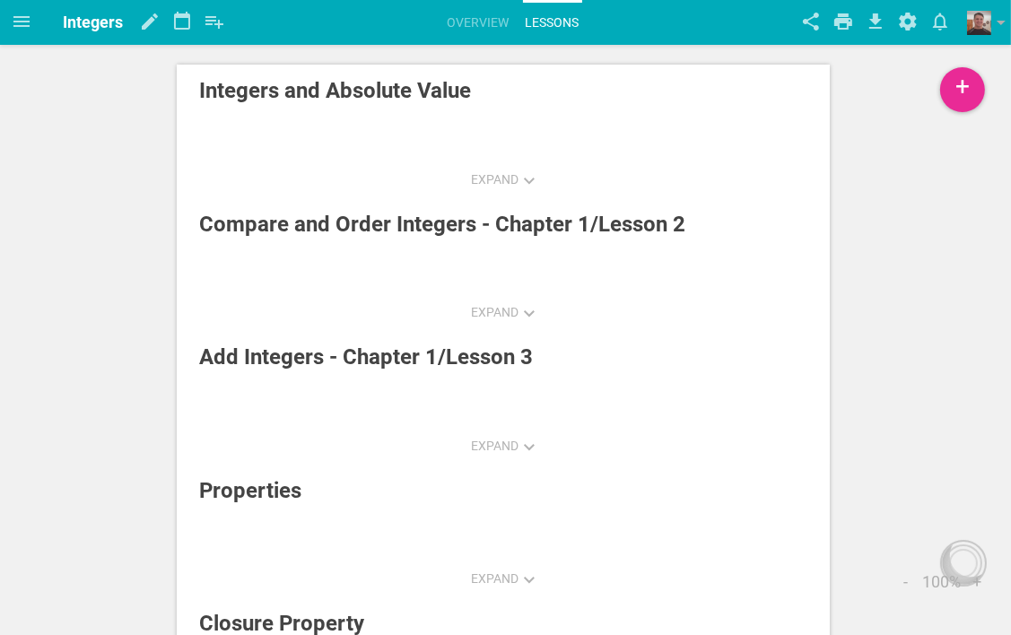
scroll to position [0, 0]
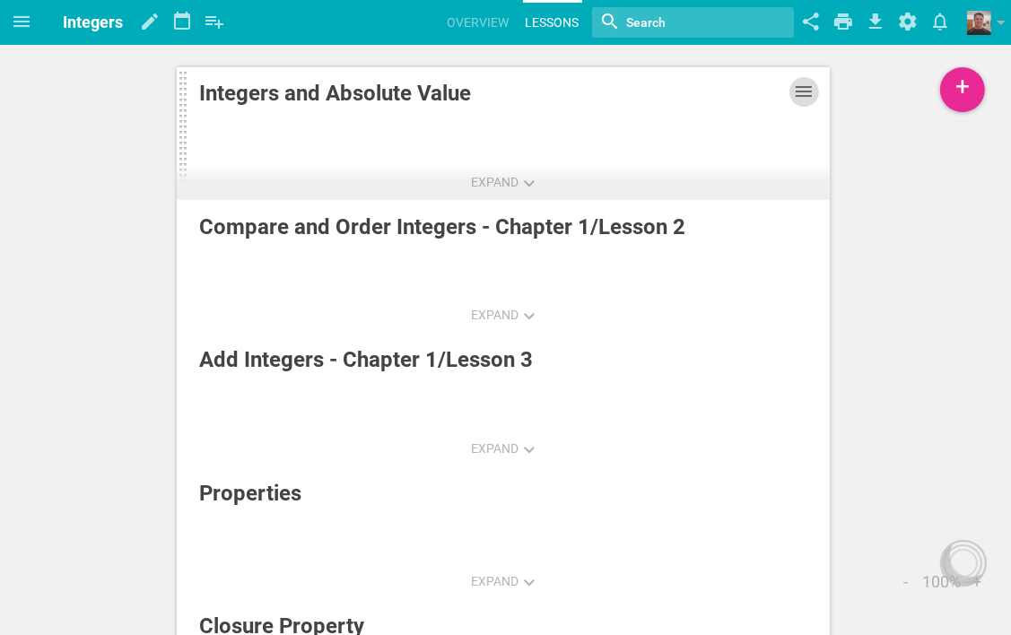
click at [807, 93] on icon at bounding box center [804, 92] width 22 height 22
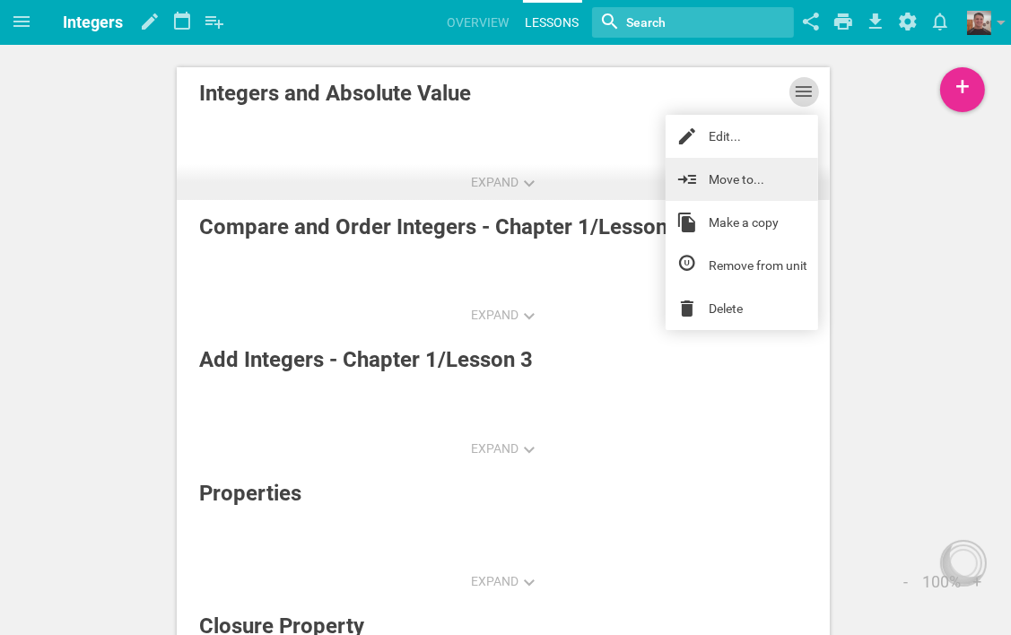
click at [738, 173] on link "Move to..." at bounding box center [741, 179] width 152 height 43
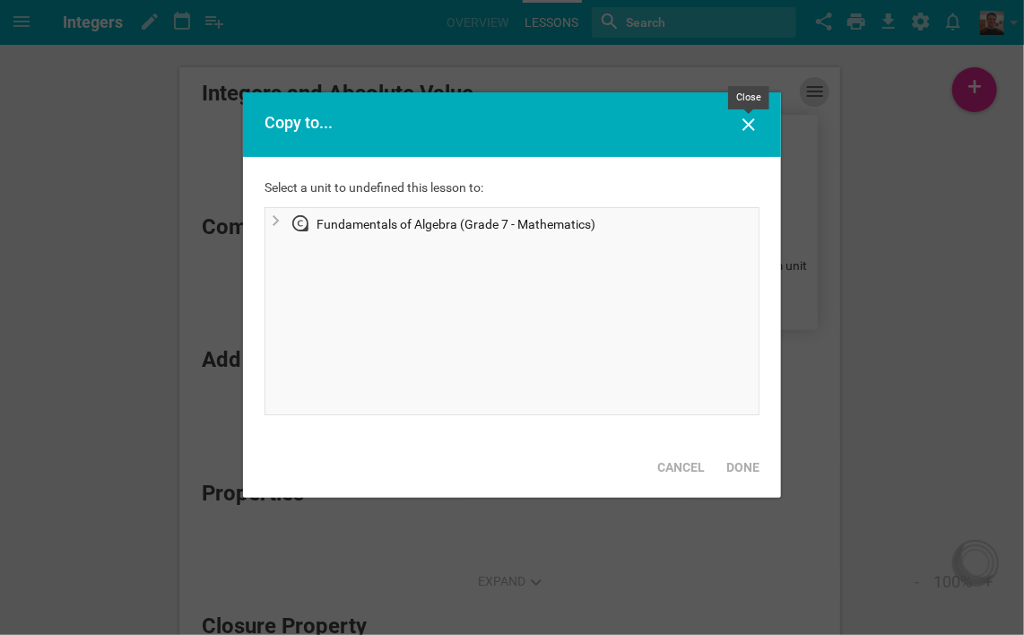
click at [752, 121] on icon at bounding box center [749, 124] width 13 height 13
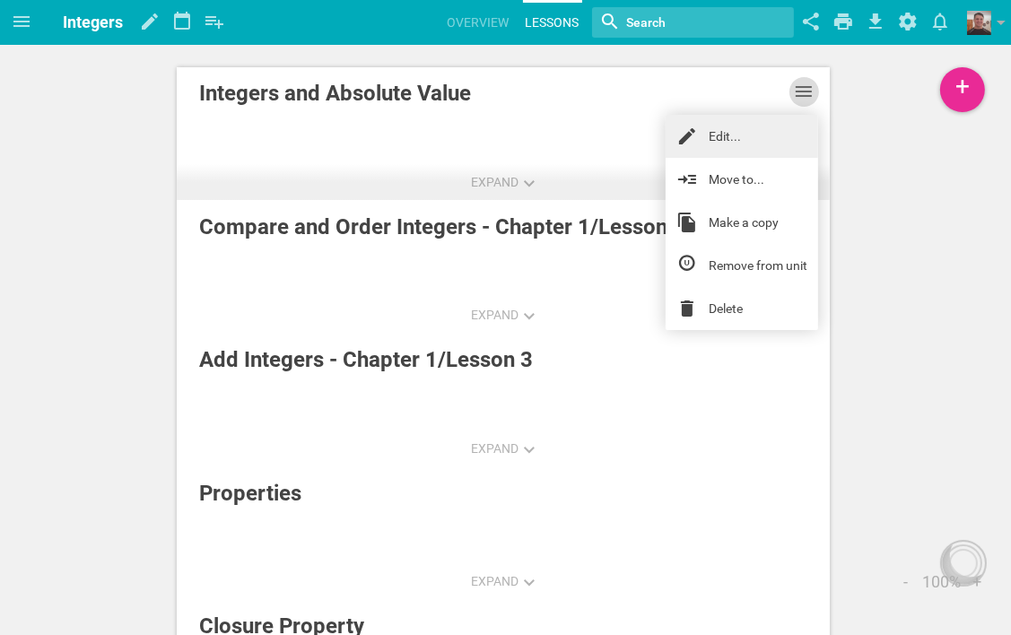
click at [717, 132] on link "Edit..." at bounding box center [741, 136] width 152 height 43
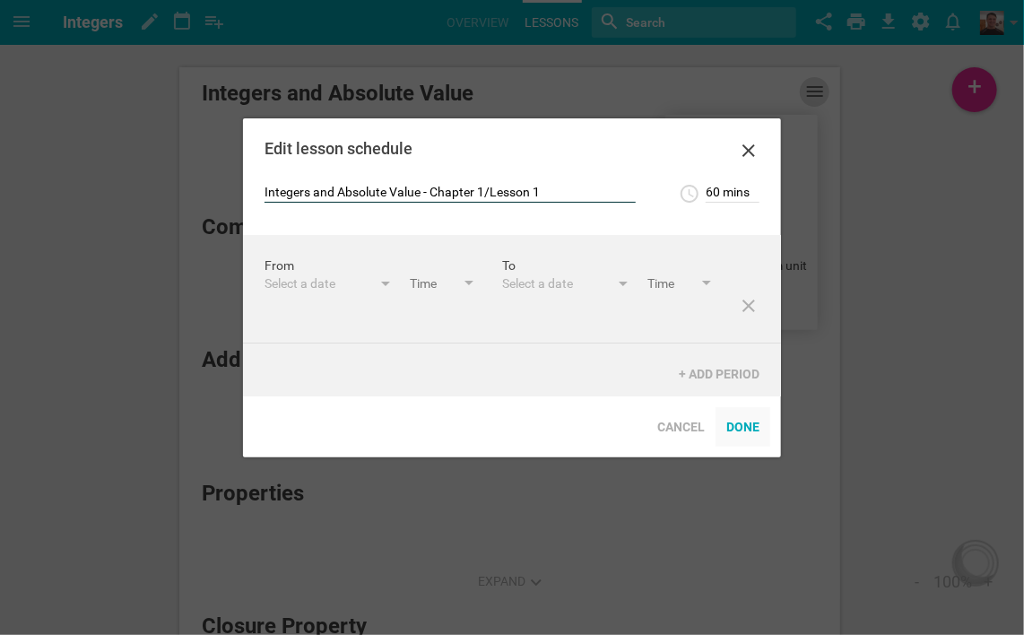
type input "Integers and Absolute Value - Chapter 1/Lesson 1"
click at [747, 429] on div "Done" at bounding box center [743, 426] width 55 height 39
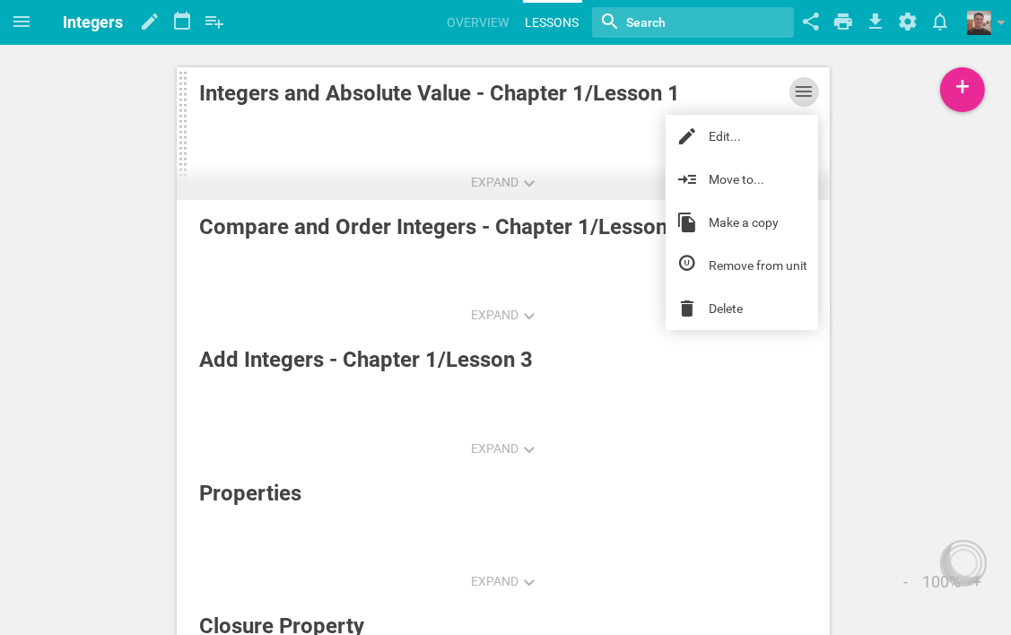
click at [809, 91] on icon at bounding box center [804, 92] width 22 height 22
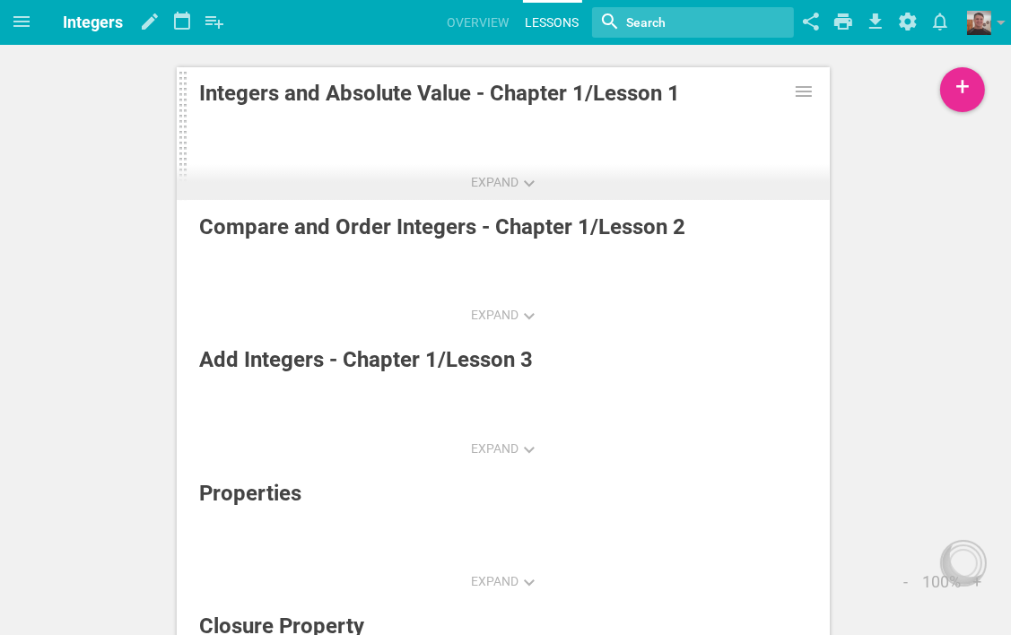
click at [541, 92] on div "Integers and Absolute Value - Chapter 1/Lesson 1" at bounding box center [460, 93] width 522 height 32
click at [705, 108] on div "Integers and Absolute Value - Chapter 1/Lesson 1" at bounding box center [460, 93] width 522 height 32
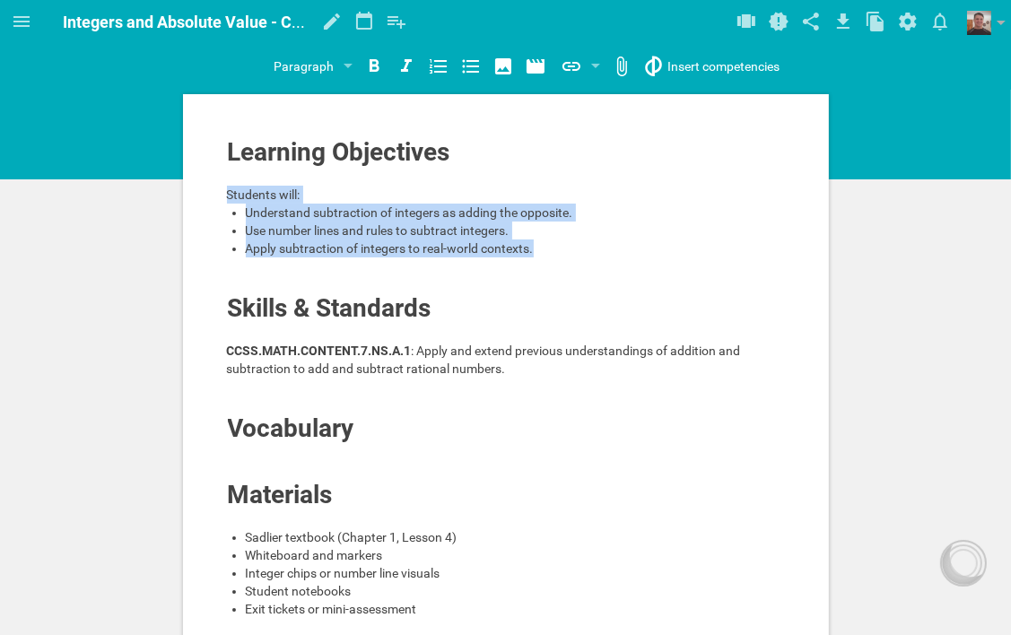
drag, startPoint x: 228, startPoint y: 194, endPoint x: 552, endPoint y: 253, distance: 329.1
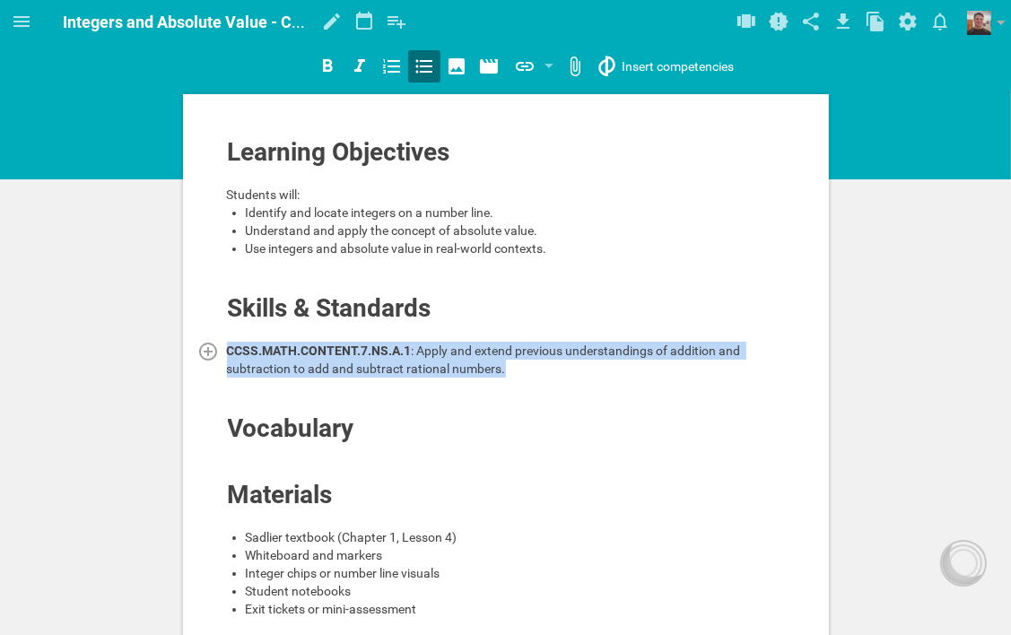
drag, startPoint x: 229, startPoint y: 348, endPoint x: 524, endPoint y: 369, distance: 295.8
click at [524, 369] on div "CCSS.MATH.CONTENT.7.NS.A.1 : Apply and extend previous understandings of additi…" at bounding box center [506, 360] width 559 height 36
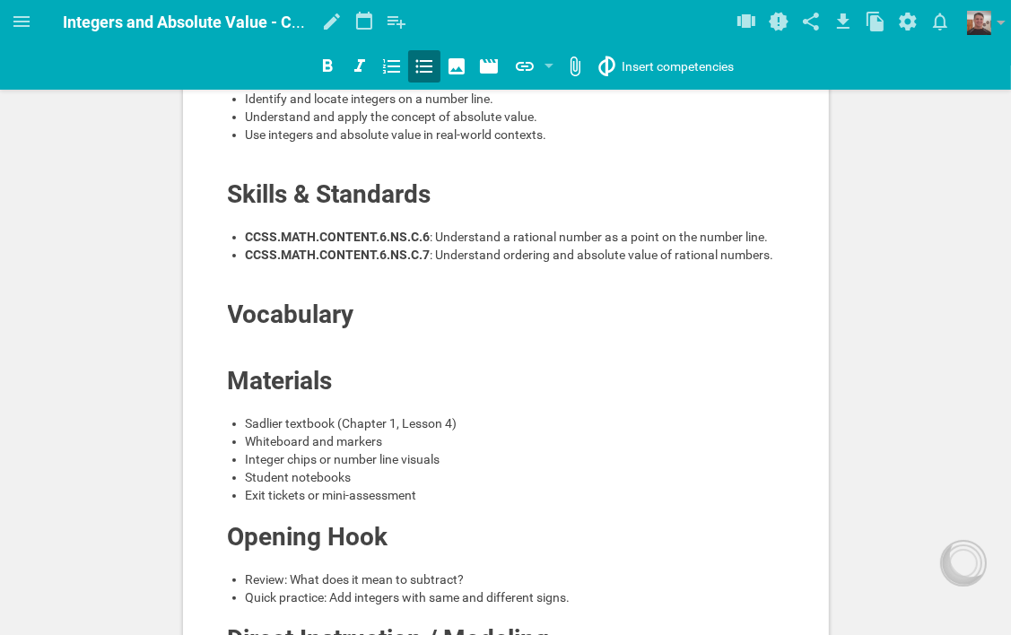
scroll to position [179, 0]
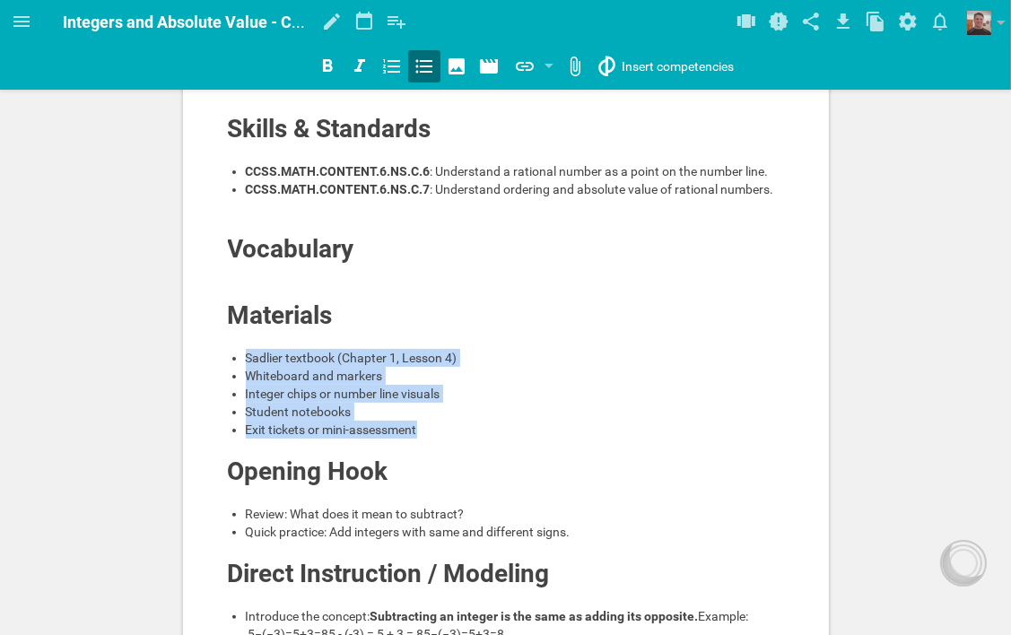
drag, startPoint x: 244, startPoint y: 356, endPoint x: 440, endPoint y: 430, distance: 210.0
click at [440, 430] on ul "Sadlier textbook (Chapter 1, Lesson 4) Whiteboard and markers Integer chips or …" at bounding box center [506, 394] width 559 height 90
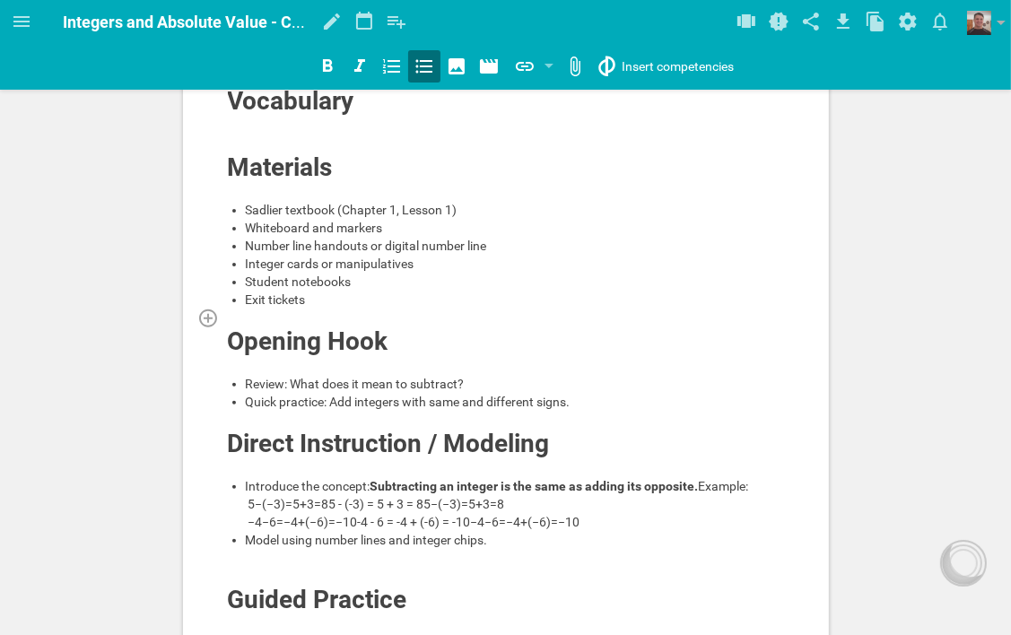
scroll to position [359, 0]
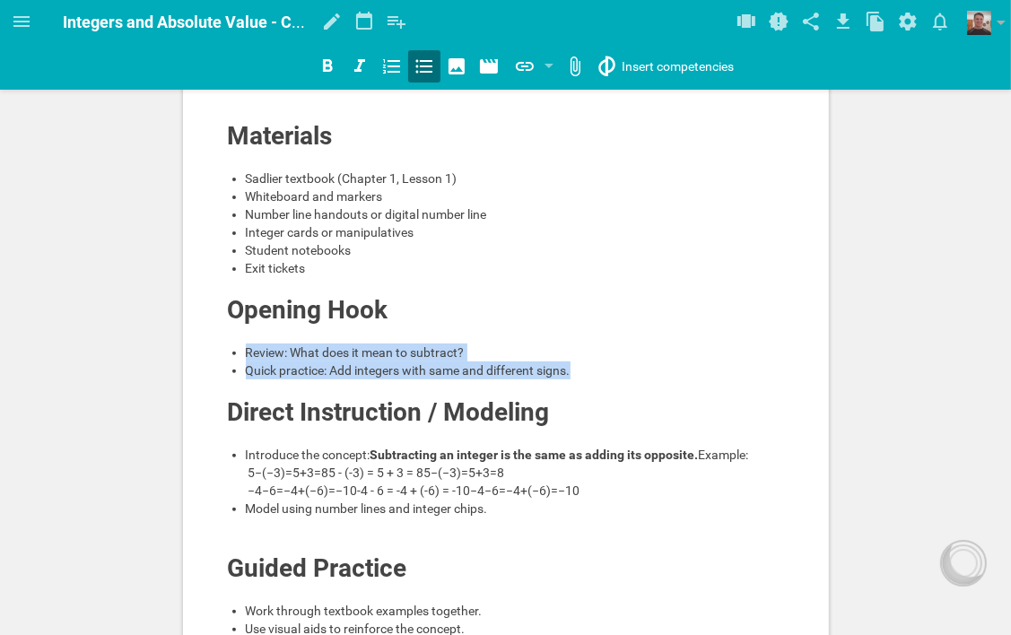
drag, startPoint x: 244, startPoint y: 345, endPoint x: 587, endPoint y: 375, distance: 343.9
click at [587, 375] on ul "Review: What does it mean to subtract? Quick practice: Add integers with same a…" at bounding box center [506, 361] width 559 height 36
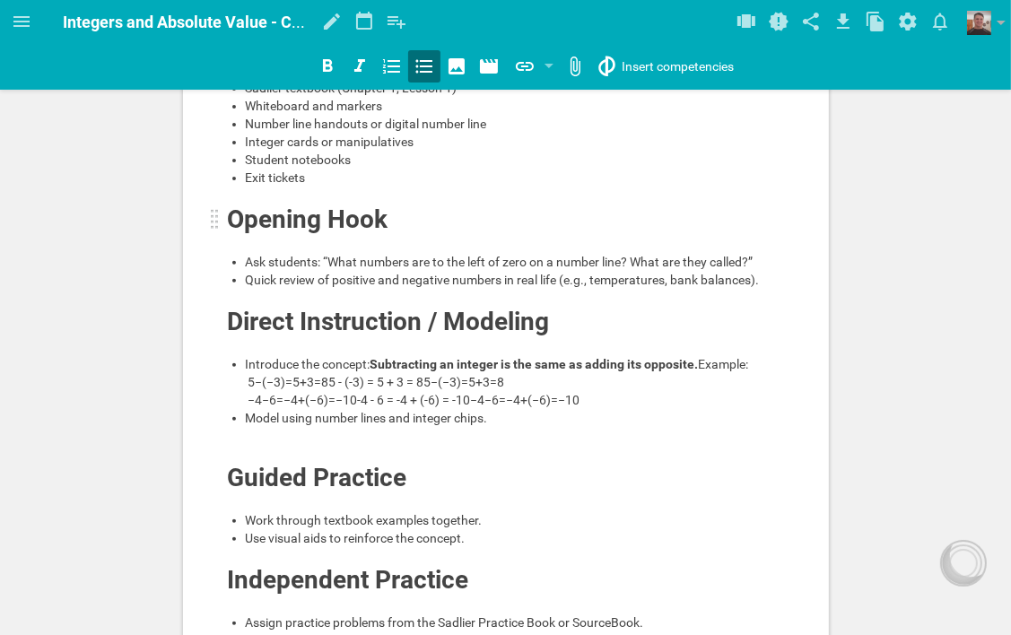
scroll to position [538, 0]
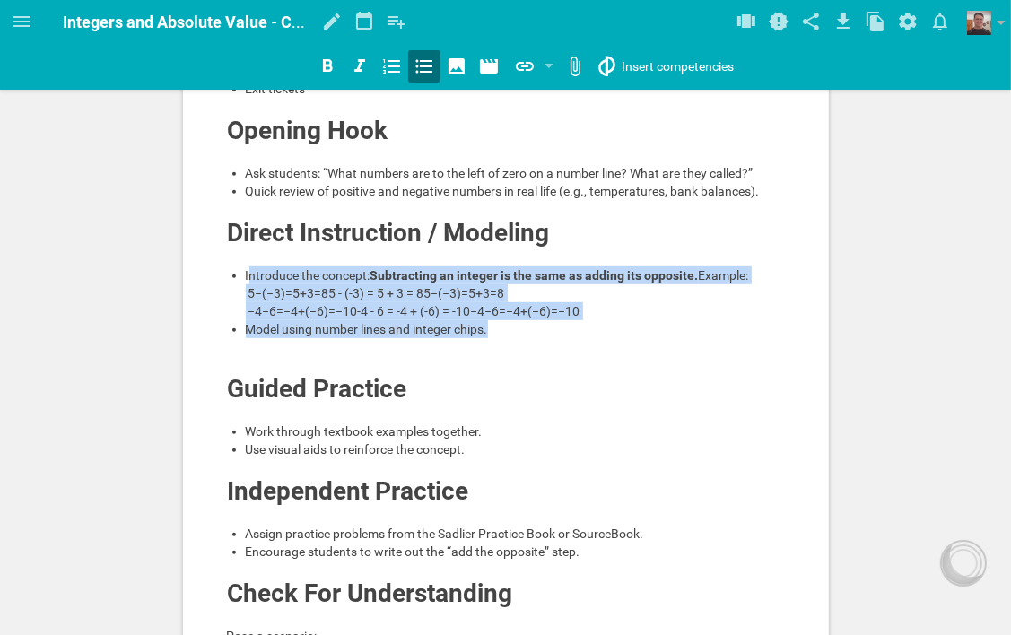
drag, startPoint x: 248, startPoint y: 273, endPoint x: 549, endPoint y: 369, distance: 316.5
click at [549, 338] on ul "Introduce the concept: Subtracting an integer is the same as adding its opposit…" at bounding box center [506, 302] width 559 height 72
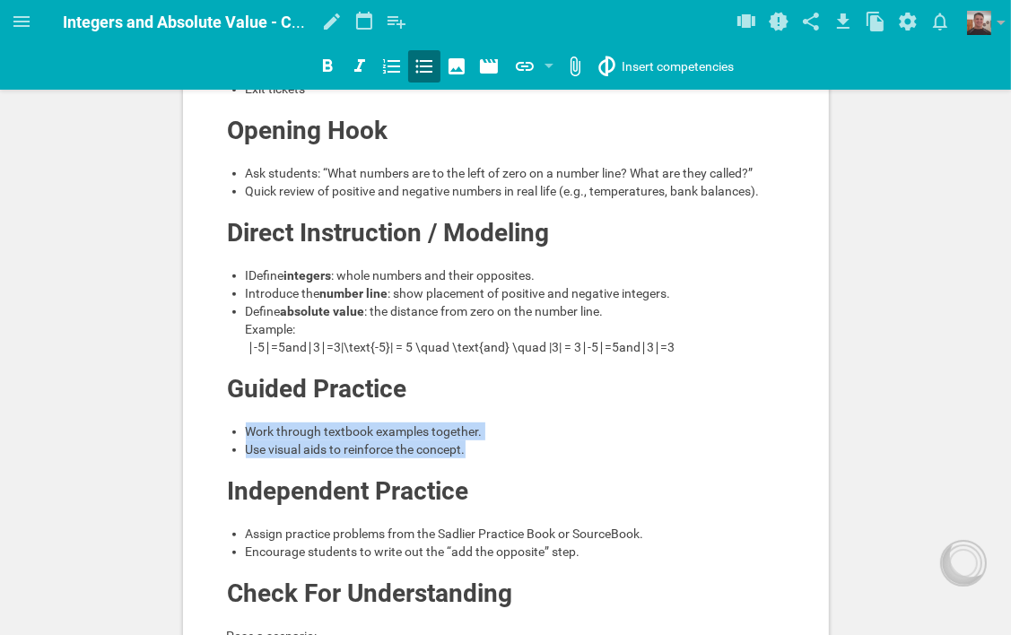
drag, startPoint x: 248, startPoint y: 447, endPoint x: 485, endPoint y: 463, distance: 238.2
click at [485, 458] on ul "Work through textbook examples together. Use visual aids to reinforce the conce…" at bounding box center [506, 440] width 559 height 36
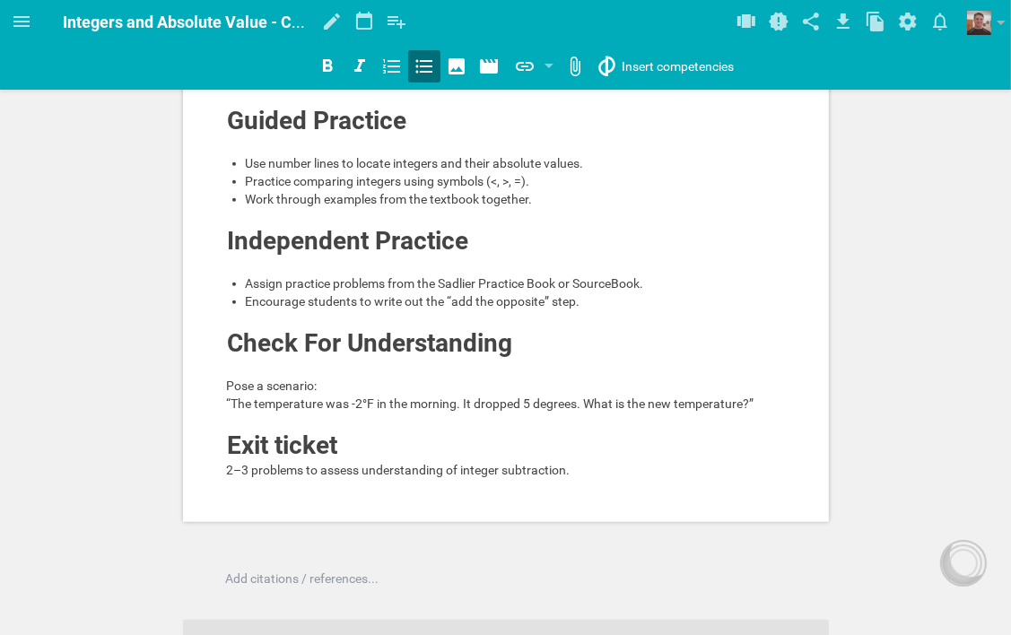
scroll to position [807, 0]
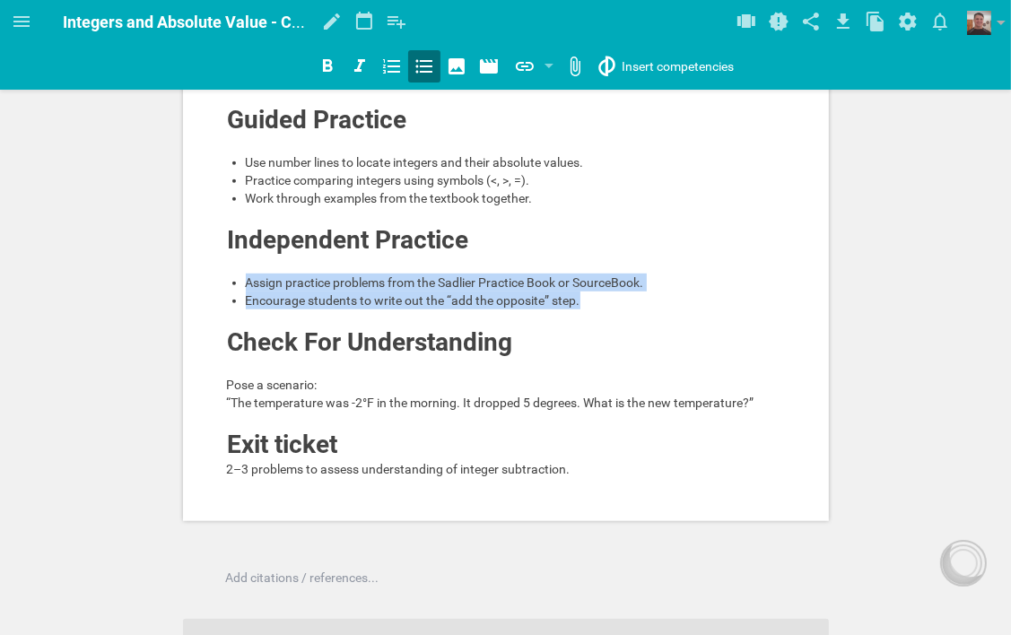
drag, startPoint x: 247, startPoint y: 297, endPoint x: 599, endPoint y: 319, distance: 353.2
click at [599, 309] on ul "Assign practice problems from the Sadlier Practice Book or SourceBook. Encourag…" at bounding box center [506, 292] width 559 height 36
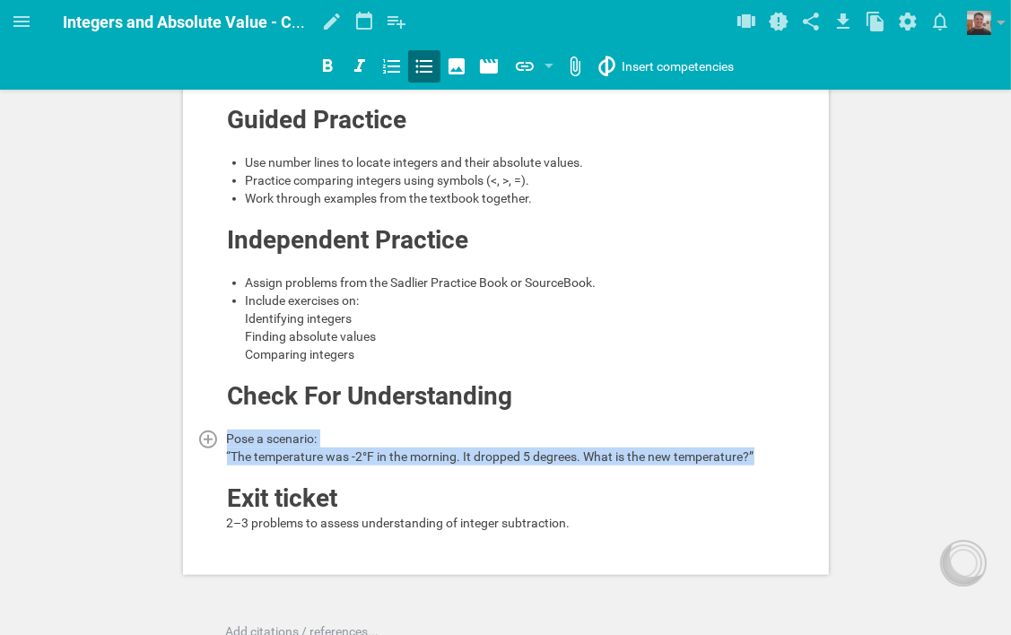
drag, startPoint x: 229, startPoint y: 452, endPoint x: 763, endPoint y: 475, distance: 535.0
click at [763, 465] on div "Pose a scenario: “The temperature was -2°F in the morning. It dropped 5 degrees…" at bounding box center [506, 448] width 559 height 36
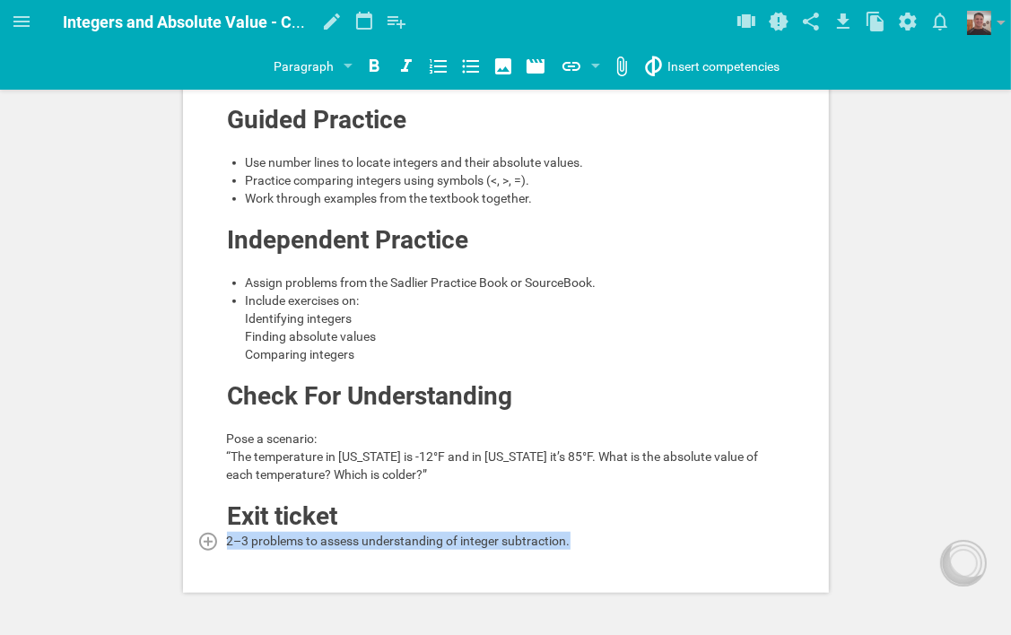
drag, startPoint x: 226, startPoint y: 556, endPoint x: 616, endPoint y: 557, distance: 390.1
click at [616, 550] on div "2–3 problems to assess understanding of integer subtraction." at bounding box center [506, 541] width 559 height 18
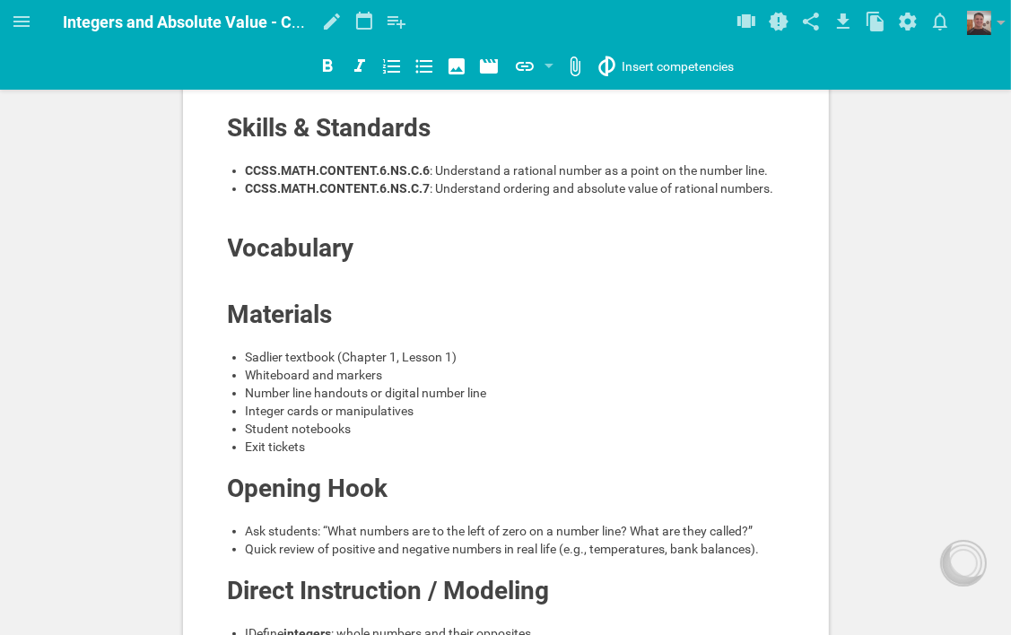
scroll to position [179, 0]
click at [21, 18] on icon at bounding box center [22, 22] width 22 height 22
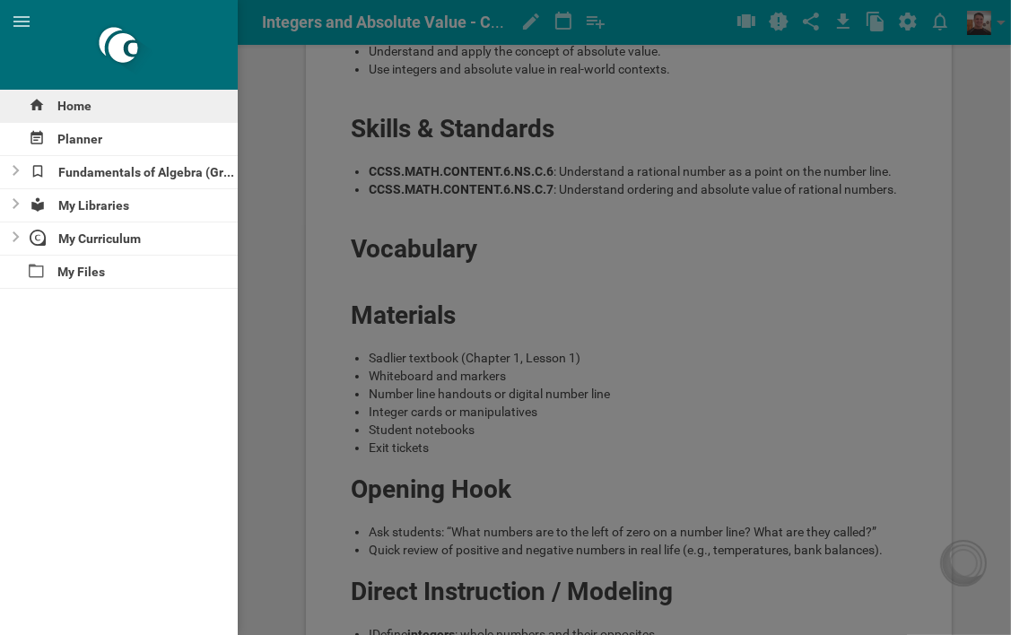
click at [79, 108] on div "Home" at bounding box center [119, 106] width 238 height 32
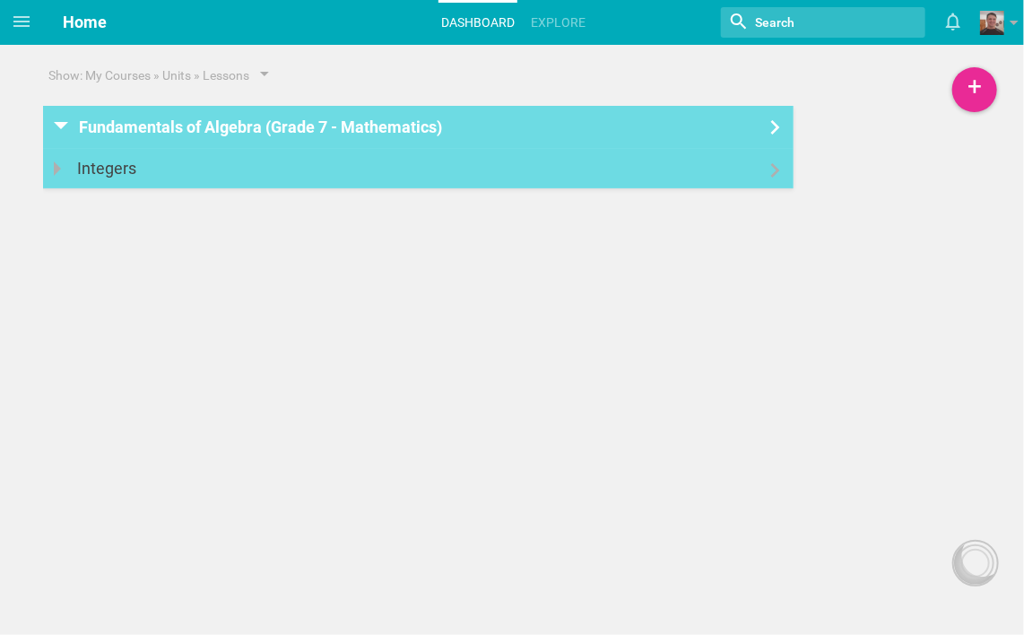
click at [778, 173] on icon at bounding box center [776, 170] width 22 height 14
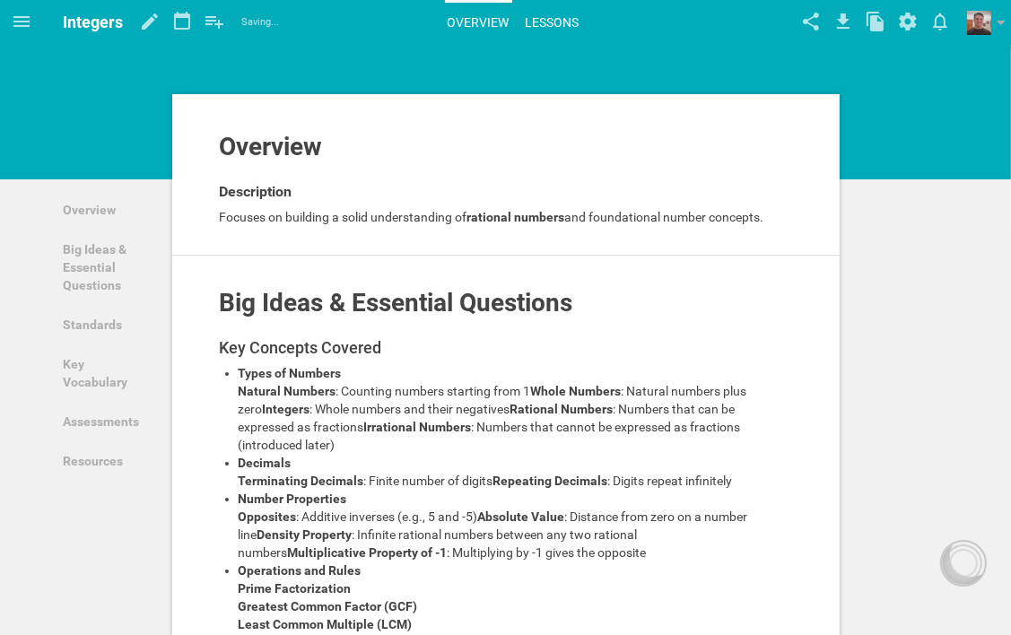
click at [552, 22] on link "Lessons" at bounding box center [552, 22] width 59 height 39
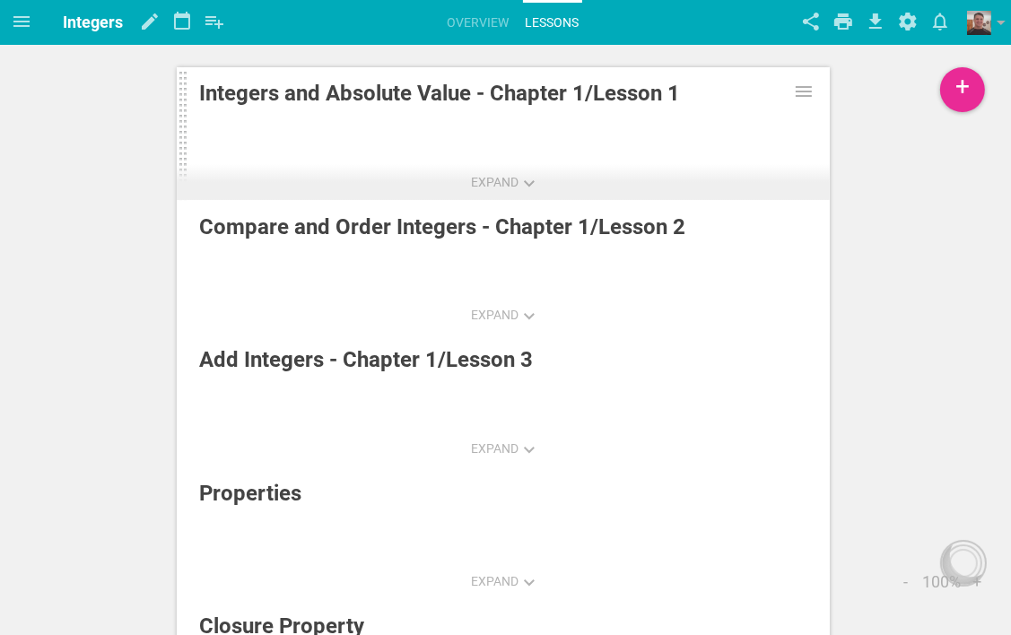
click at [577, 96] on div "Integers and Absolute Value - Chapter 1/Lesson 1" at bounding box center [460, 93] width 522 height 32
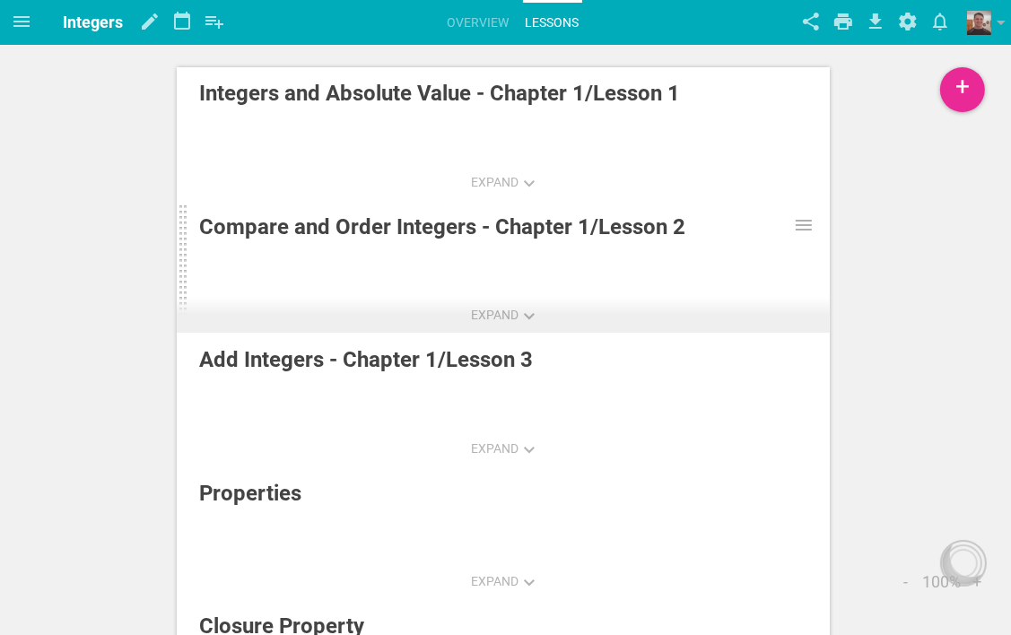
click at [602, 225] on div "Compare and Order Integers - Chapter 1/Lesson 2" at bounding box center [460, 227] width 522 height 32
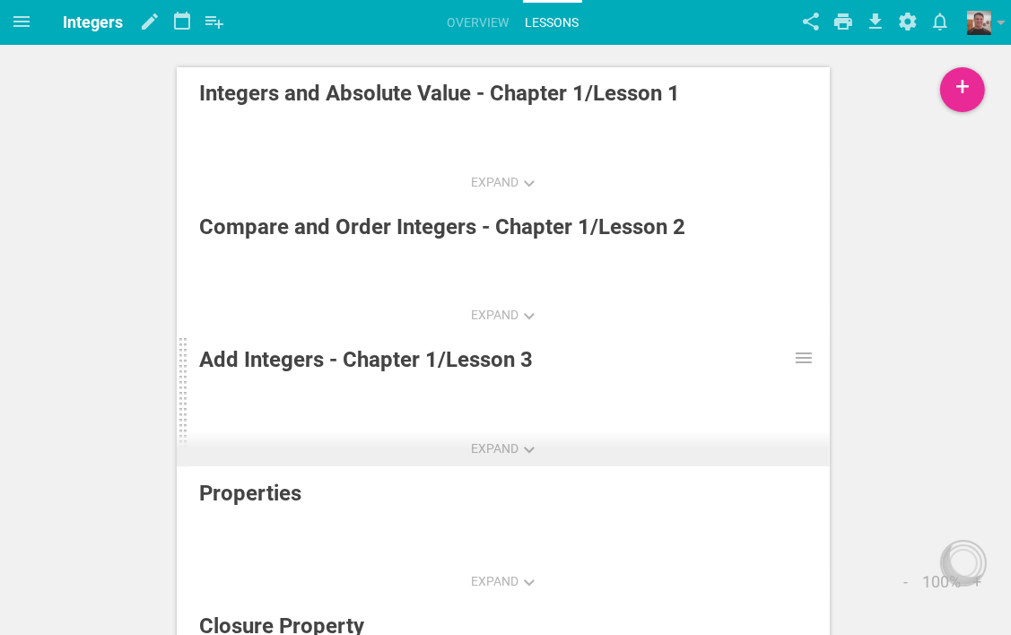
click at [430, 353] on div "Add Integers - Chapter 1/Lesson 3" at bounding box center [460, 359] width 522 height 32
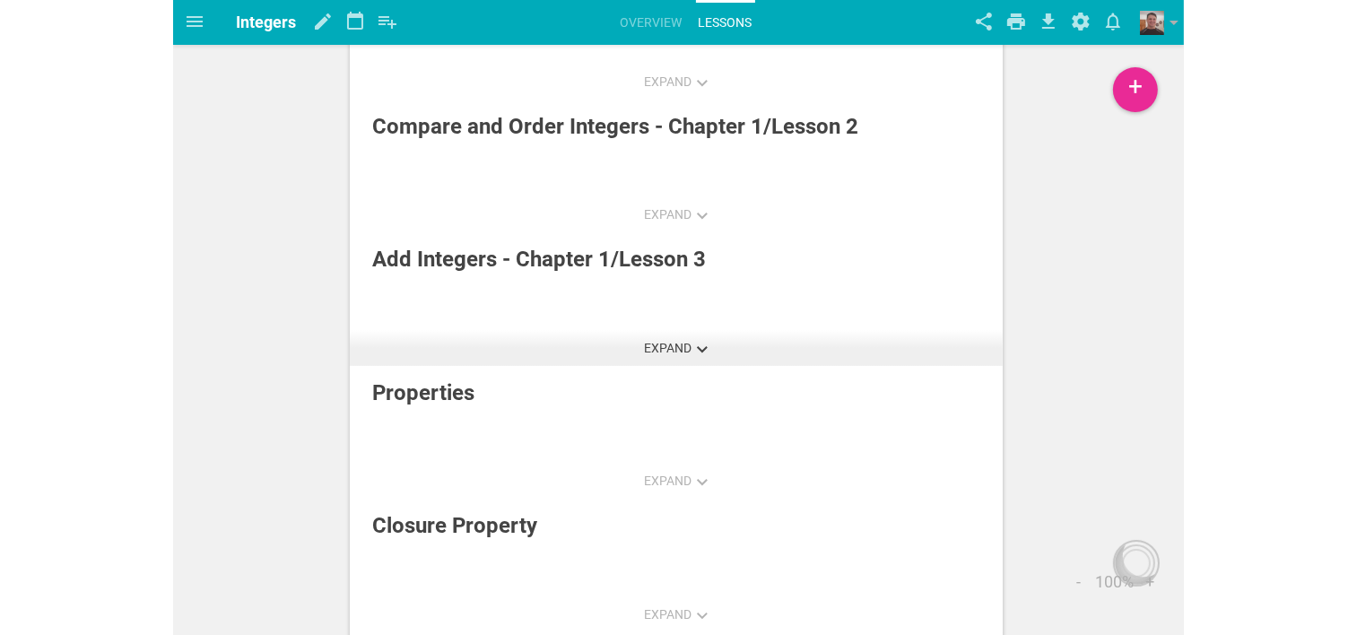
scroll to position [90, 0]
